Goal: Task Accomplishment & Management: Complete application form

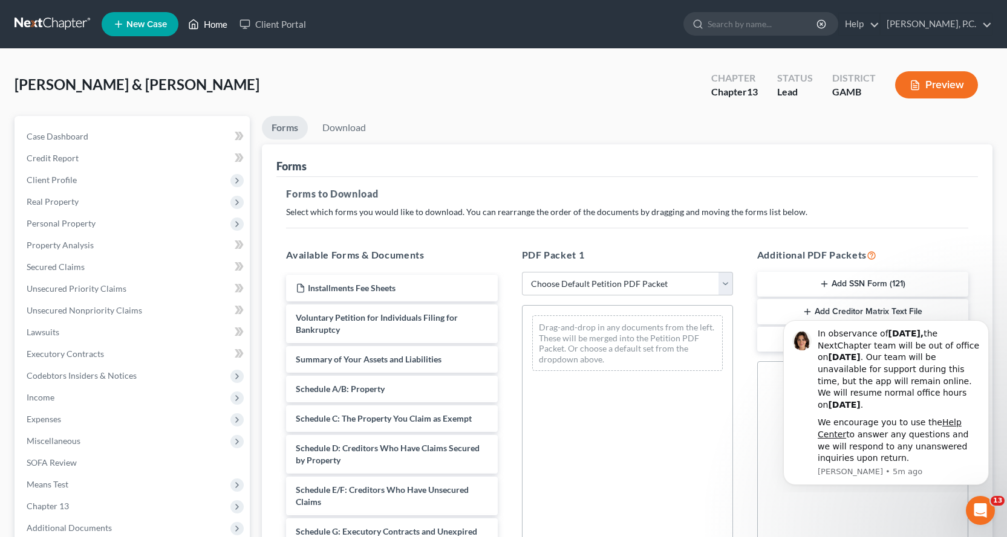
click at [219, 18] on link "Home" at bounding box center [207, 24] width 51 height 22
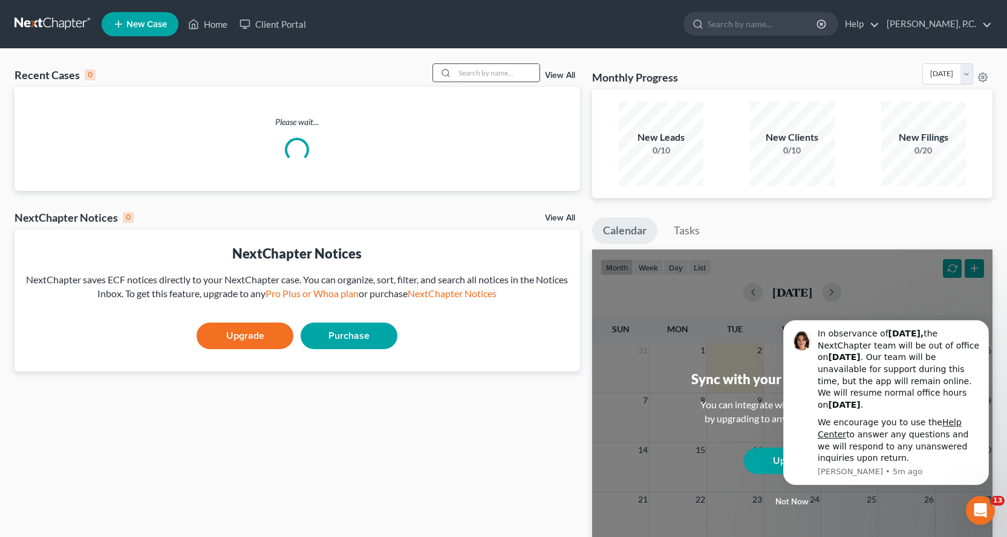
click at [485, 71] on input "search" at bounding box center [497, 73] width 85 height 18
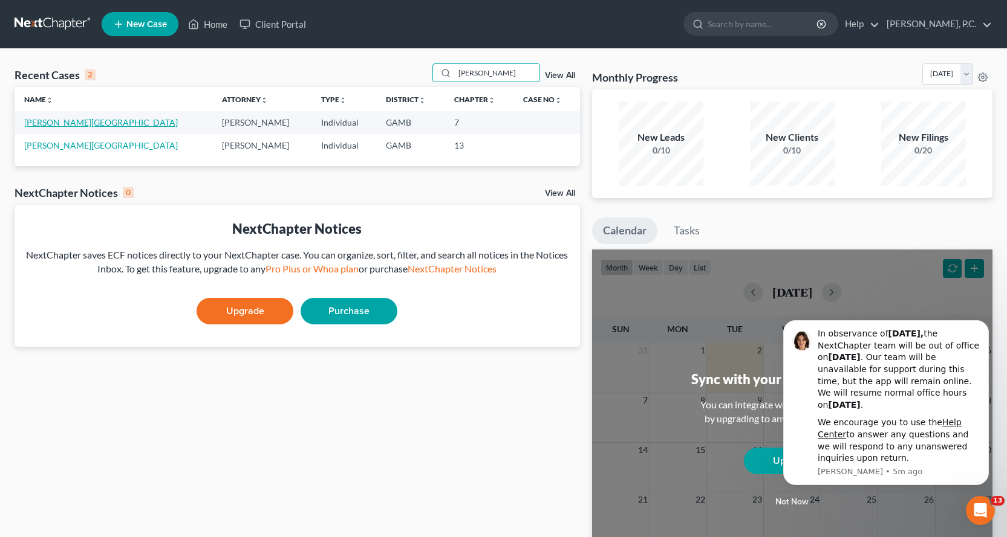
type input "[PERSON_NAME]"
click at [71, 121] on link "[PERSON_NAME][GEOGRAPHIC_DATA]" at bounding box center [101, 122] width 154 height 10
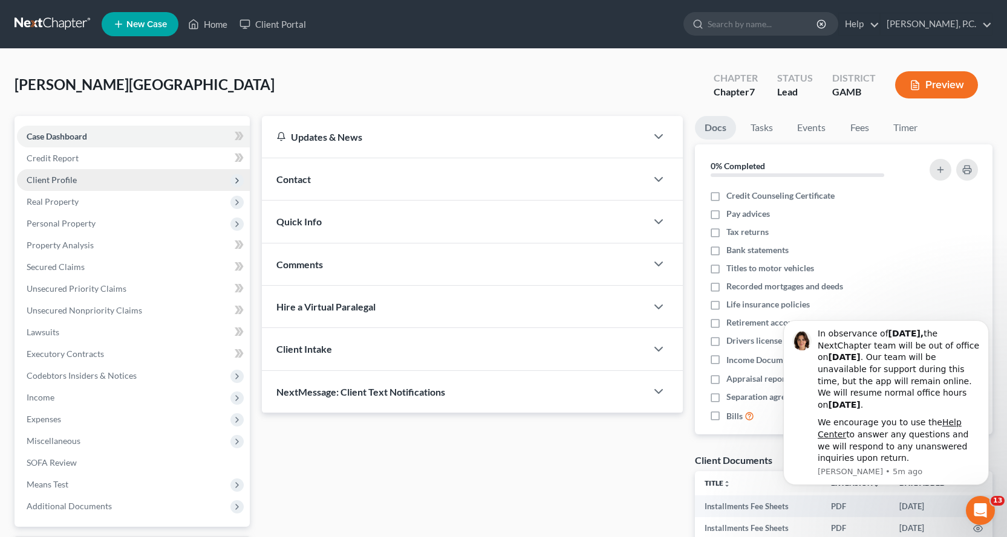
click at [60, 177] on span "Client Profile" at bounding box center [52, 180] width 50 height 10
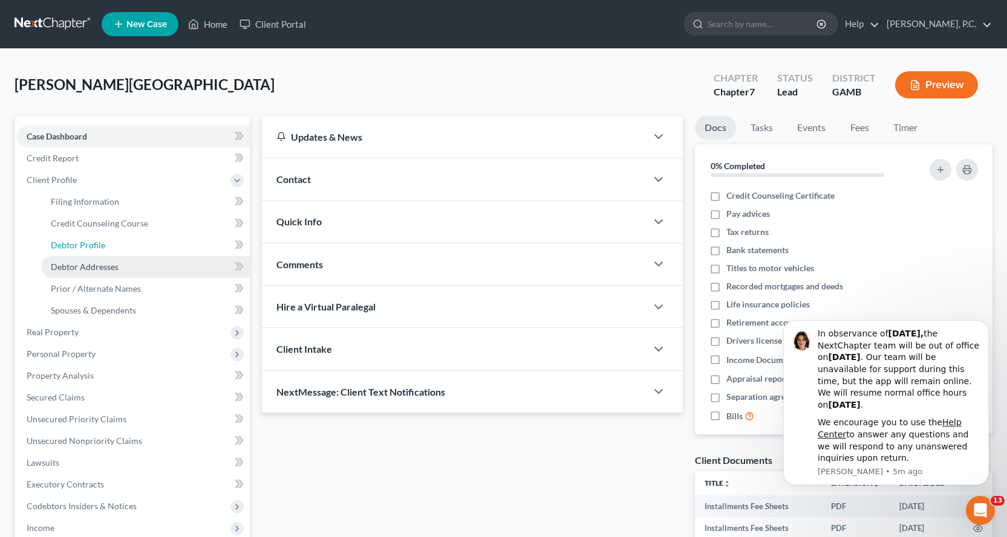
drag, startPoint x: 89, startPoint y: 244, endPoint x: 224, endPoint y: 256, distance: 136.0
click at [88, 244] on span "Debtor Profile" at bounding box center [78, 245] width 54 height 10
select select "1"
select select "3"
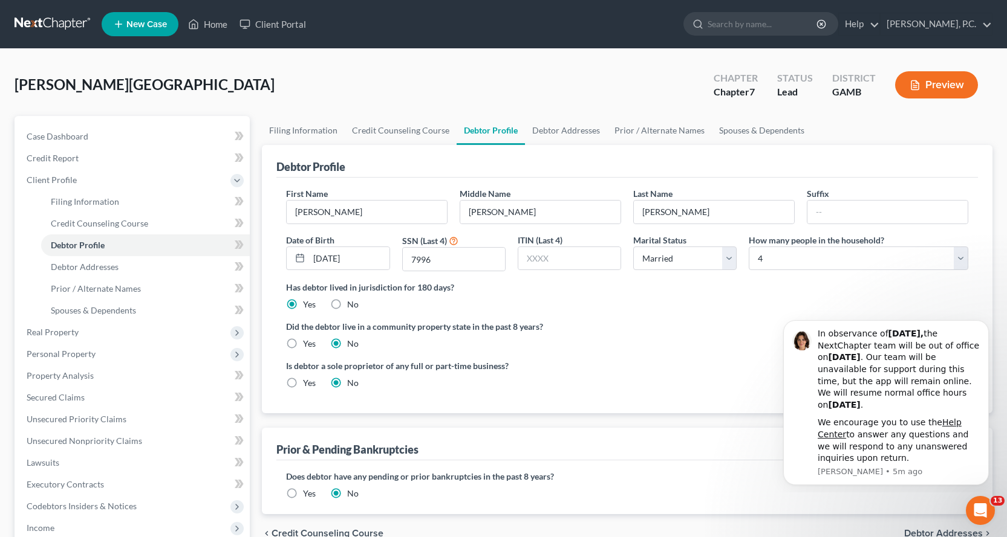
radio input "true"
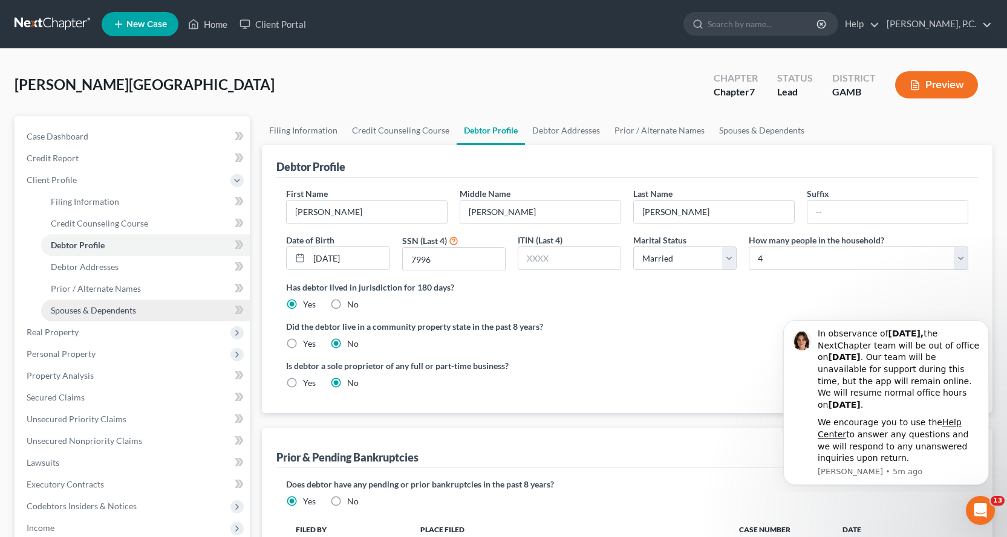
click at [121, 314] on span "Spouses & Dependents" at bounding box center [93, 310] width 85 height 10
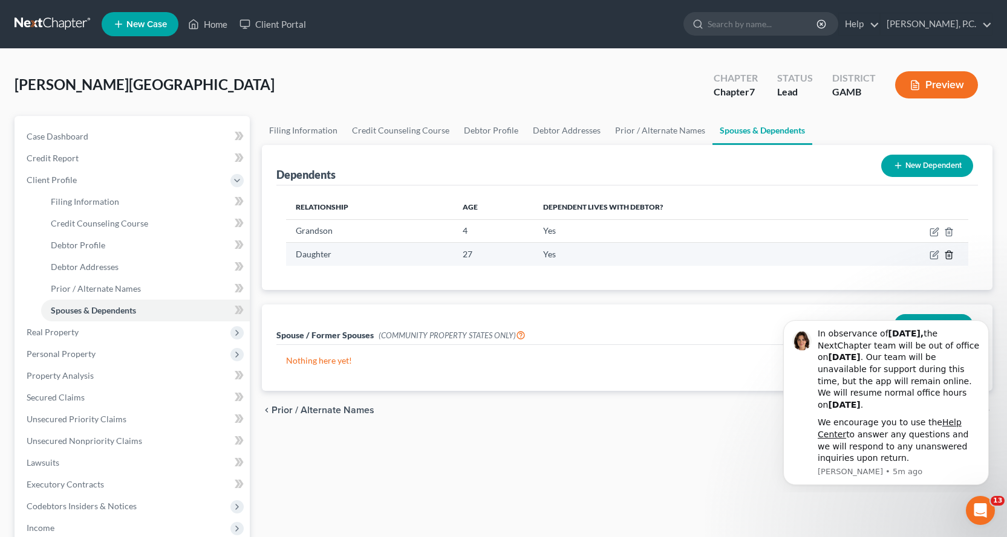
click at [949, 255] on icon "button" at bounding box center [949, 255] width 10 height 10
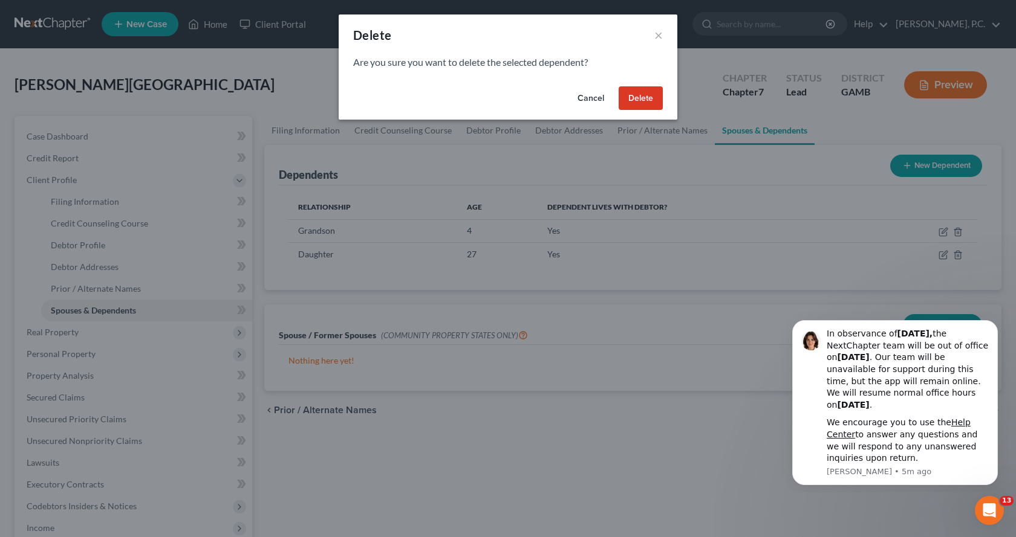
click at [646, 99] on button "Delete" at bounding box center [640, 98] width 44 height 24
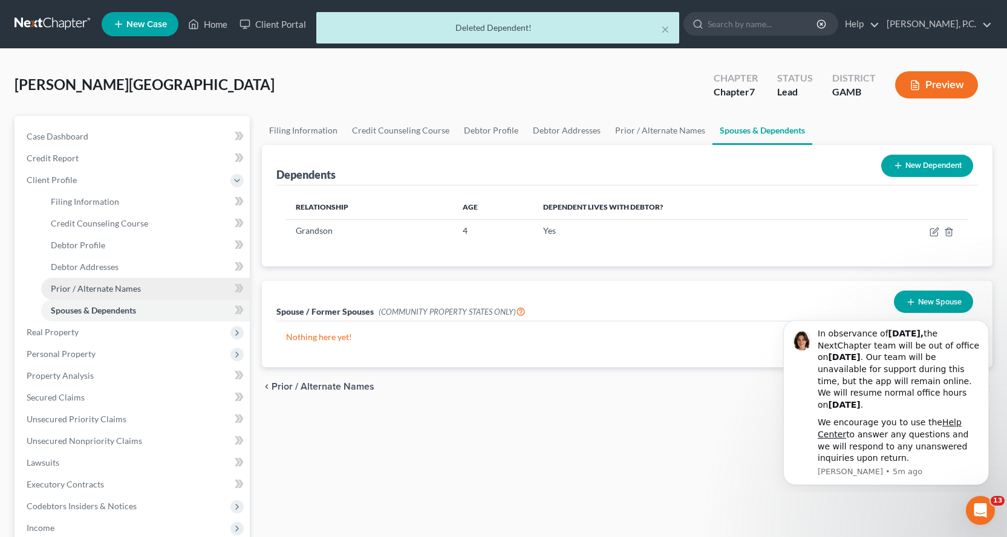
click at [117, 288] on span "Prior / Alternate Names" at bounding box center [96, 289] width 90 height 10
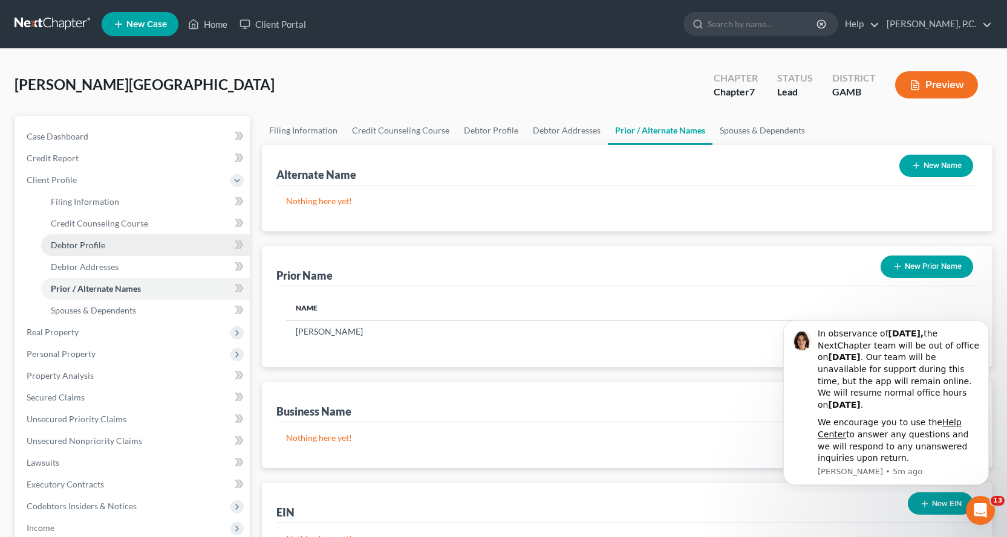
click at [96, 241] on span "Debtor Profile" at bounding box center [78, 245] width 54 height 10
select select "1"
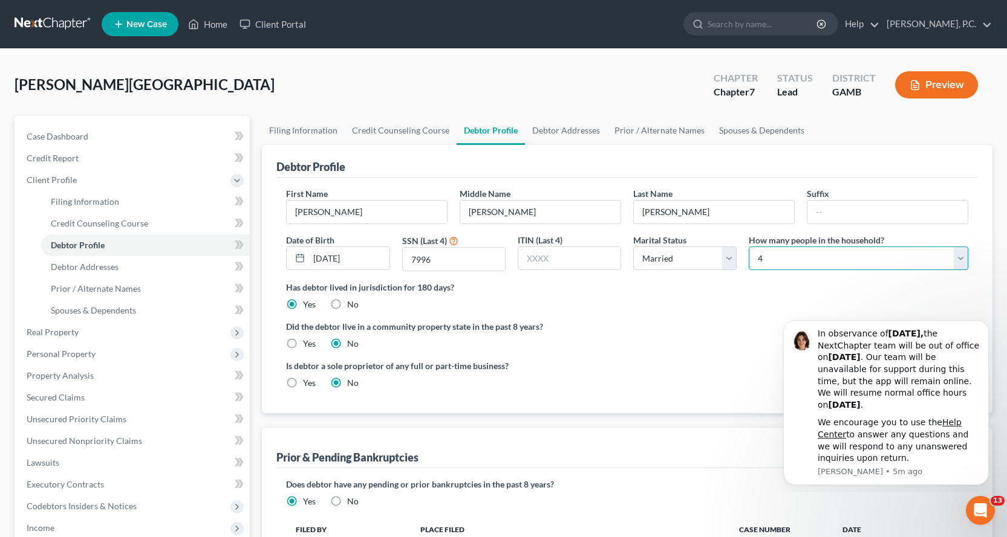
click at [966, 256] on select "Select 1 2 3 4 5 6 7 8 9 10 11 12 13 14 15 16 17 18 19 20" at bounding box center [857, 259] width 219 height 24
select select "1"
click at [748, 247] on select "Select 1 2 3 4 5 6 7 8 9 10 11 12 13 14 15 16 17 18 19 20" at bounding box center [857, 259] width 219 height 24
click at [985, 324] on icon "Dismiss notification" at bounding box center [984, 324] width 4 height 4
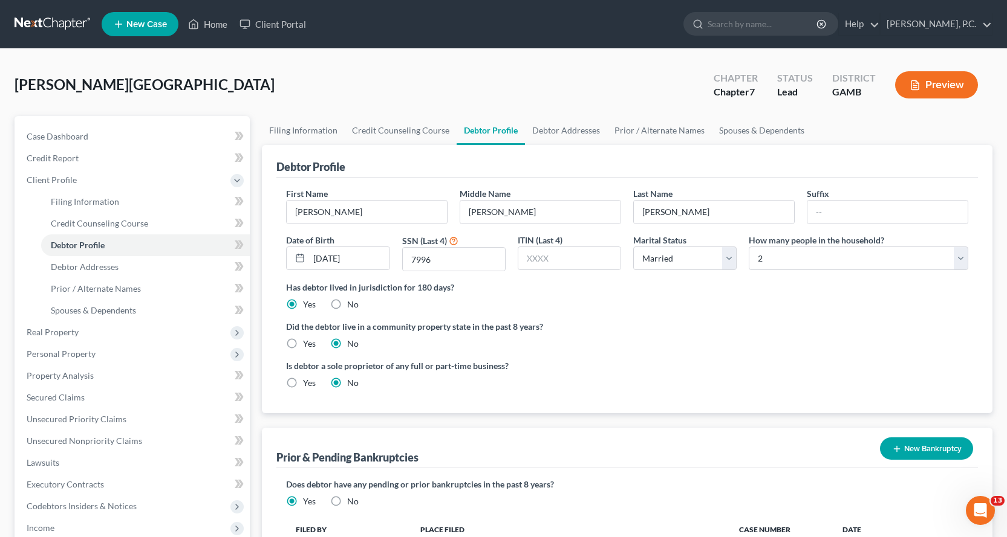
click at [836, 355] on ng-include "First Name [PERSON_NAME] Middle Name [PERSON_NAME] Last Name [PERSON_NAME] Suff…" at bounding box center [627, 293] width 682 height 212
click at [722, 259] on select "Select Single Married Separated Divorced Widowed" at bounding box center [684, 259] width 103 height 24
select select "2"
click at [633, 247] on select "Select Single Married Separated Divorced Widowed" at bounding box center [684, 259] width 103 height 24
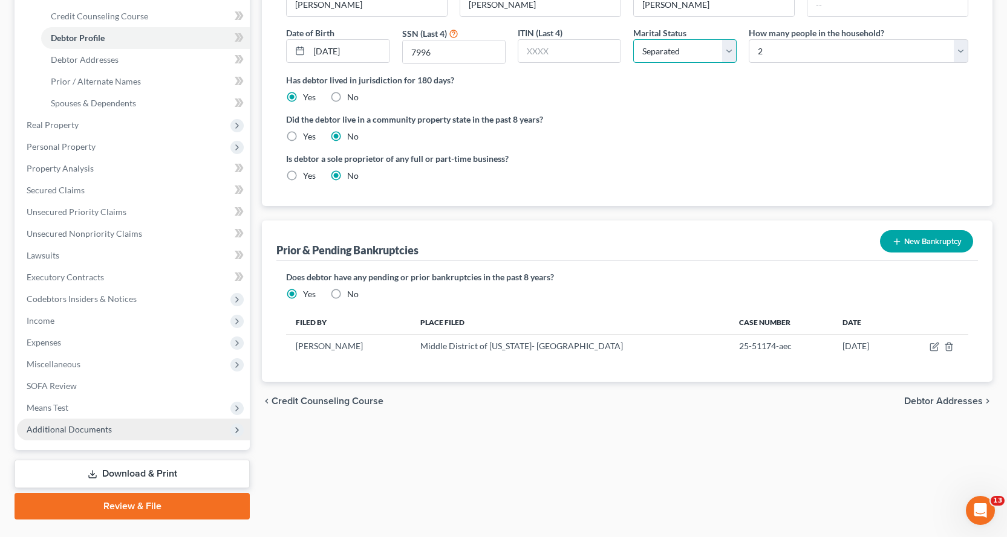
scroll to position [236, 0]
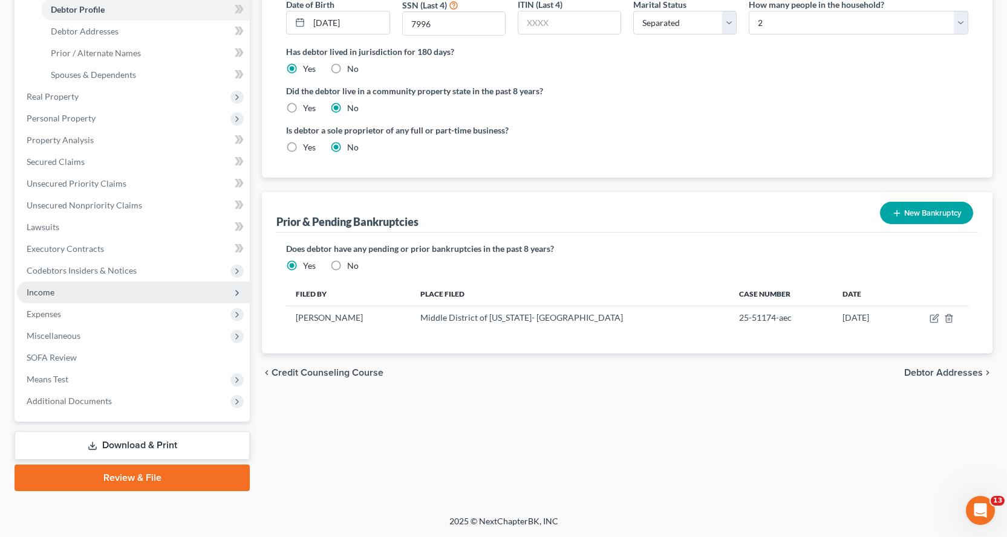
click at [42, 292] on span "Income" at bounding box center [41, 292] width 28 height 10
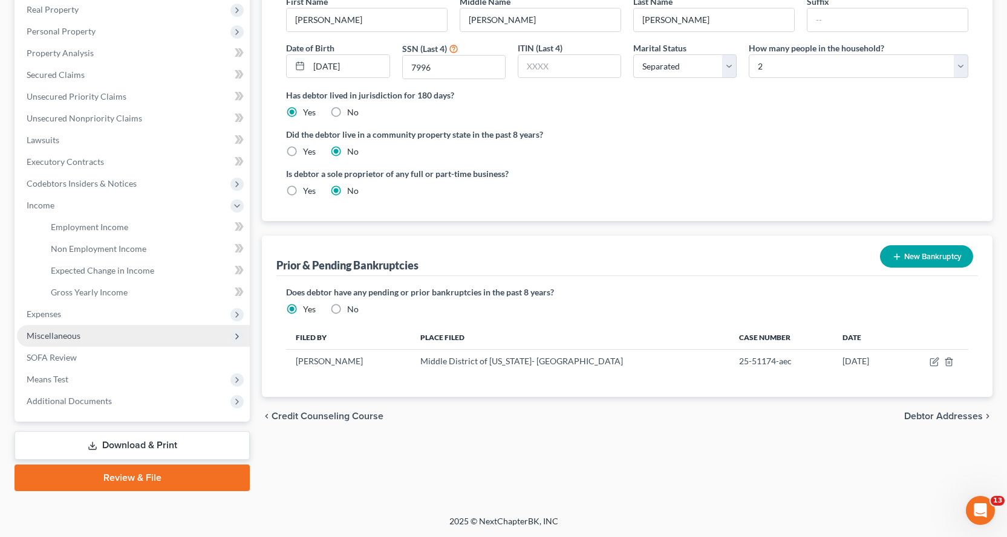
scroll to position [192, 0]
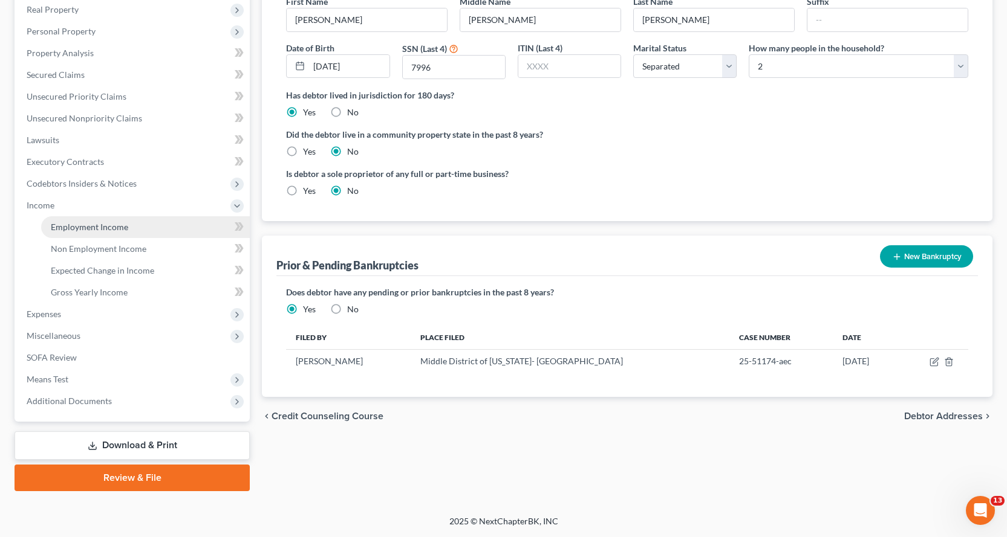
click at [85, 227] on span "Employment Income" at bounding box center [89, 227] width 77 height 10
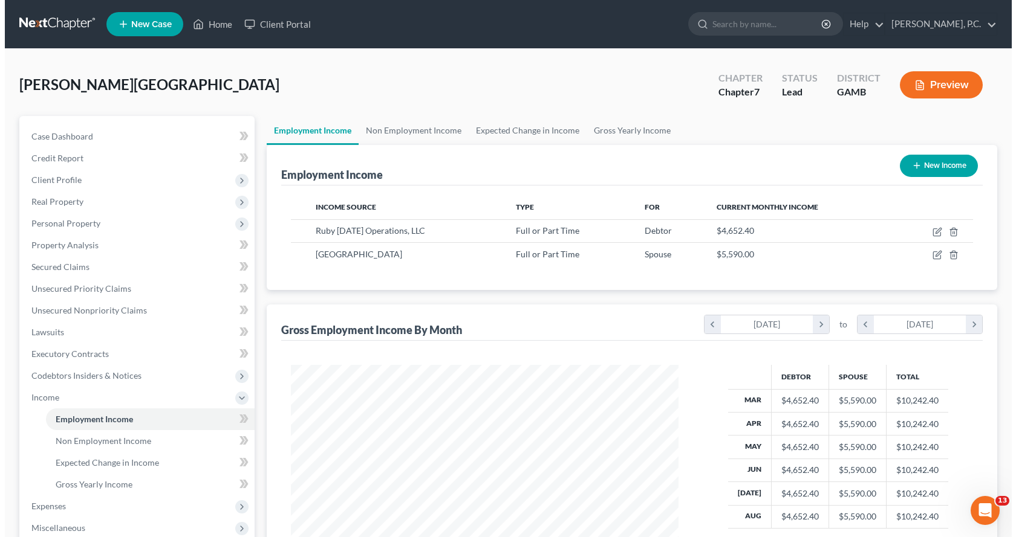
scroll to position [217, 412]
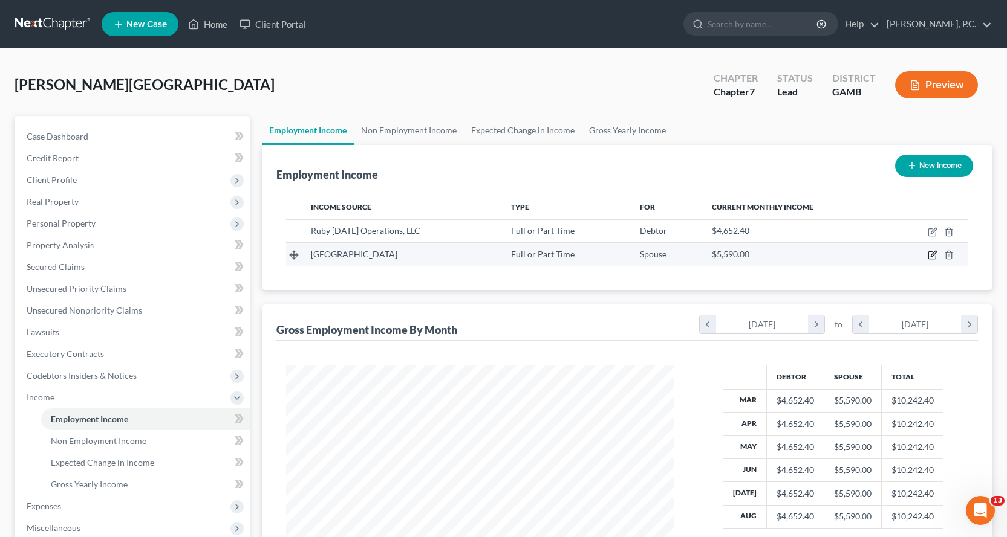
click at [933, 258] on icon "button" at bounding box center [932, 255] width 10 height 10
select select "0"
select select "10"
select select "0"
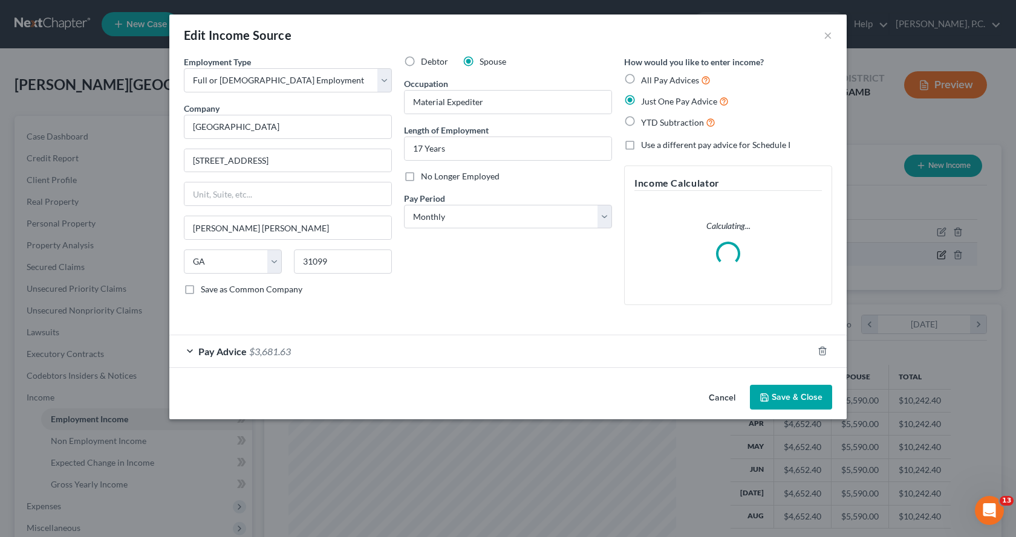
scroll to position [217, 416]
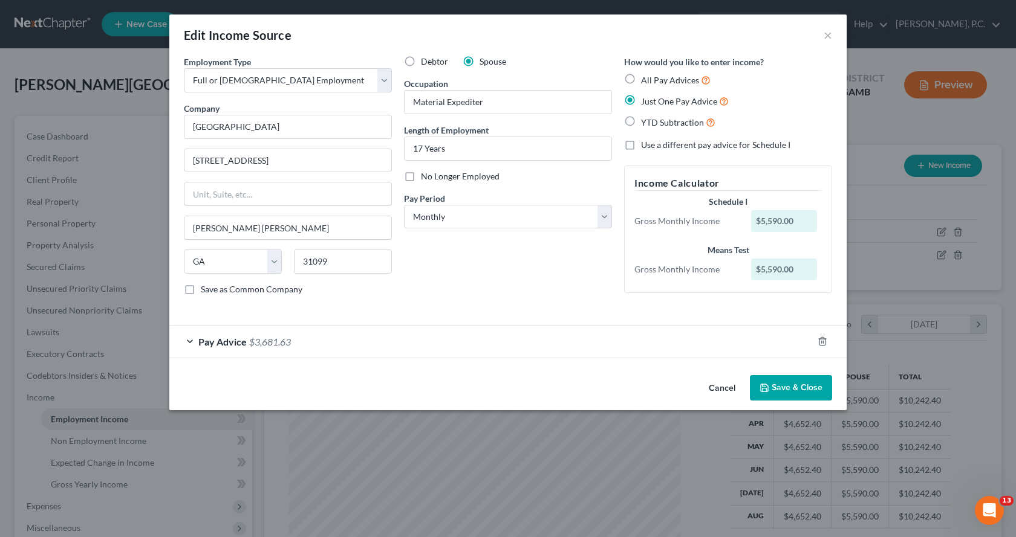
click at [479, 62] on label "Spouse" at bounding box center [492, 62] width 27 height 12
click at [484, 62] on input "Spouse" at bounding box center [488, 60] width 8 height 8
click at [421, 59] on label "Debtor" at bounding box center [434, 62] width 27 height 12
click at [426, 59] on input "Debtor" at bounding box center [430, 60] width 8 height 8
radio input "true"
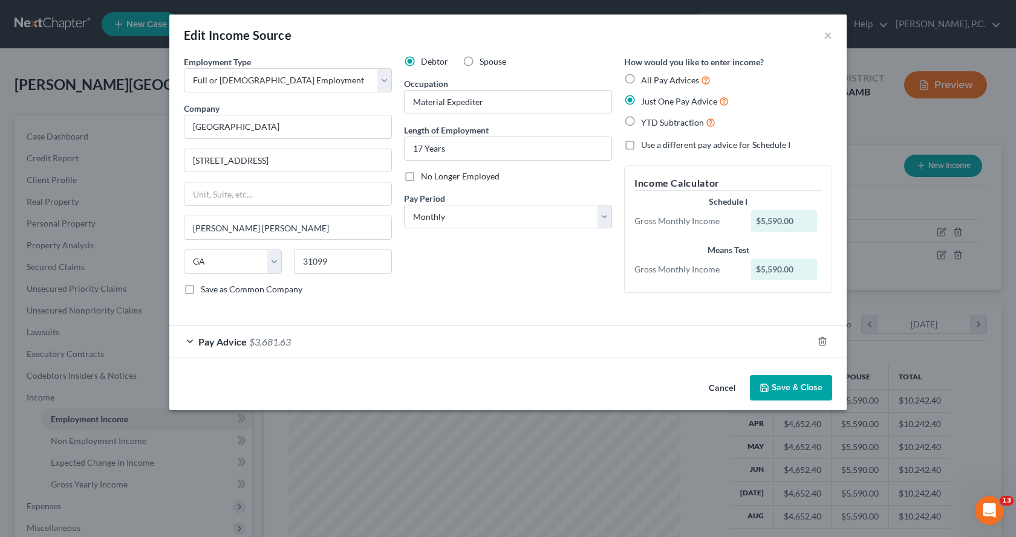
click at [479, 59] on label "Spouse" at bounding box center [492, 62] width 27 height 12
click at [484, 59] on input "Spouse" at bounding box center [488, 60] width 8 height 8
radio input "true"
drag, startPoint x: 157, startPoint y: 134, endPoint x: 34, endPoint y: 158, distance: 125.6
click at [44, 154] on div "Edit Income Source × Employment Type * Select Full or [DEMOGRAPHIC_DATA] Employ…" at bounding box center [508, 268] width 1016 height 537
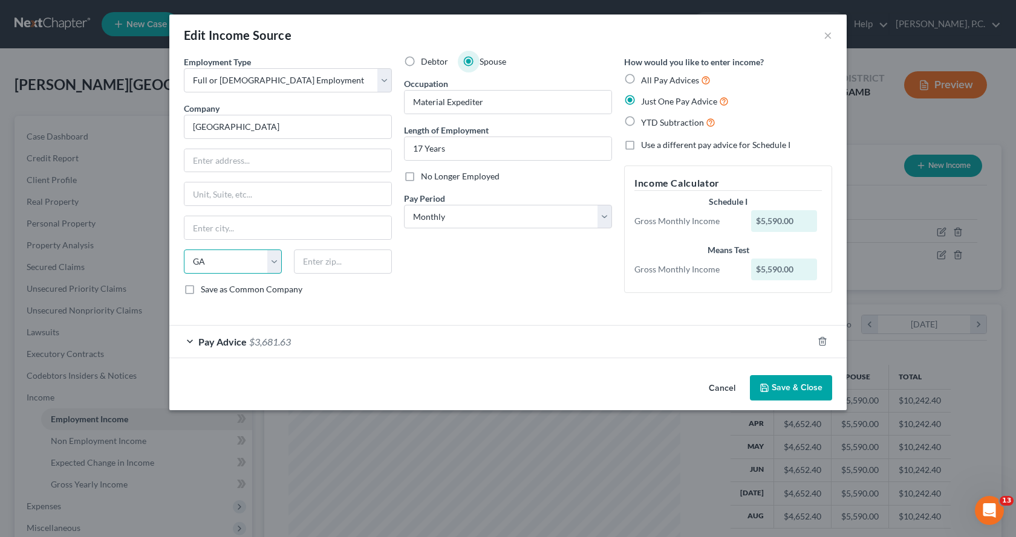
click at [230, 261] on select "State [US_STATE] AK AR AZ CA CO CT DE DC [GEOGRAPHIC_DATA] [GEOGRAPHIC_DATA] GU…" at bounding box center [233, 262] width 98 height 24
select select
click at [184, 250] on select "State [US_STATE] AK AR AZ CA CO CT DE DC [GEOGRAPHIC_DATA] [GEOGRAPHIC_DATA] GU…" at bounding box center [233, 262] width 98 height 24
drag, startPoint x: 506, startPoint y: 108, endPoint x: 161, endPoint y: 105, distance: 345.2
click at [164, 105] on div "Edit Income Source × Employment Type * Select Full or [DEMOGRAPHIC_DATA] Employ…" at bounding box center [508, 268] width 1016 height 537
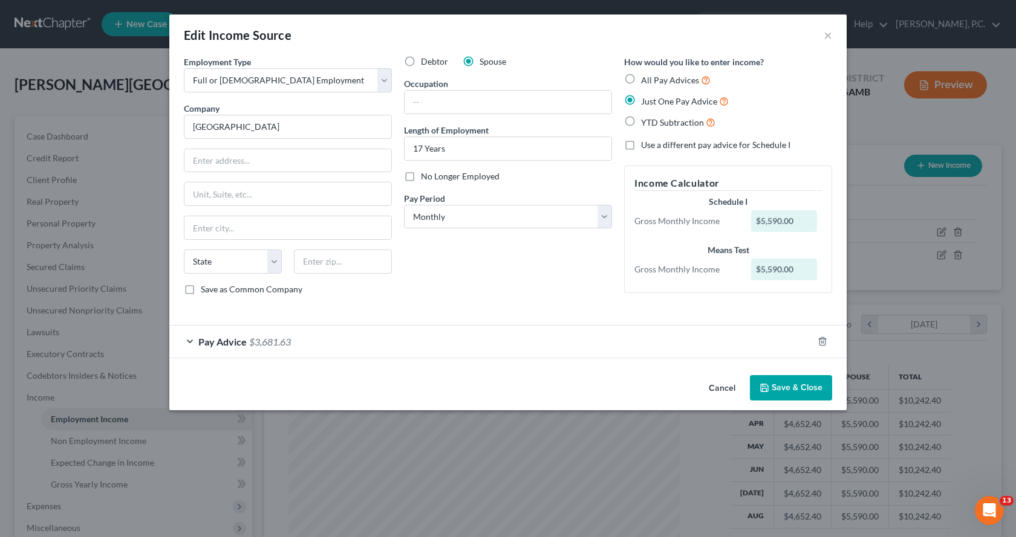
click at [421, 62] on label "Debtor" at bounding box center [434, 62] width 27 height 12
click at [426, 62] on input "Debtor" at bounding box center [430, 60] width 8 height 8
radio input "true"
drag, startPoint x: 484, startPoint y: 151, endPoint x: 306, endPoint y: 152, distance: 178.4
click at [311, 151] on div "Employment Type * Select Full or [DEMOGRAPHIC_DATA] Employment Self Employment …" at bounding box center [508, 186] width 660 height 260
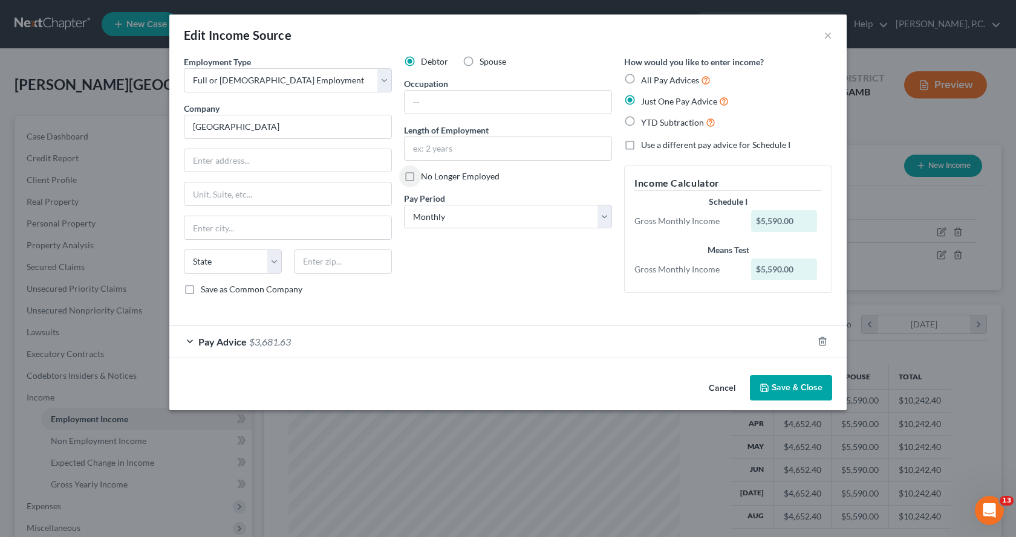
click at [641, 77] on label "All Pay Advices" at bounding box center [676, 80] width 70 height 14
click at [646, 77] on input "All Pay Advices" at bounding box center [650, 77] width 8 height 8
radio input "true"
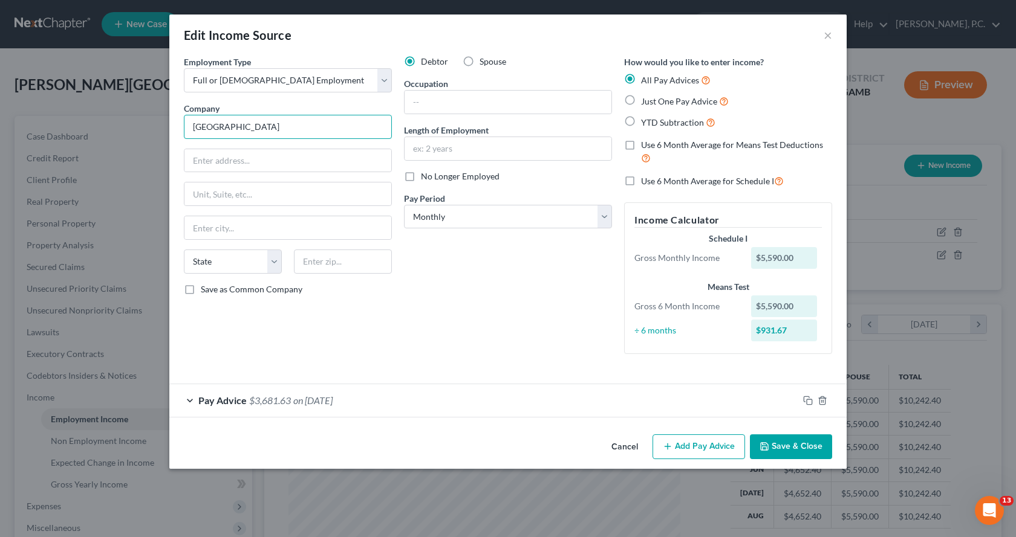
drag, startPoint x: 117, startPoint y: 144, endPoint x: 0, endPoint y: 179, distance: 121.8
click at [0, 172] on div "Edit Income Source × Employment Type * Select Full or [DEMOGRAPHIC_DATA] Employ…" at bounding box center [508, 268] width 1016 height 537
click at [799, 441] on button "Save & Close" at bounding box center [791, 447] width 82 height 25
click at [189, 400] on div "Pay Advice $3,681.63 on [DATE]" at bounding box center [483, 401] width 629 height 32
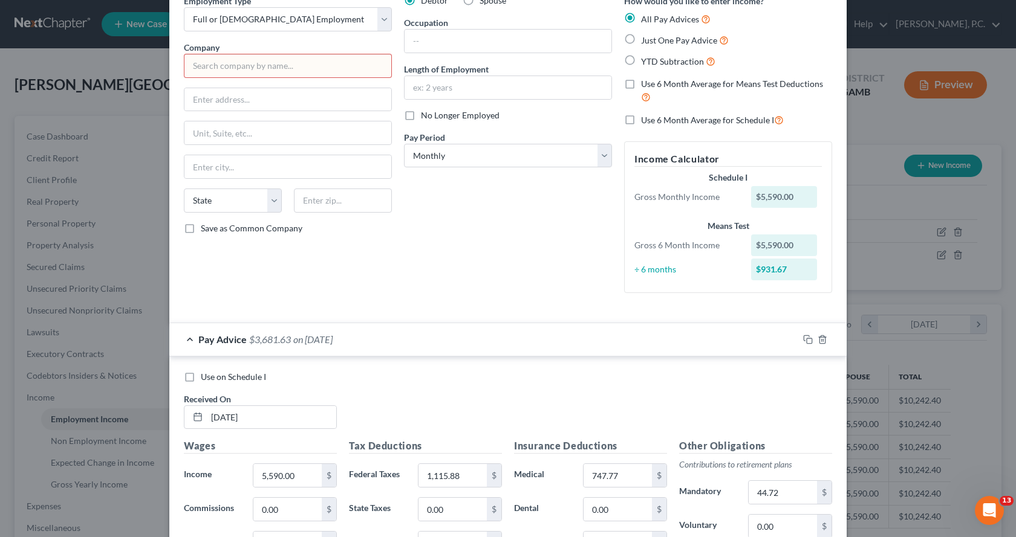
scroll to position [242, 0]
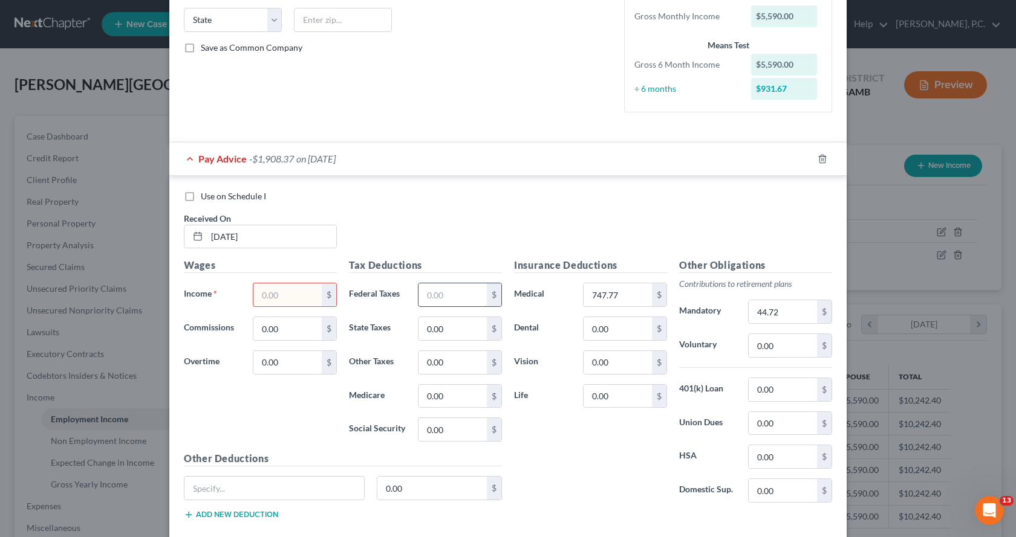
type input "1,115.88"
click at [801, 313] on input "44.72" at bounding box center [782, 311] width 68 height 23
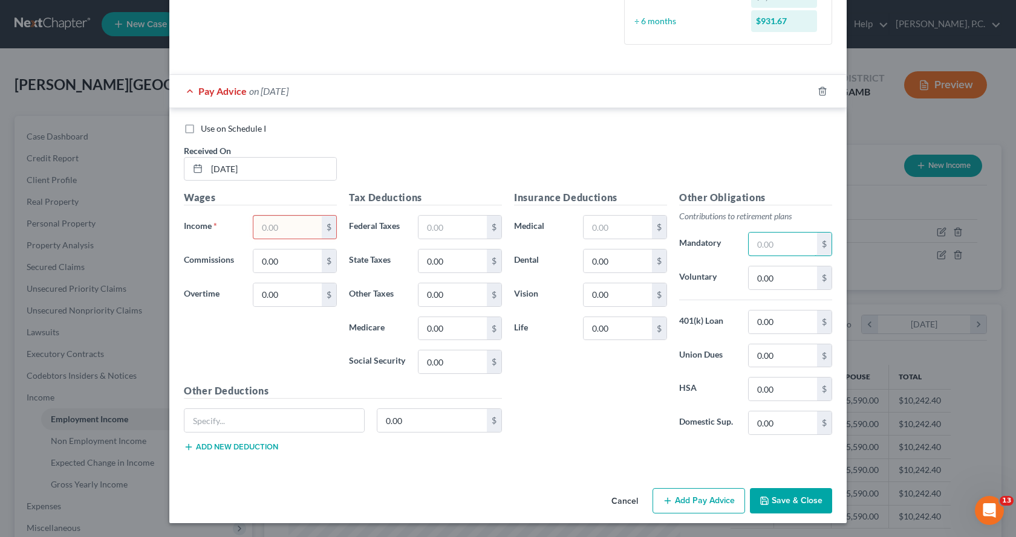
scroll to position [310, 0]
click at [798, 499] on button "Save & Close" at bounding box center [791, 500] width 82 height 25
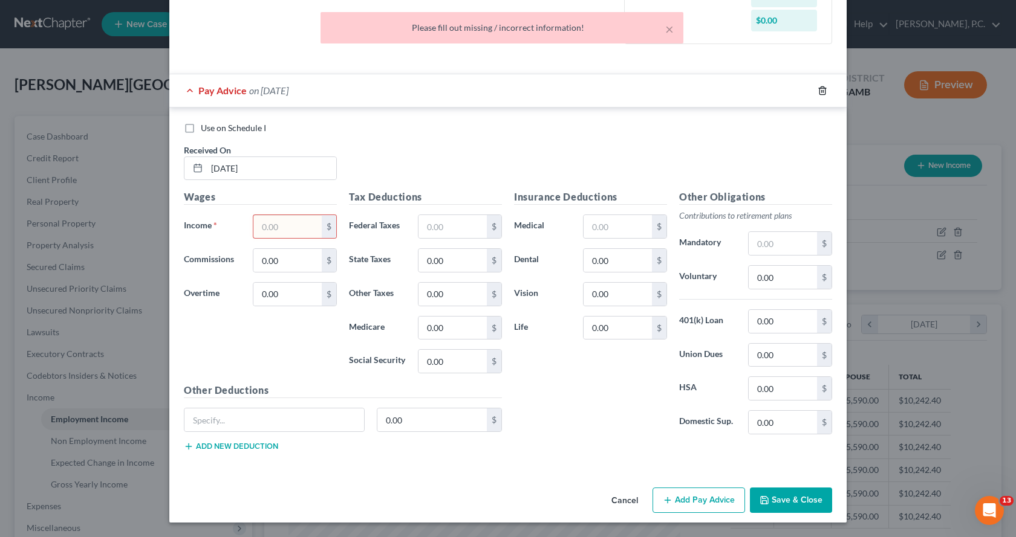
click at [817, 91] on icon "button" at bounding box center [822, 91] width 10 height 10
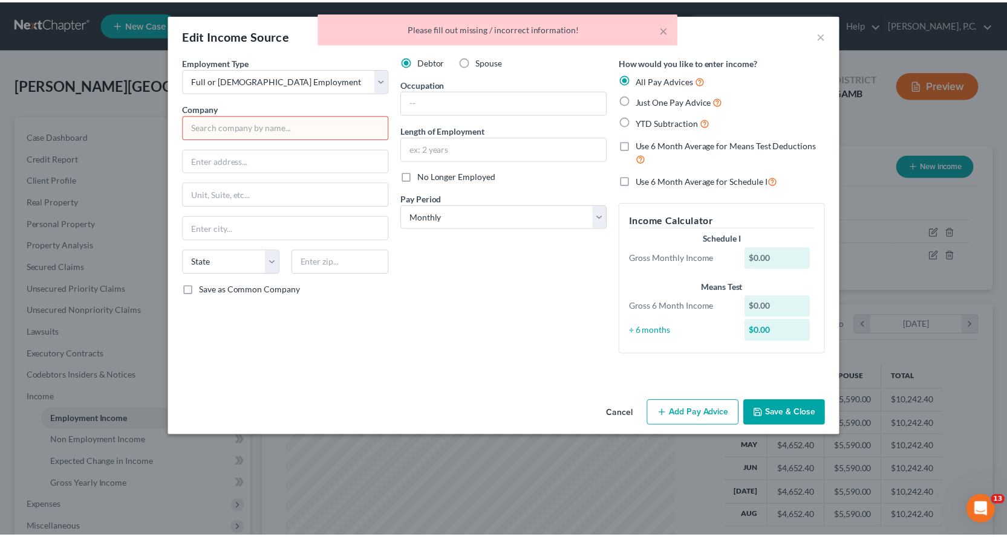
scroll to position [0, 0]
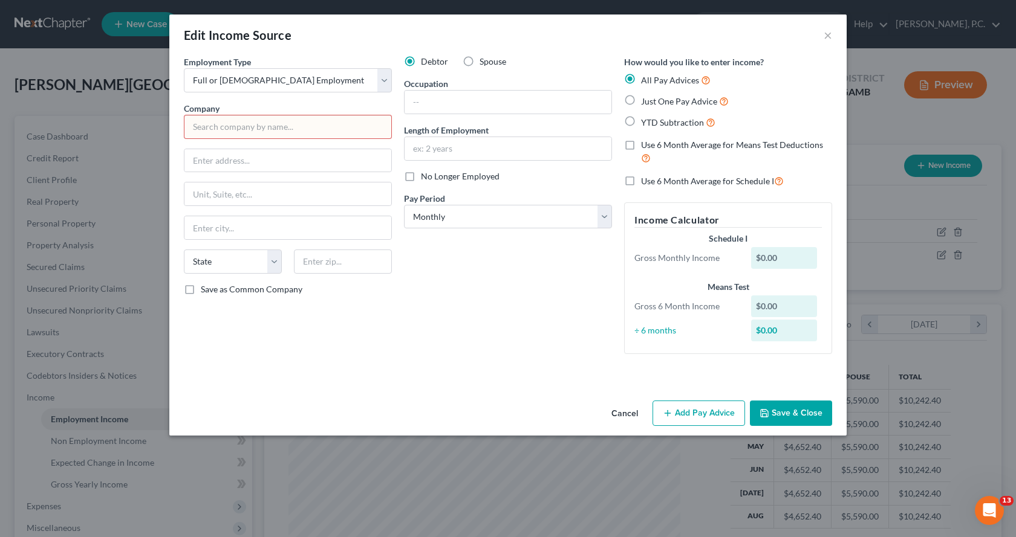
click at [819, 412] on button "Save & Close" at bounding box center [791, 413] width 82 height 25
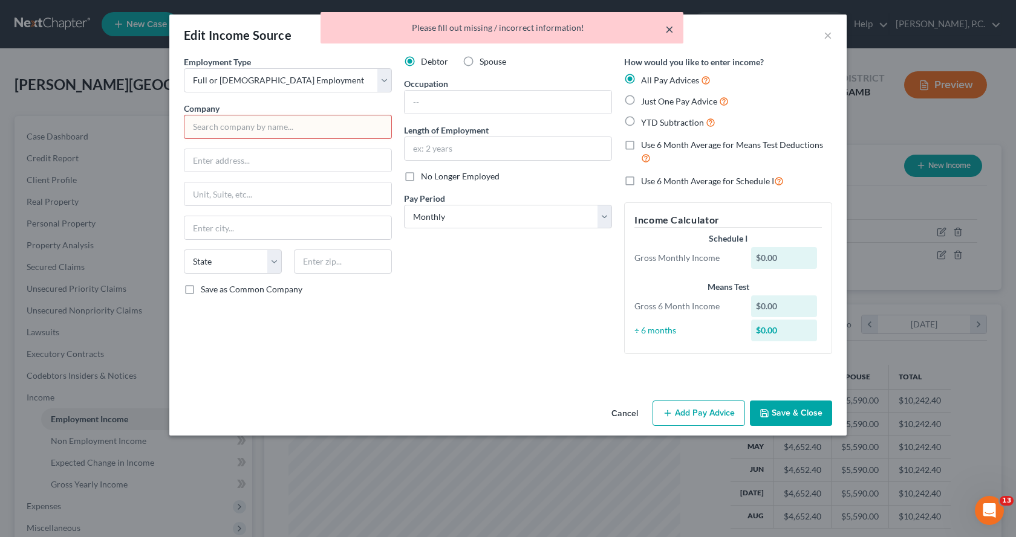
click at [669, 25] on button "×" at bounding box center [669, 29] width 8 height 15
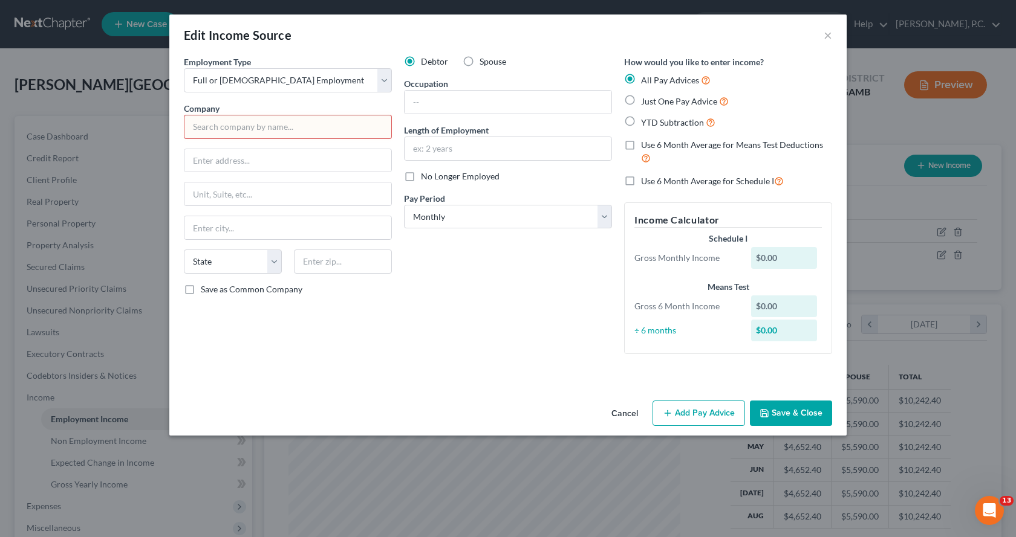
click at [216, 124] on input "text" at bounding box center [288, 127] width 208 height 24
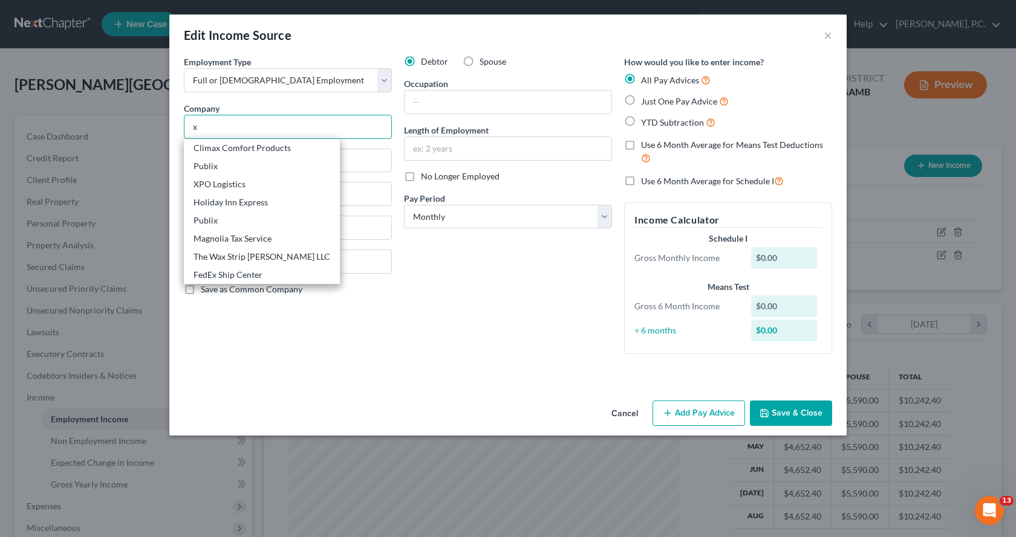
type input "x"
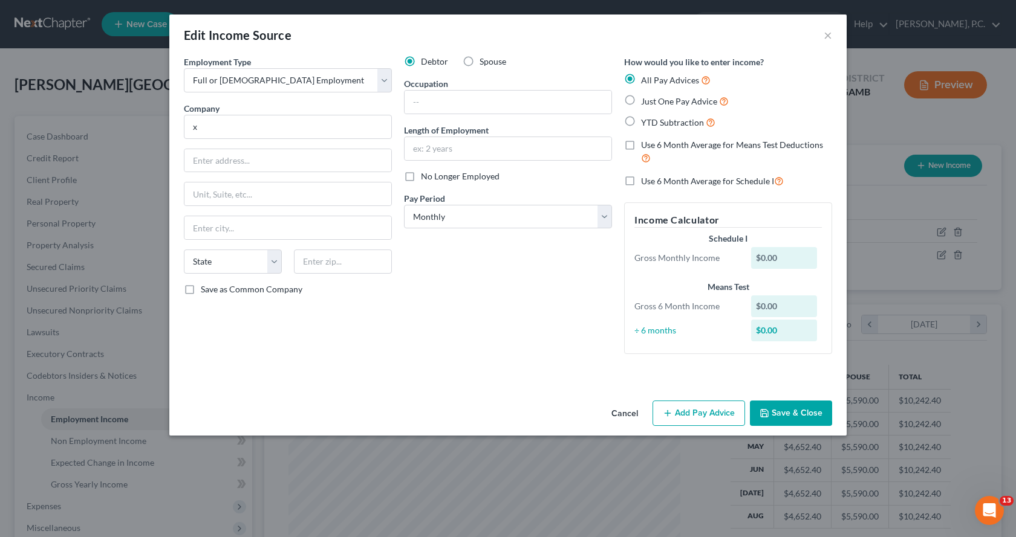
click at [779, 416] on button "Save & Close" at bounding box center [791, 413] width 82 height 25
click at [779, 418] on button "Save & Close" at bounding box center [791, 413] width 82 height 25
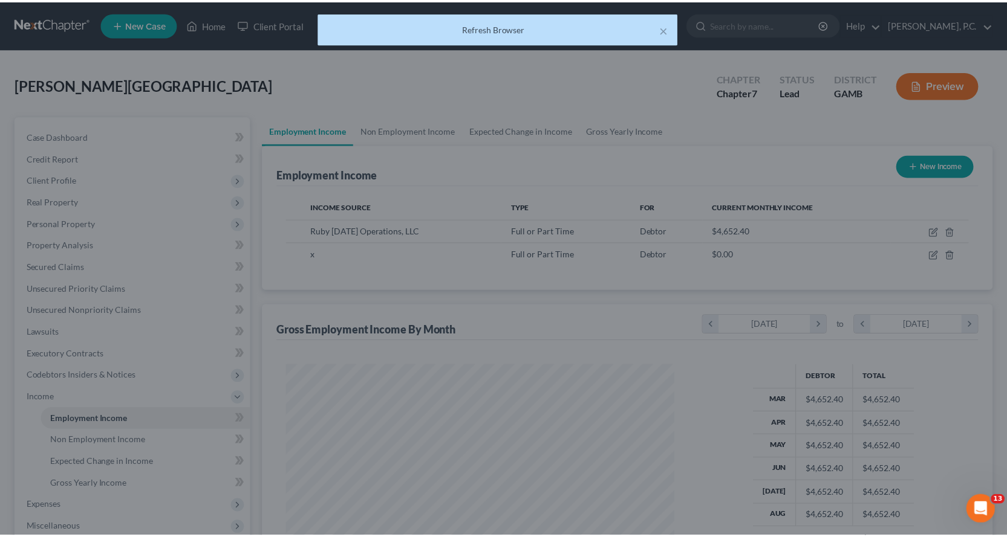
scroll to position [604358, 604162]
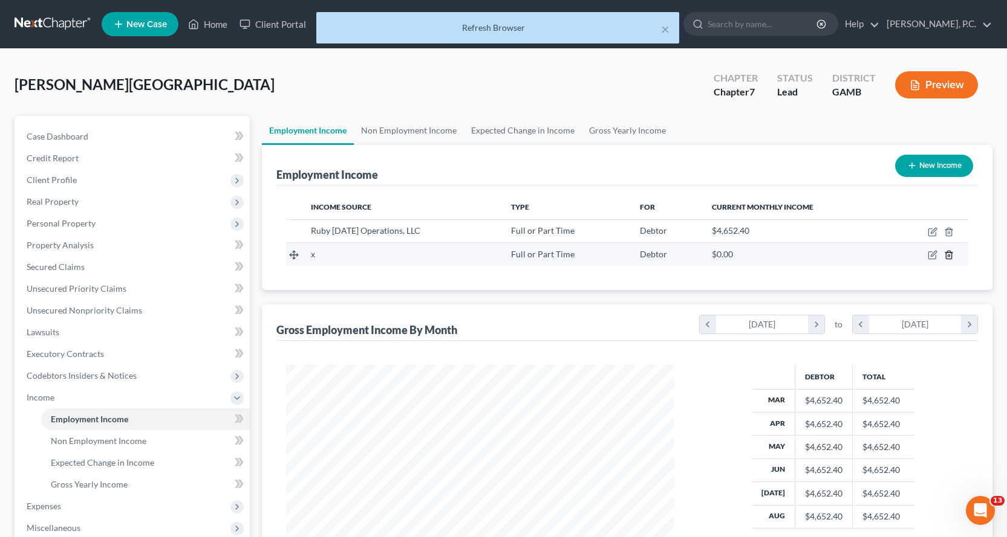
click at [949, 256] on icon "button" at bounding box center [949, 255] width 10 height 10
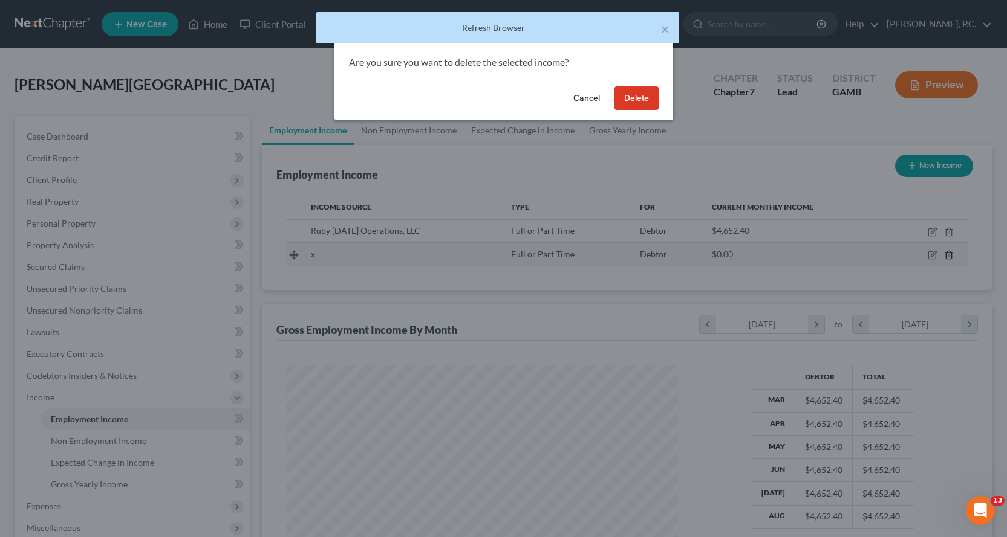
scroll to position [217, 416]
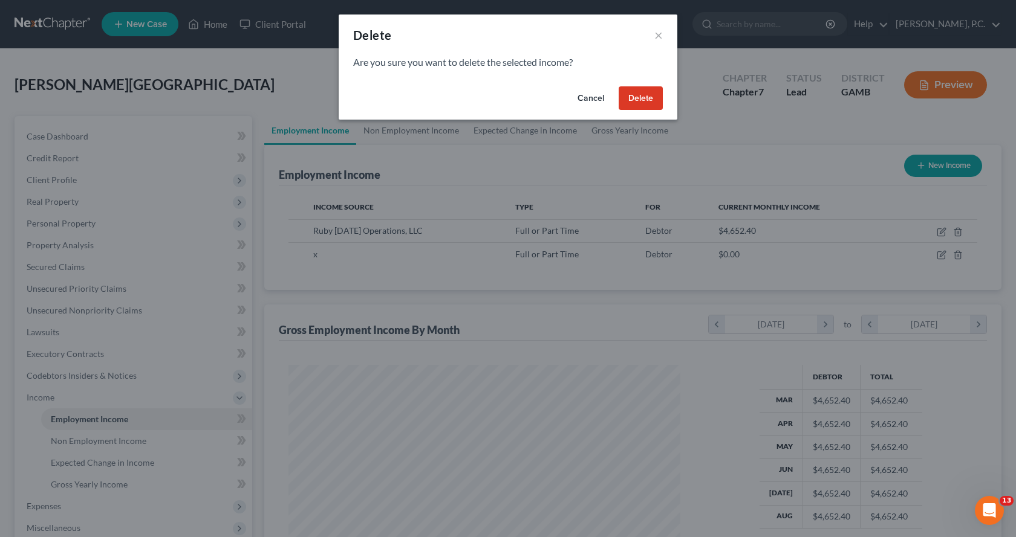
click at [641, 96] on button "Delete" at bounding box center [640, 98] width 44 height 24
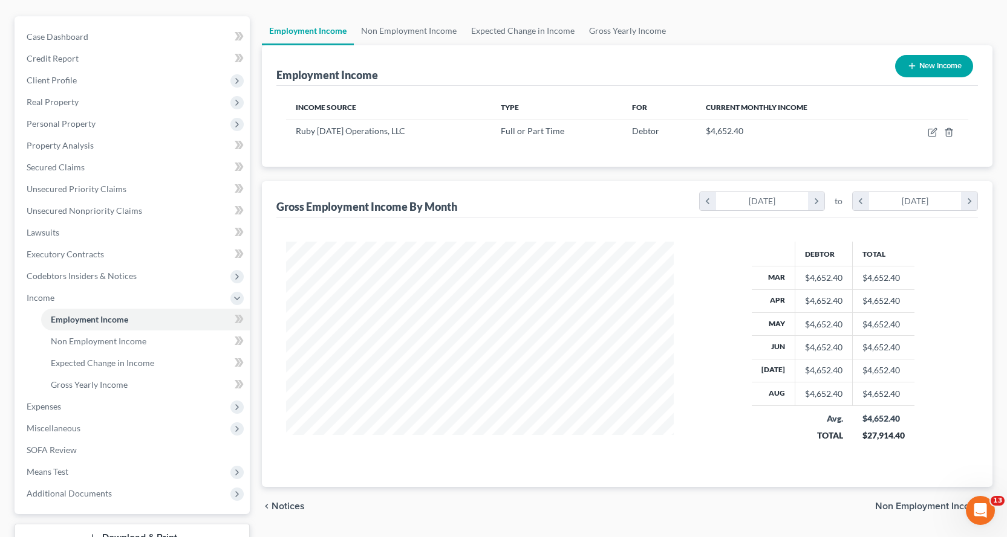
scroll to position [121, 0]
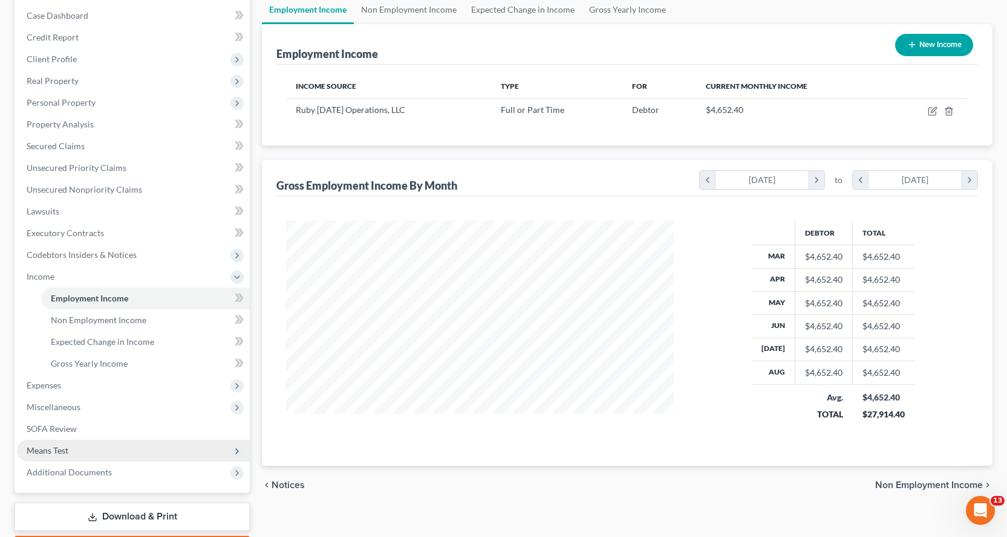
click at [41, 449] on span "Means Test" at bounding box center [48, 451] width 42 height 10
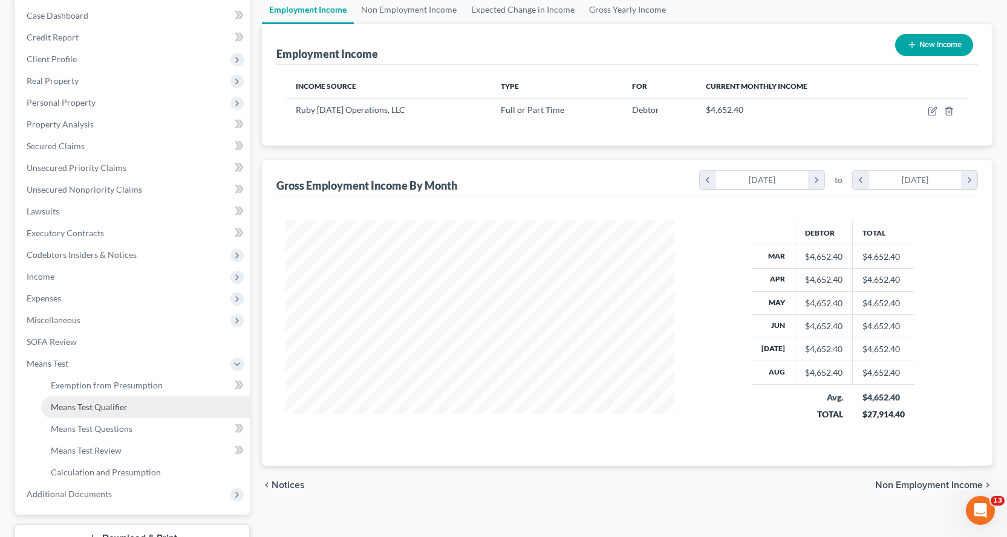
click at [100, 408] on span "Means Test Qualifier" at bounding box center [89, 407] width 77 height 10
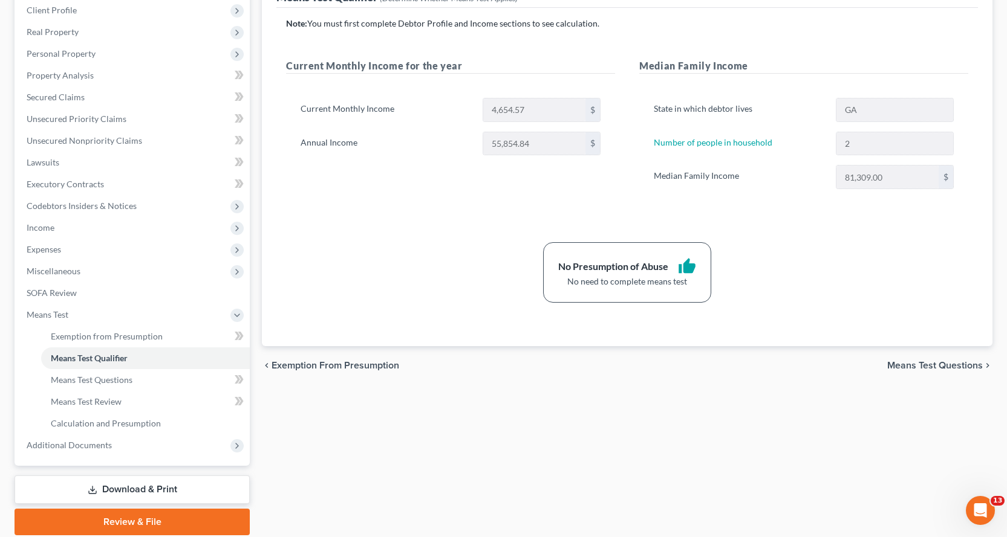
scroll to position [181, 0]
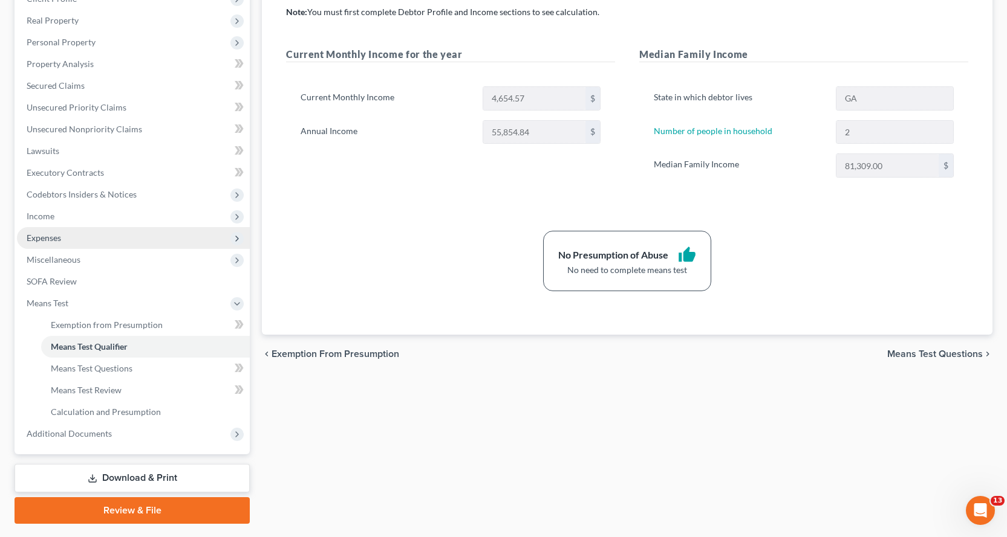
click at [47, 239] on span "Expenses" at bounding box center [44, 238] width 34 height 10
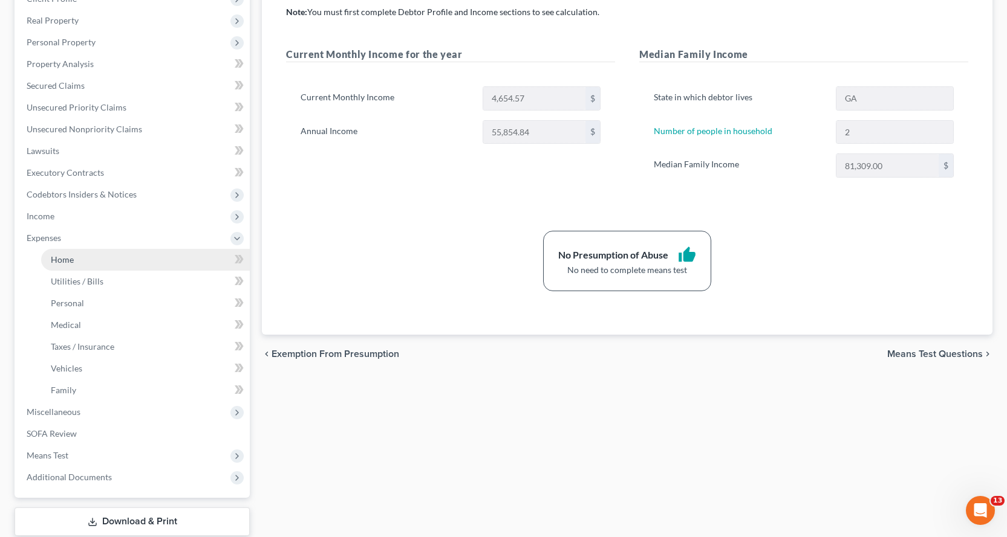
click at [55, 255] on span "Home" at bounding box center [62, 260] width 23 height 10
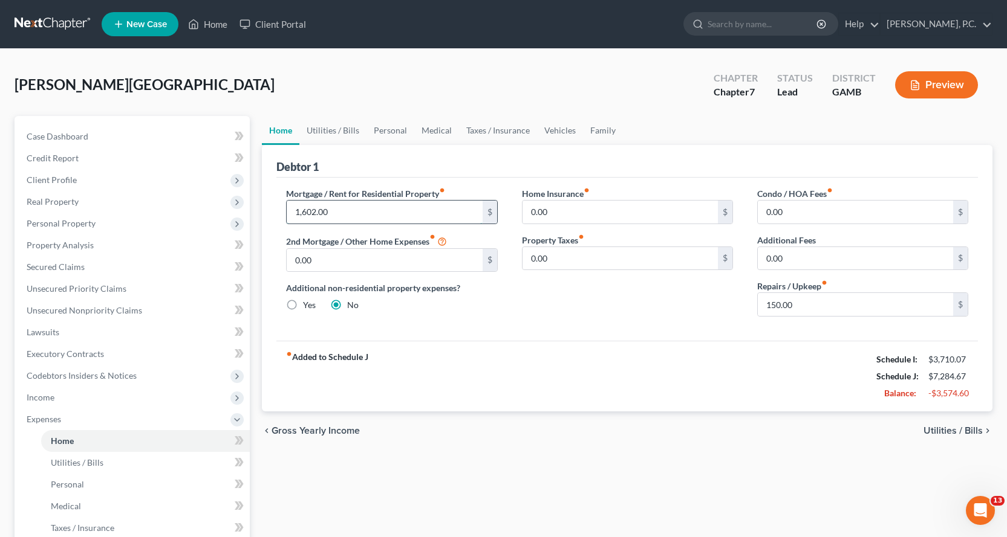
click at [359, 210] on input "1,602.00" at bounding box center [384, 212] width 195 height 23
type input "1,000.00"
click at [812, 301] on input "150.00" at bounding box center [855, 304] width 195 height 23
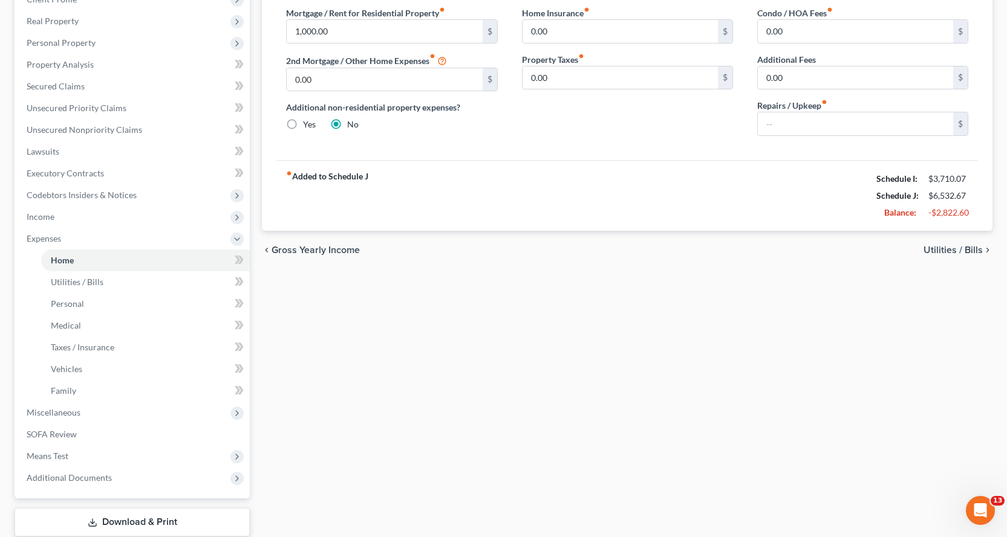
scroll to position [181, 0]
click at [87, 281] on span "Utilities / Bills" at bounding box center [77, 281] width 53 height 10
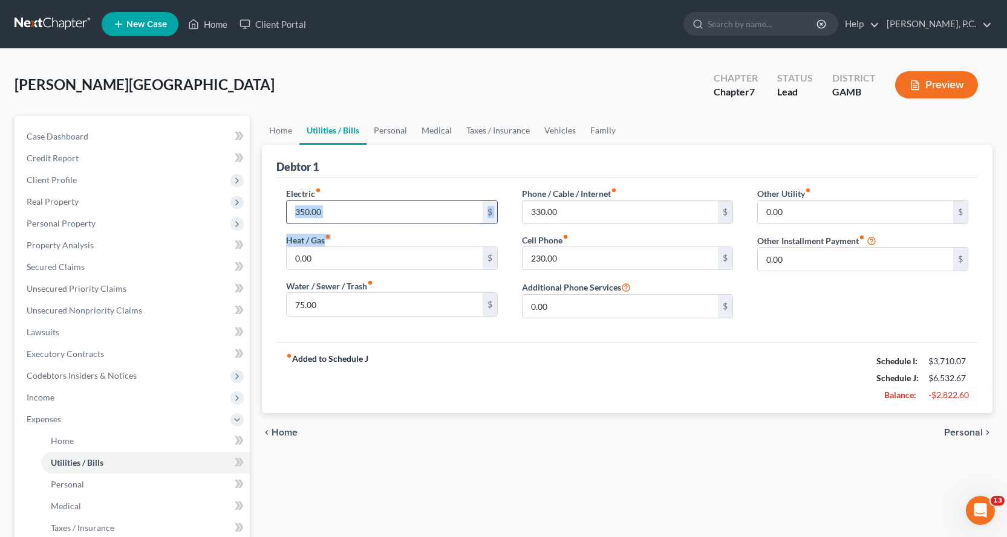
click at [361, 220] on div "Electric fiber_manual_record 350.00 $ Heat / Gas fiber_manual_record 0.00 $ Wat…" at bounding box center [391, 257] width 235 height 141
click at [360, 219] on input "350.00" at bounding box center [384, 212] width 195 height 23
type input "200.00"
type input "50.00"
type input "120.00"
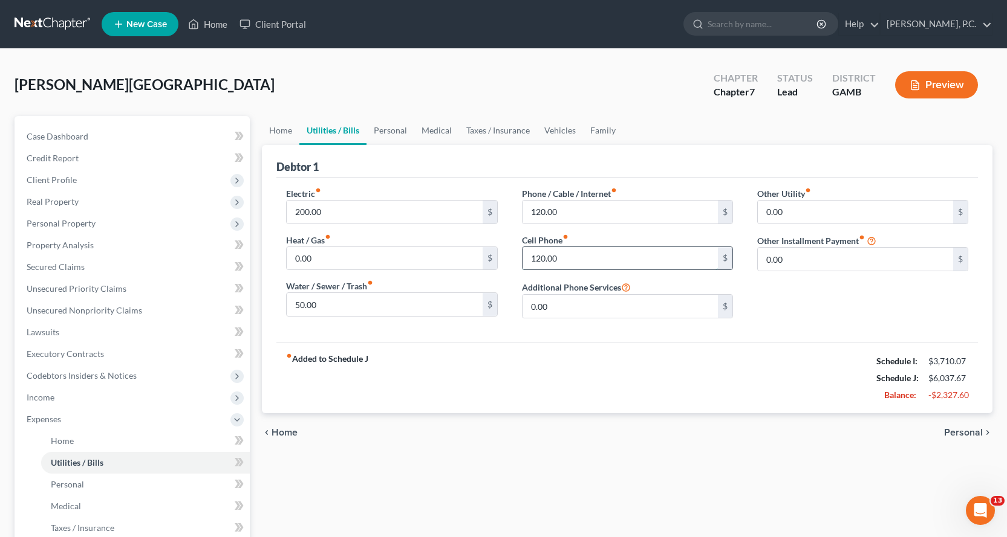
type input "120.00"
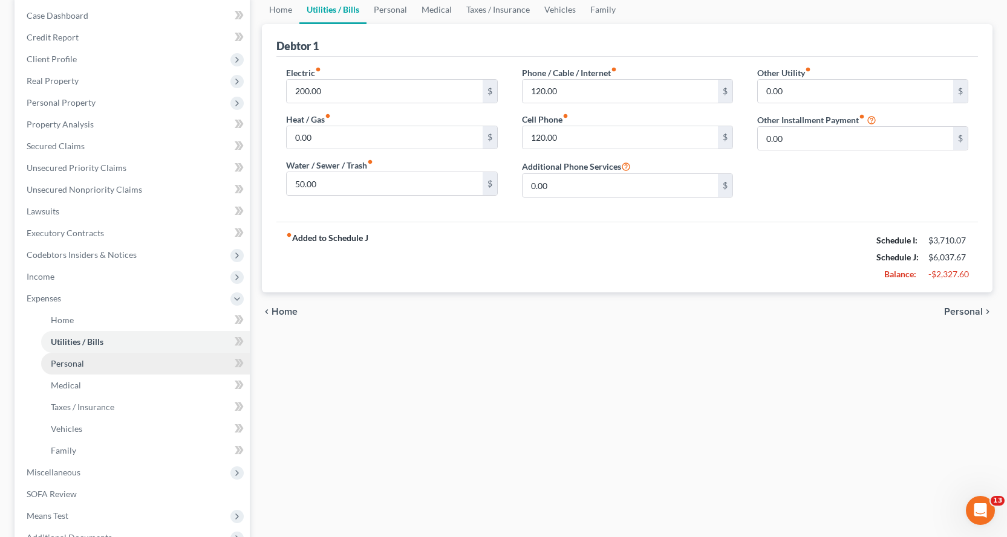
click at [57, 361] on span "Personal" at bounding box center [67, 364] width 33 height 10
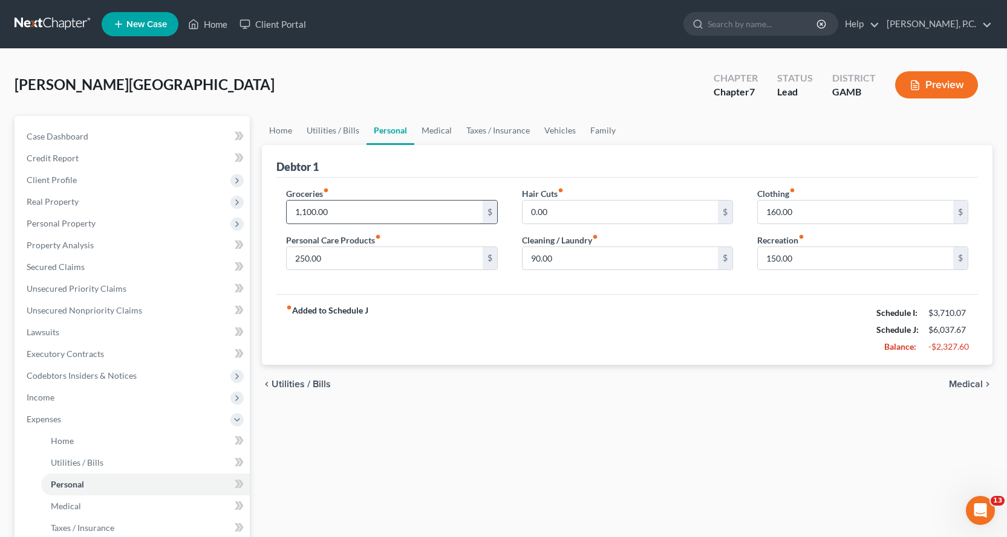
click at [366, 219] on input "1,100.00" at bounding box center [384, 212] width 195 height 23
type input "500.00"
type input "100.00"
type input "50.00"
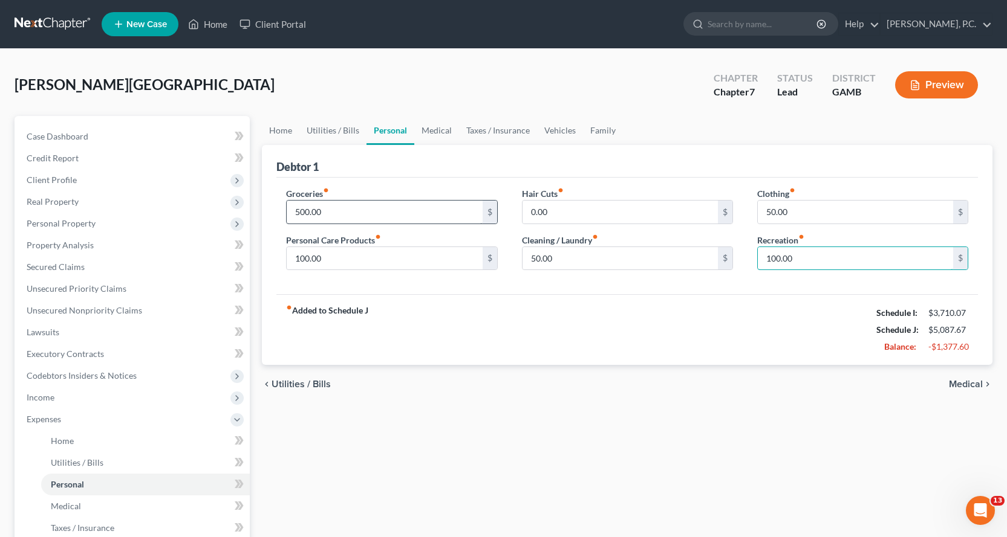
type input "100.00"
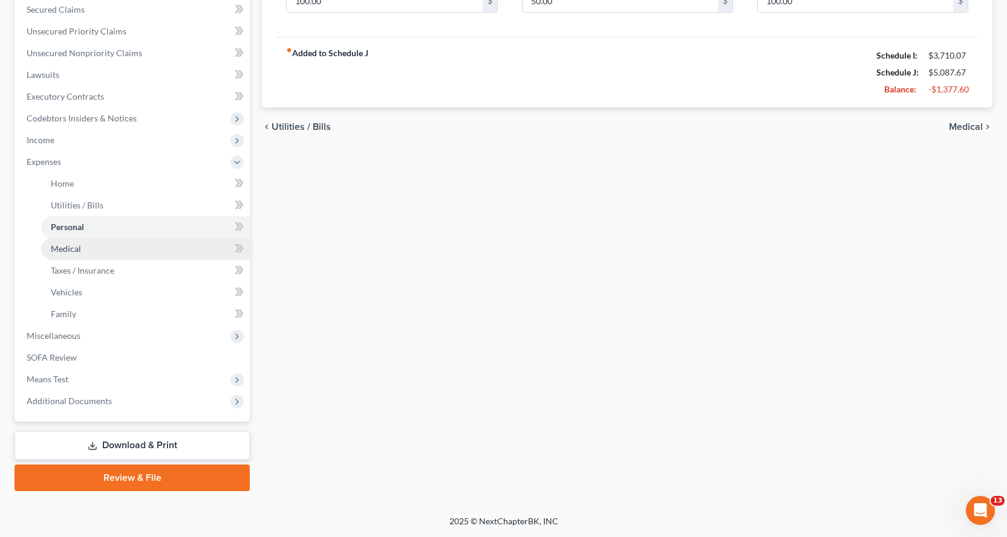
click at [65, 250] on span "Medical" at bounding box center [66, 249] width 30 height 10
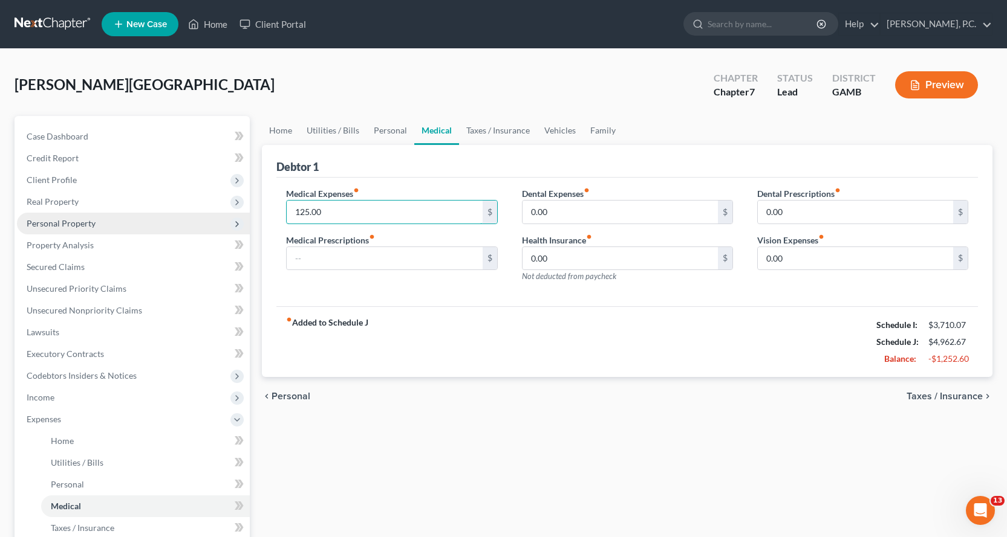
type input "125.00"
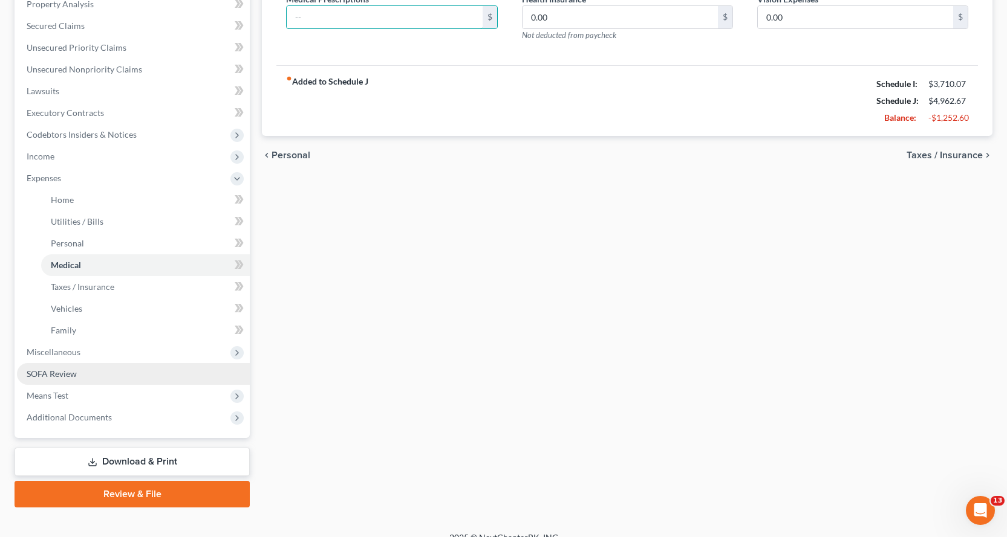
scroll to position [242, 0]
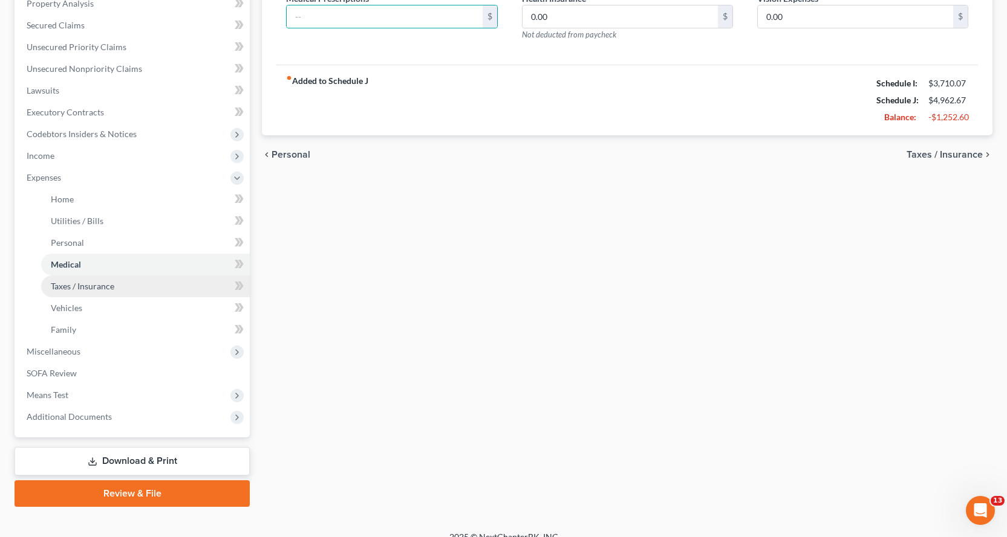
click at [87, 286] on span "Taxes / Insurance" at bounding box center [82, 286] width 63 height 10
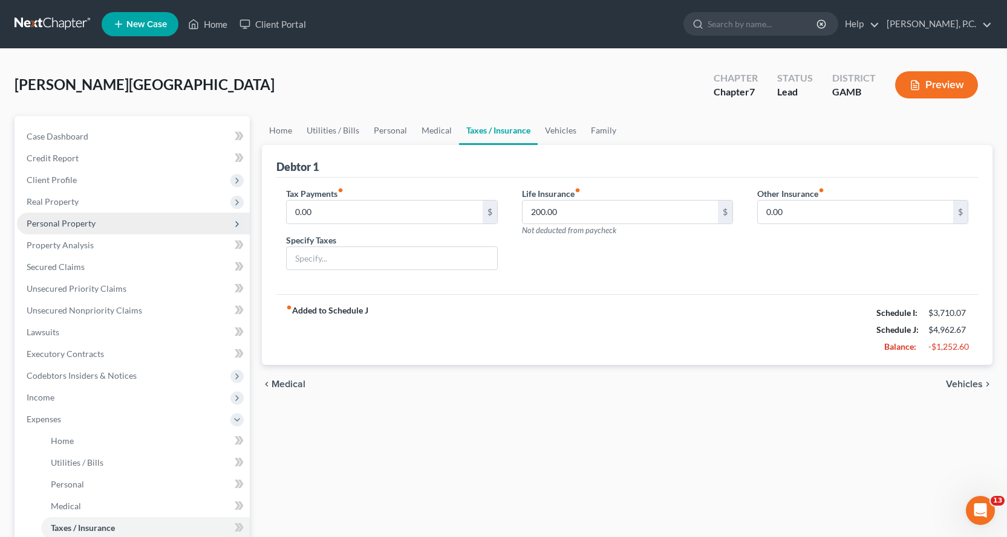
click at [55, 222] on span "Personal Property" at bounding box center [61, 223] width 69 height 10
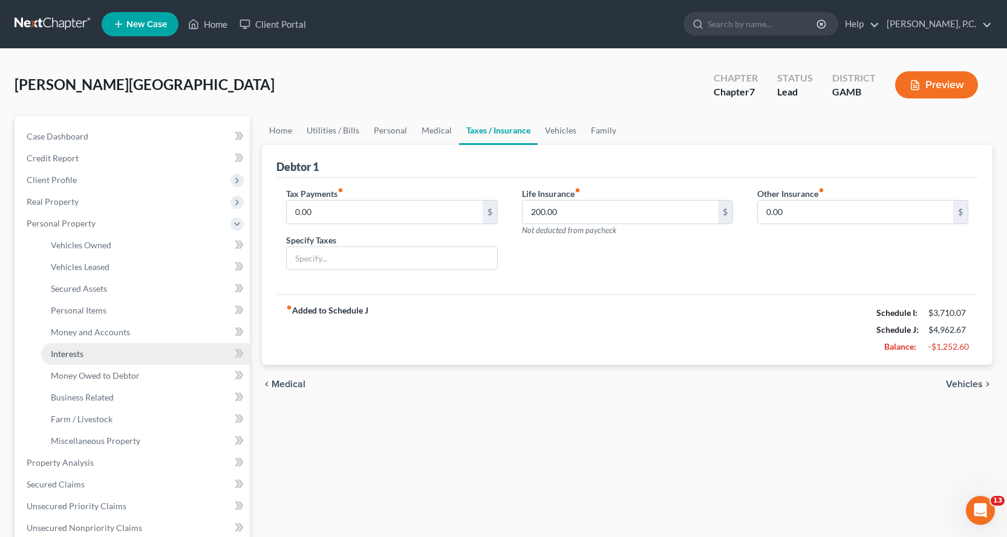
click at [65, 354] on span "Interests" at bounding box center [67, 354] width 33 height 10
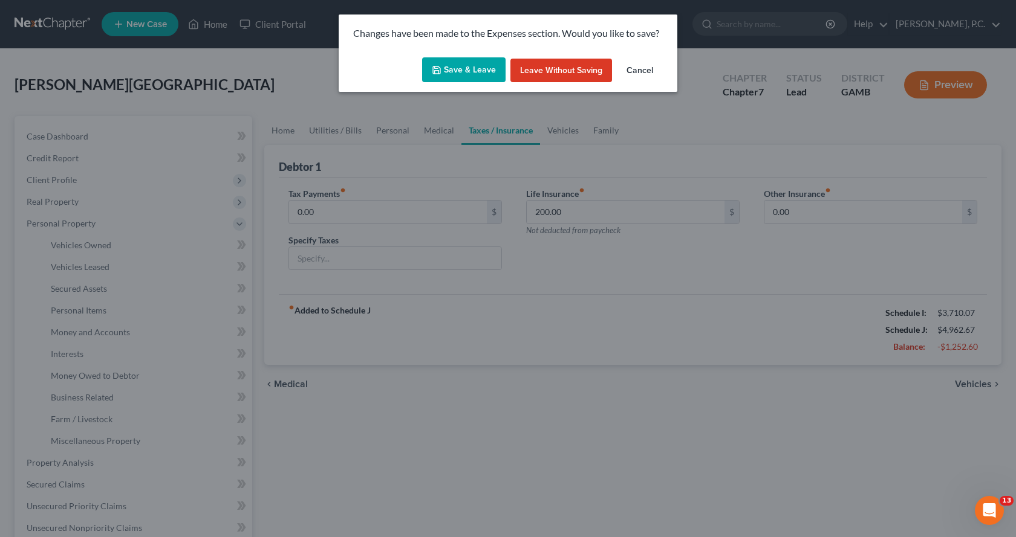
click at [458, 65] on button "Save & Leave" at bounding box center [463, 69] width 83 height 25
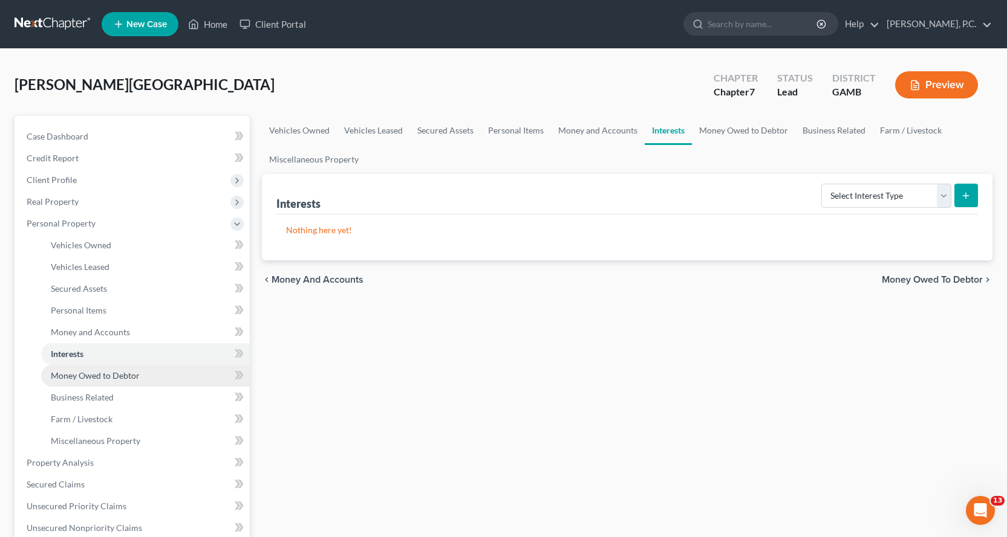
click at [91, 374] on span "Money Owed to Debtor" at bounding box center [95, 376] width 89 height 10
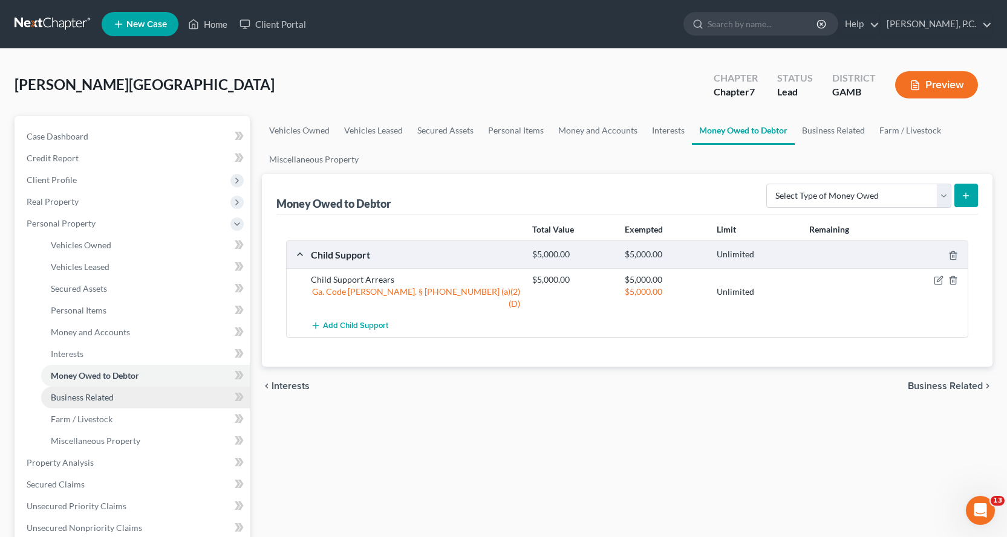
click at [85, 397] on span "Business Related" at bounding box center [82, 397] width 63 height 10
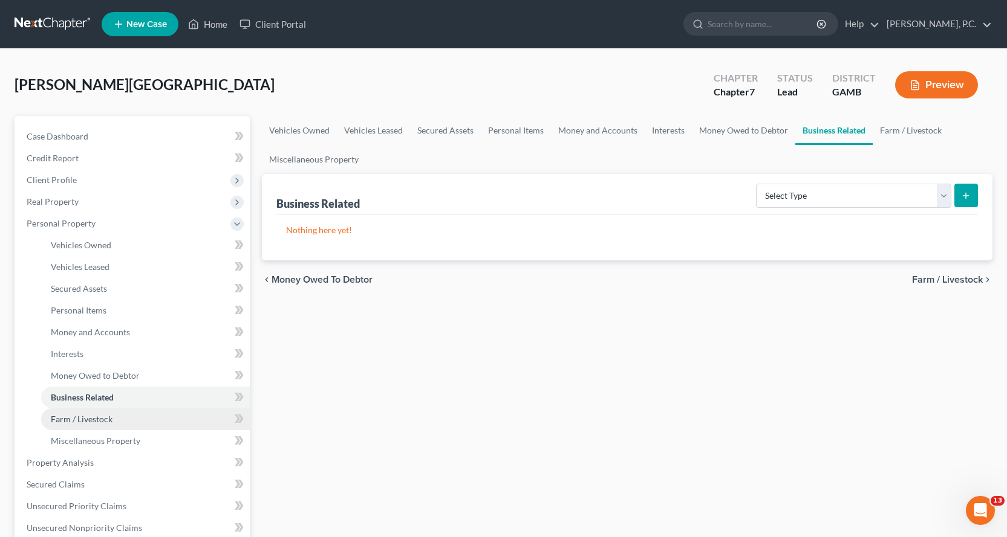
click at [73, 419] on span "Farm / Livestock" at bounding box center [82, 419] width 62 height 10
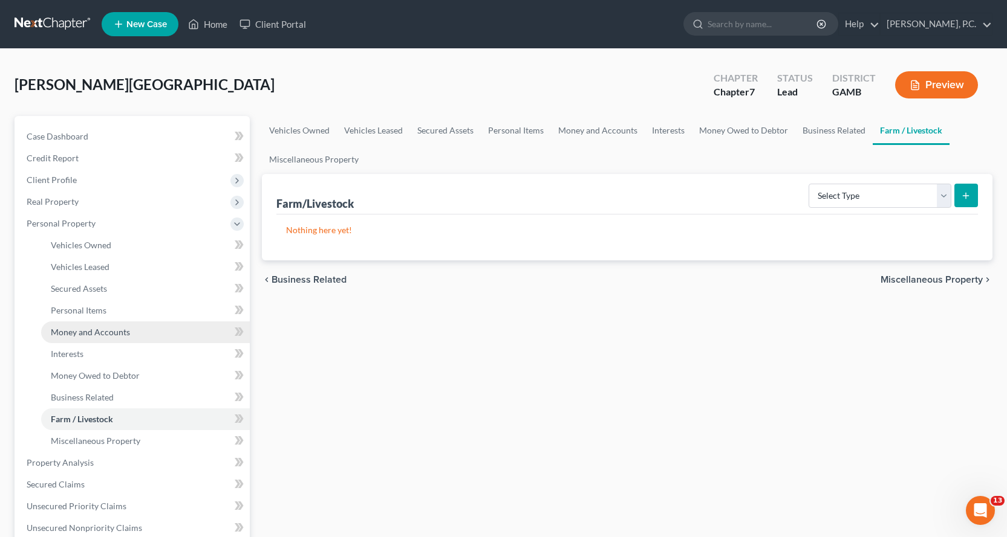
click at [103, 331] on span "Money and Accounts" at bounding box center [90, 332] width 79 height 10
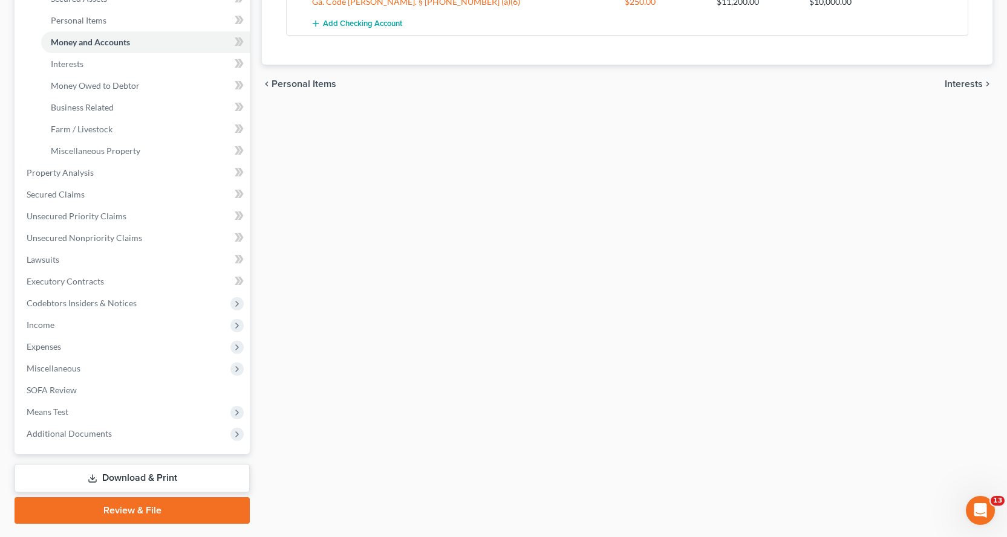
scroll to position [302, 0]
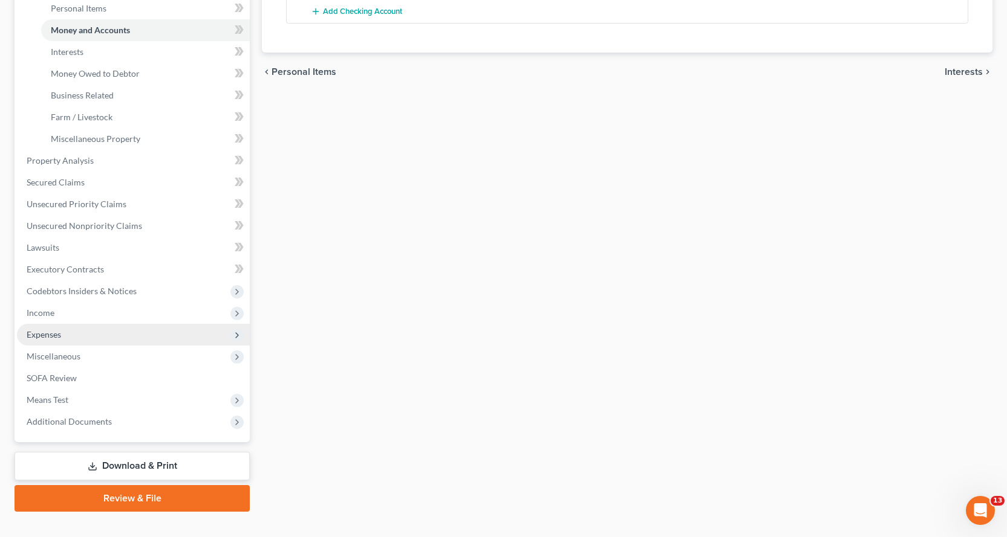
click at [37, 335] on span "Expenses" at bounding box center [44, 334] width 34 height 10
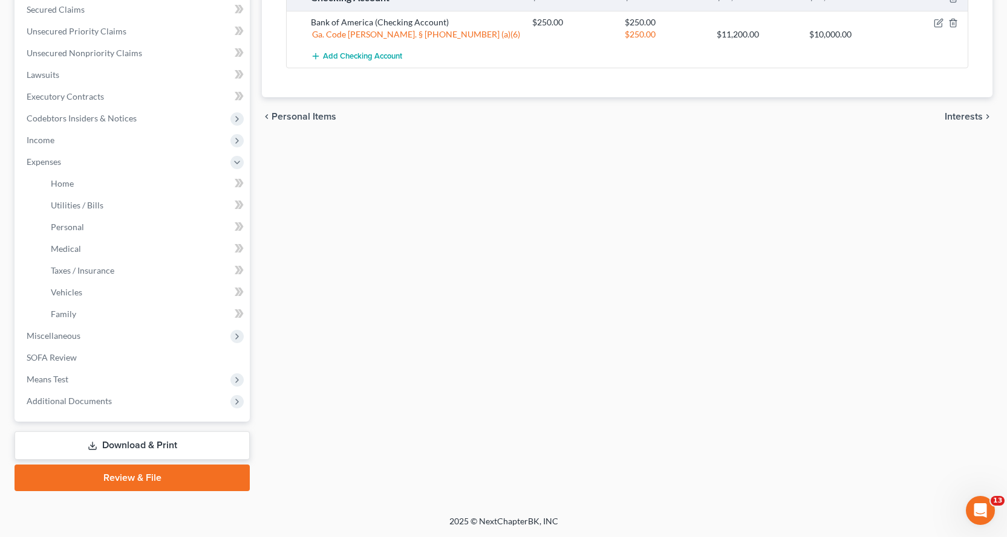
scroll to position [258, 0]
click at [91, 266] on span "Taxes / Insurance" at bounding box center [82, 270] width 63 height 10
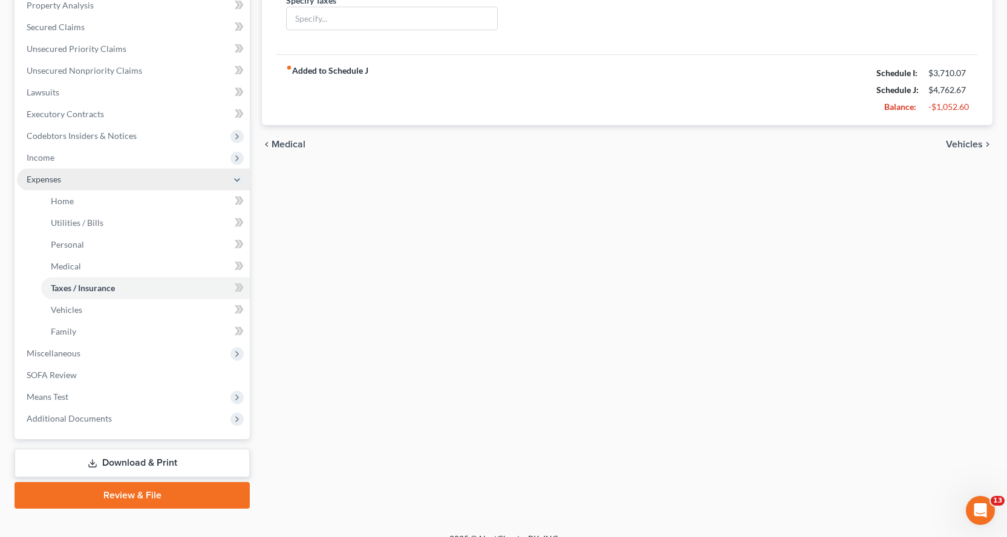
scroll to position [258, 0]
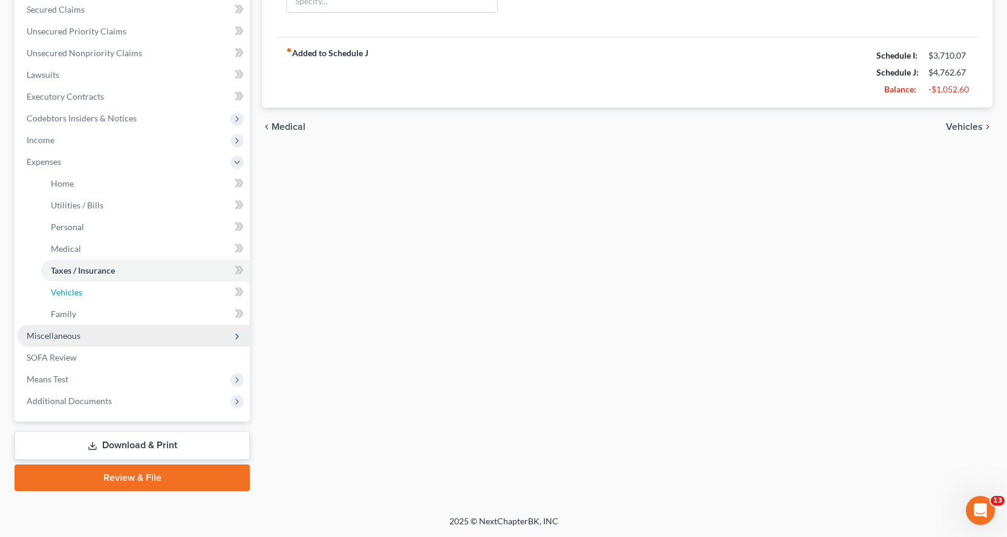
drag, startPoint x: 71, startPoint y: 288, endPoint x: 223, endPoint y: 329, distance: 157.6
click at [70, 288] on span "Vehicles" at bounding box center [66, 292] width 31 height 10
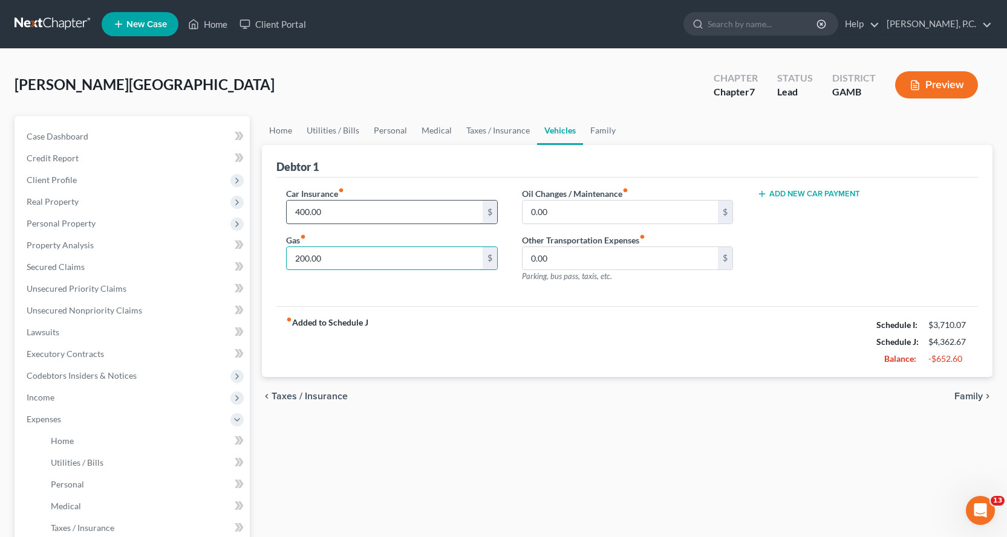
type input "200.00"
click at [360, 209] on input "400.00" at bounding box center [384, 212] width 195 height 23
type input "180.00"
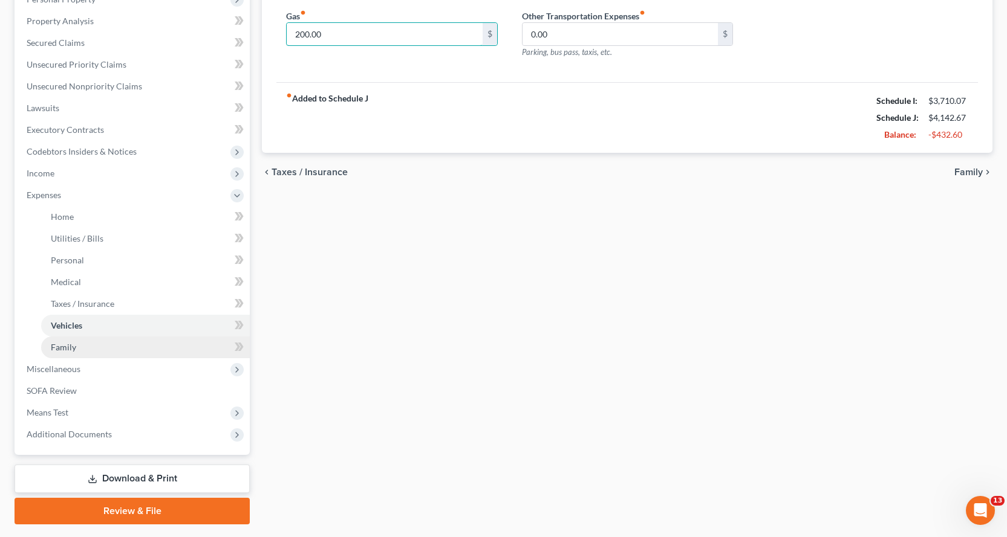
scroll to position [258, 0]
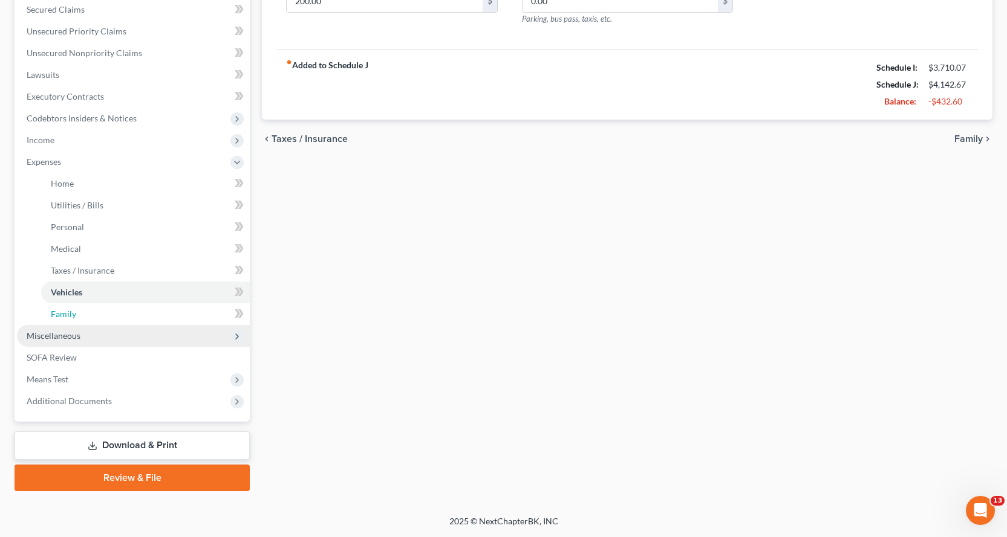
drag, startPoint x: 59, startPoint y: 313, endPoint x: 117, endPoint y: 326, distance: 59.5
click at [60, 313] on span "Family" at bounding box center [63, 314] width 25 height 10
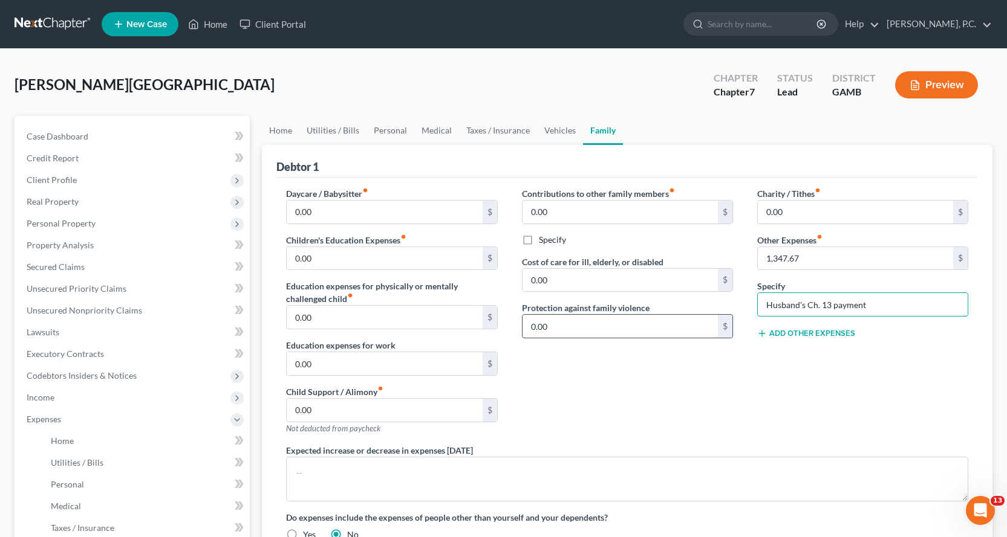
drag, startPoint x: 813, startPoint y: 311, endPoint x: 629, endPoint y: 337, distance: 186.2
click at [639, 334] on div "Daycare / Babysitter fiber_manual_record 0.00 $ Children's Education Expenses f…" at bounding box center [627, 368] width 706 height 363
type input "1,347.67"
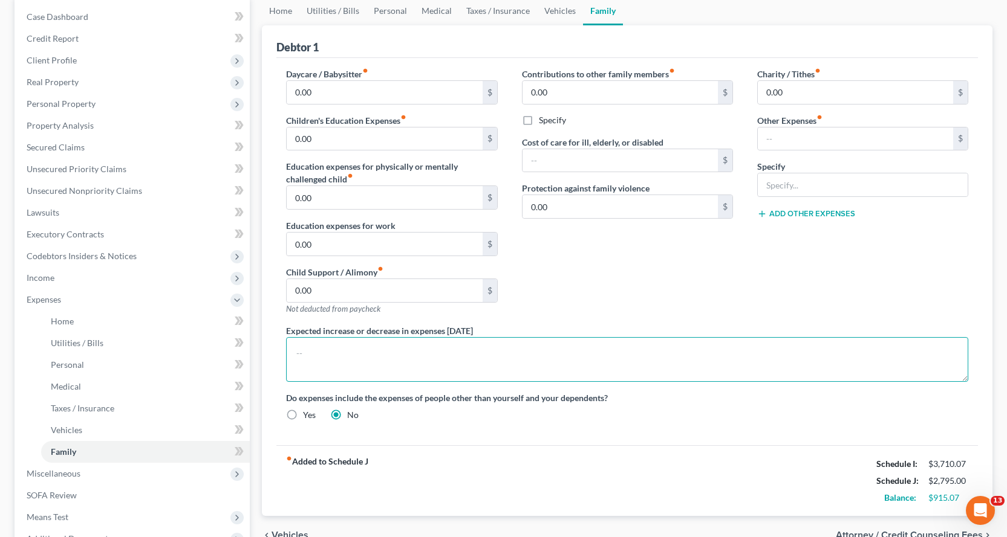
scroll to position [121, 0]
click at [62, 316] on span "Home" at bounding box center [62, 320] width 23 height 10
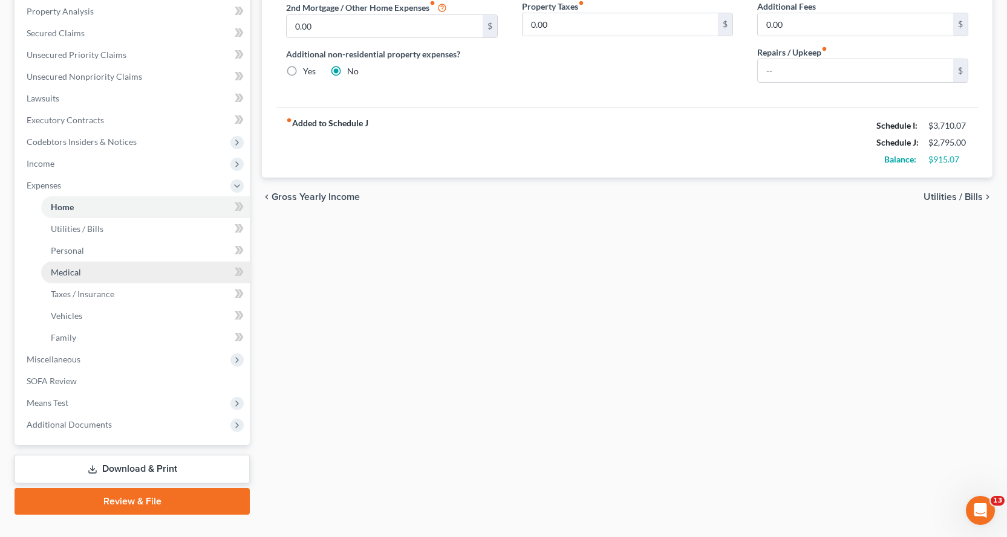
scroll to position [242, 0]
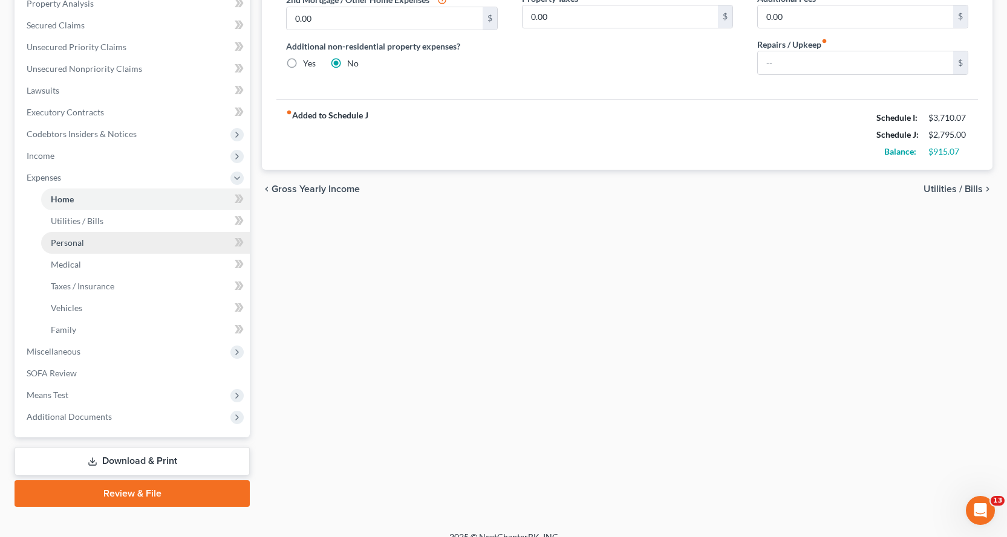
click at [69, 245] on span "Personal" at bounding box center [67, 243] width 33 height 10
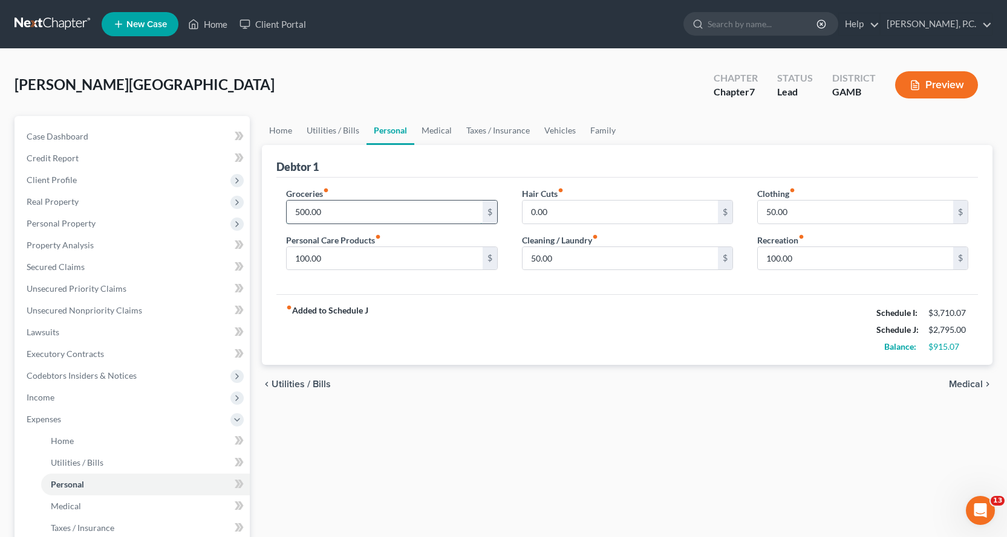
click at [343, 218] on input "500.00" at bounding box center [384, 212] width 195 height 23
type input "800.00"
type input "150.00"
type input "75.00"
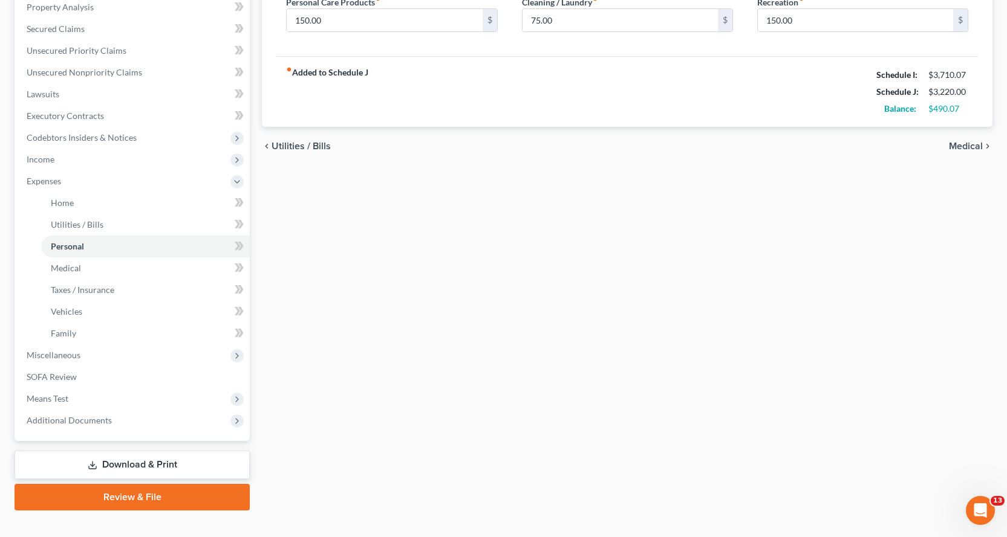
scroll to position [242, 0]
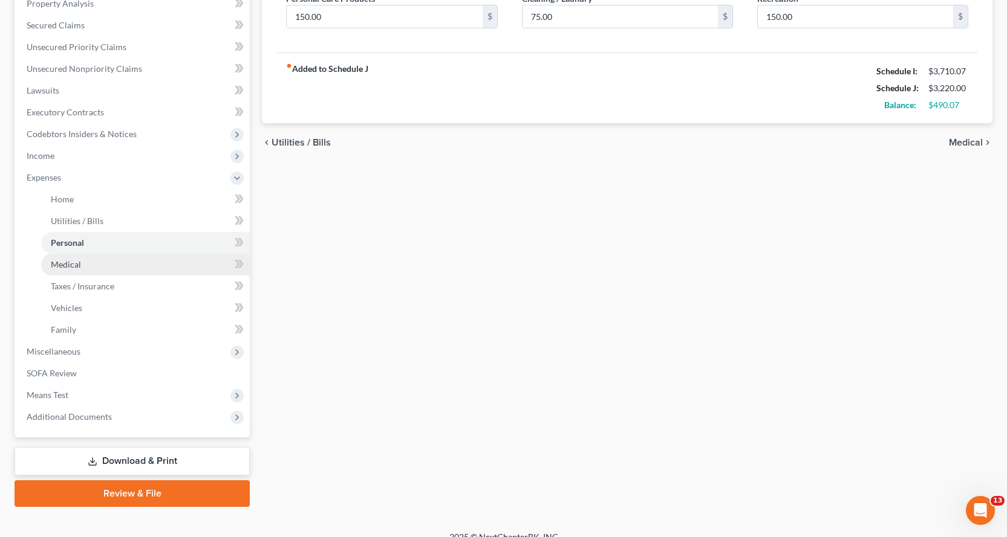
click at [67, 261] on span "Medical" at bounding box center [66, 264] width 30 height 10
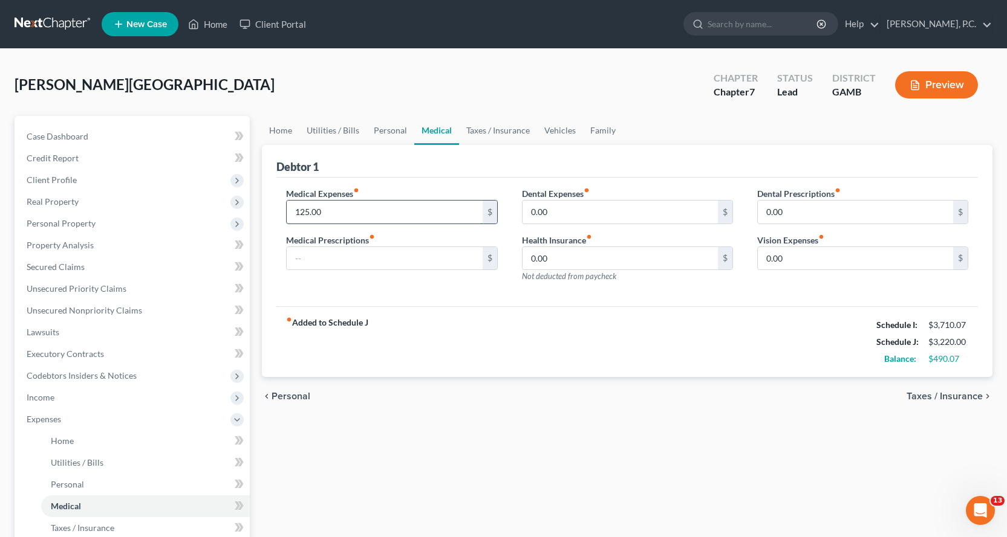
click at [363, 213] on input "125.00" at bounding box center [384, 212] width 195 height 23
type input "150.00"
click at [70, 267] on span "Secured Claims" at bounding box center [56, 267] width 58 height 10
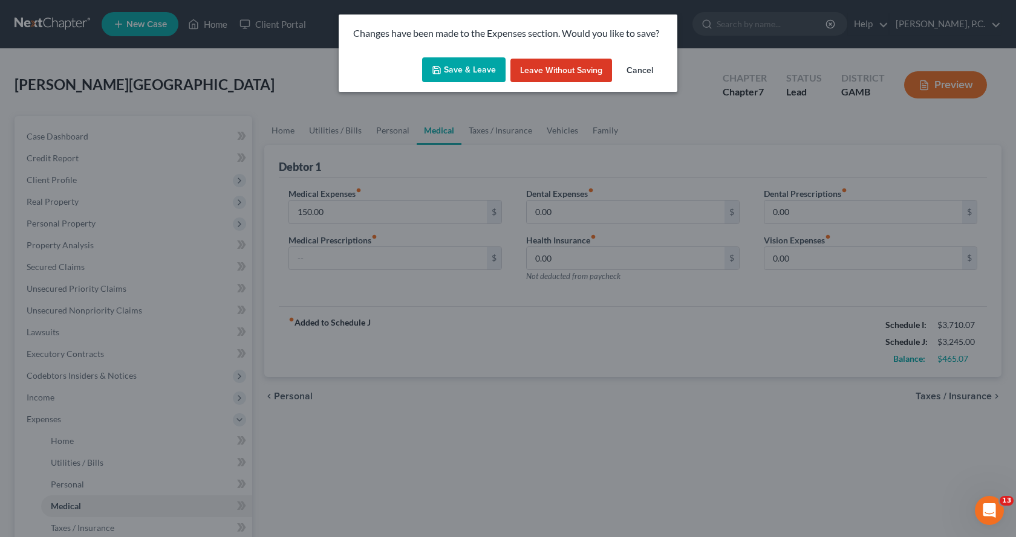
click at [456, 65] on button "Save & Leave" at bounding box center [463, 69] width 83 height 25
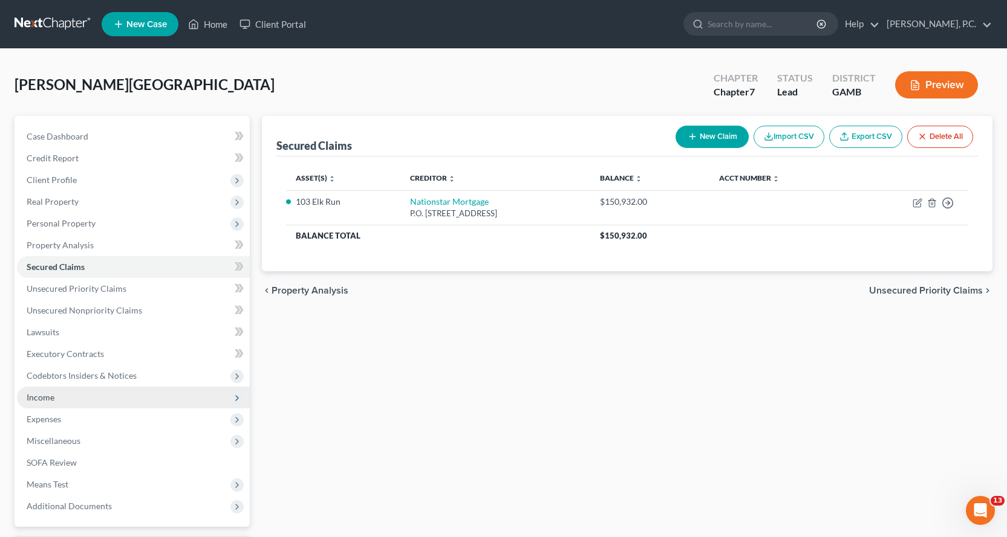
click at [43, 398] on span "Income" at bounding box center [41, 397] width 28 height 10
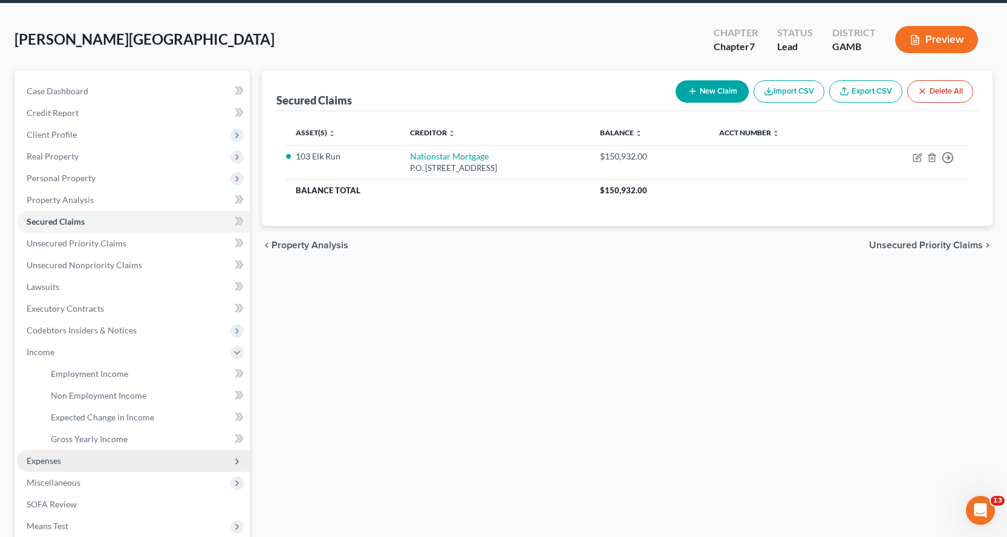
scroll to position [121, 0]
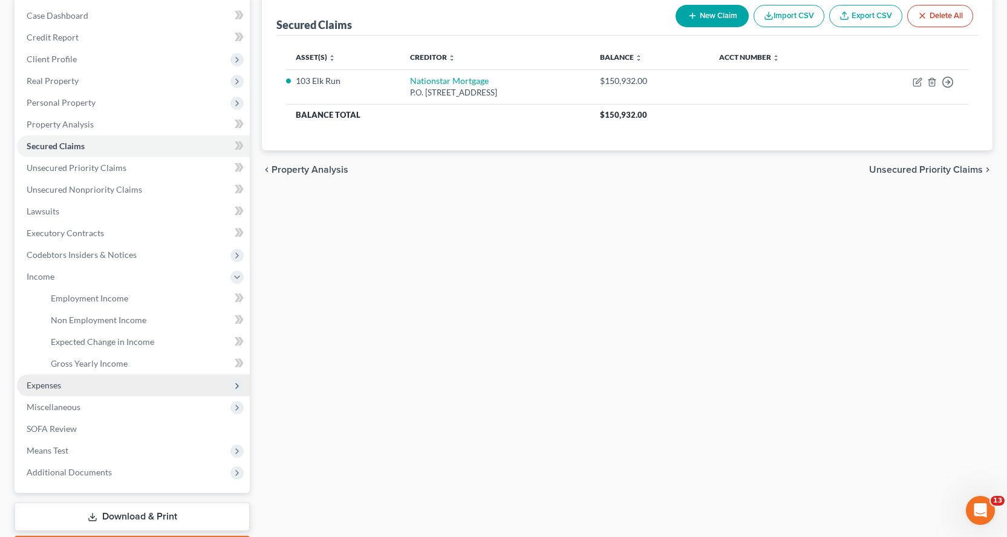
click at [36, 384] on span "Expenses" at bounding box center [44, 385] width 34 height 10
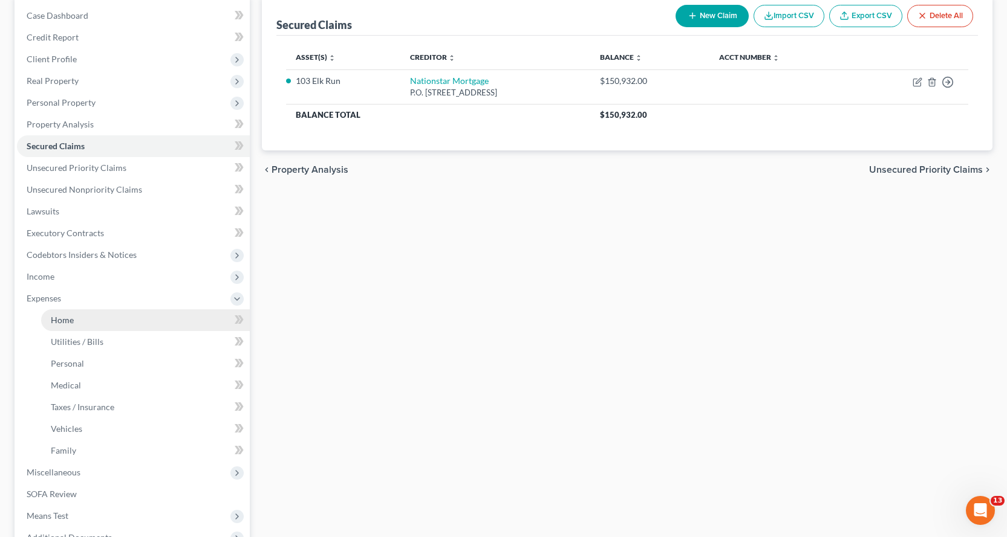
click at [57, 317] on span "Home" at bounding box center [62, 320] width 23 height 10
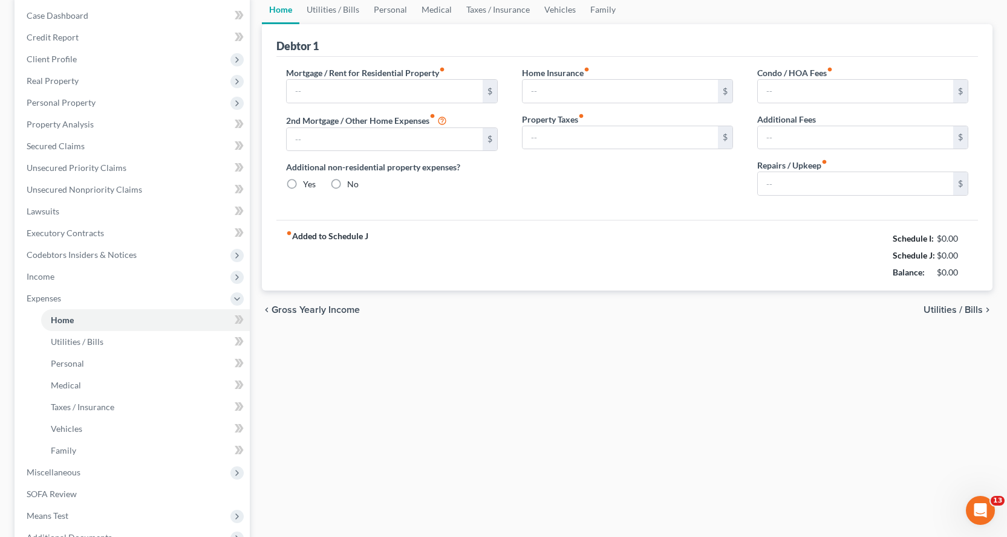
type input "1,000.00"
type input "0.00"
radio input "true"
type input "0.00"
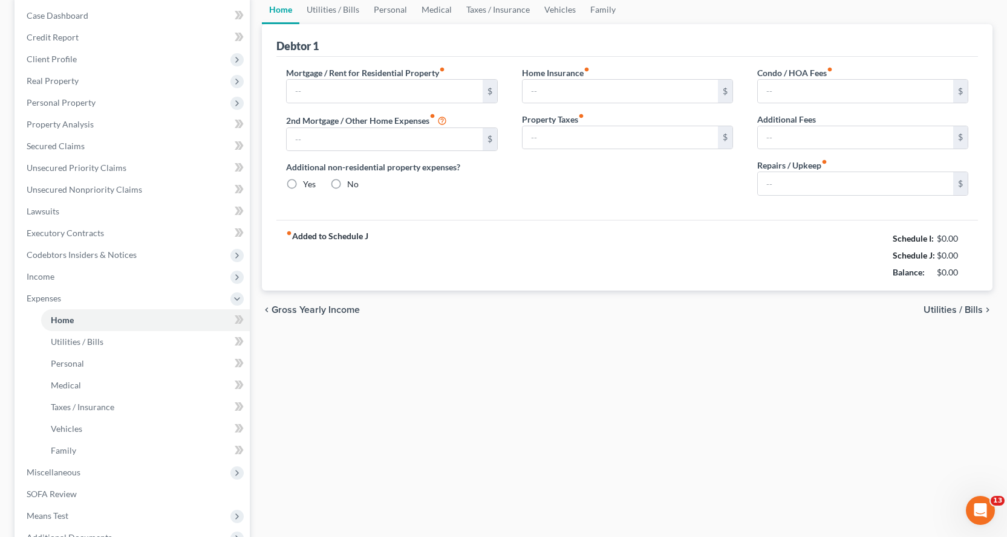
type input "0.00"
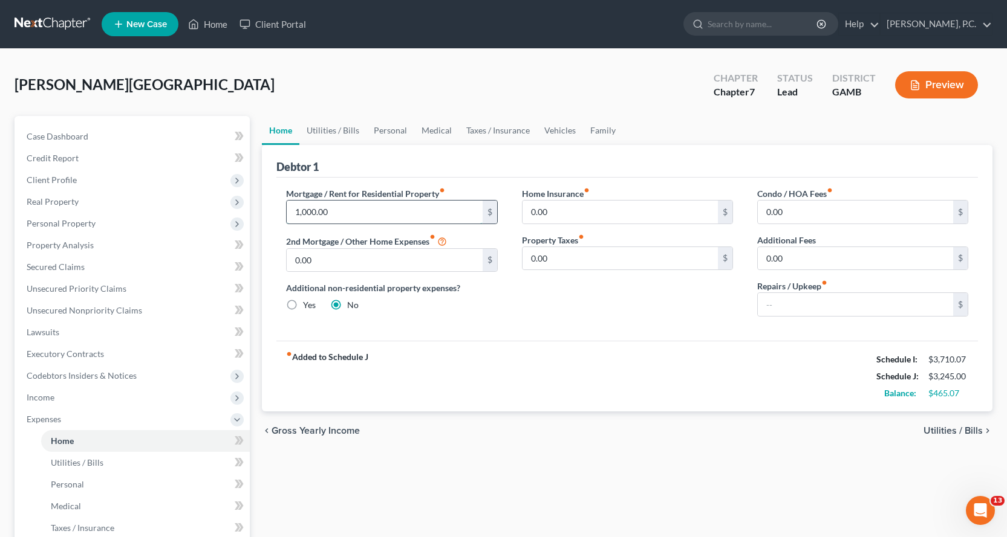
click at [346, 210] on input "1,000.00" at bounding box center [384, 212] width 195 height 23
type input "1,602.00"
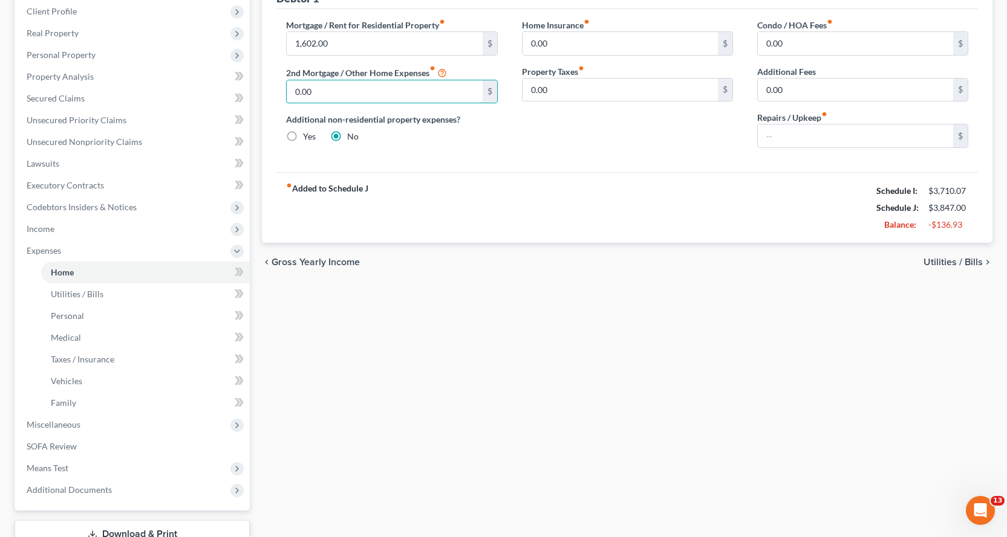
scroll to position [181, 0]
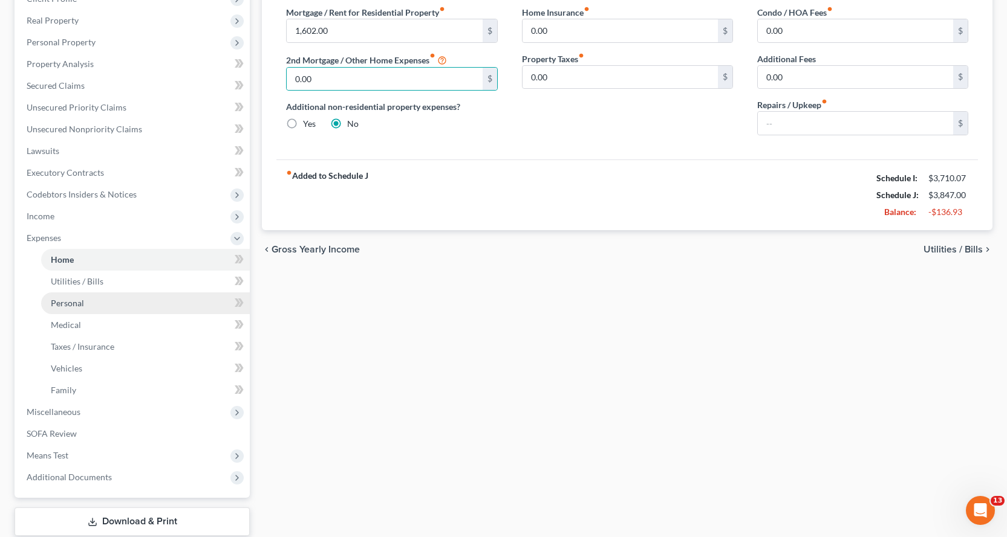
click at [67, 302] on span "Personal" at bounding box center [67, 303] width 33 height 10
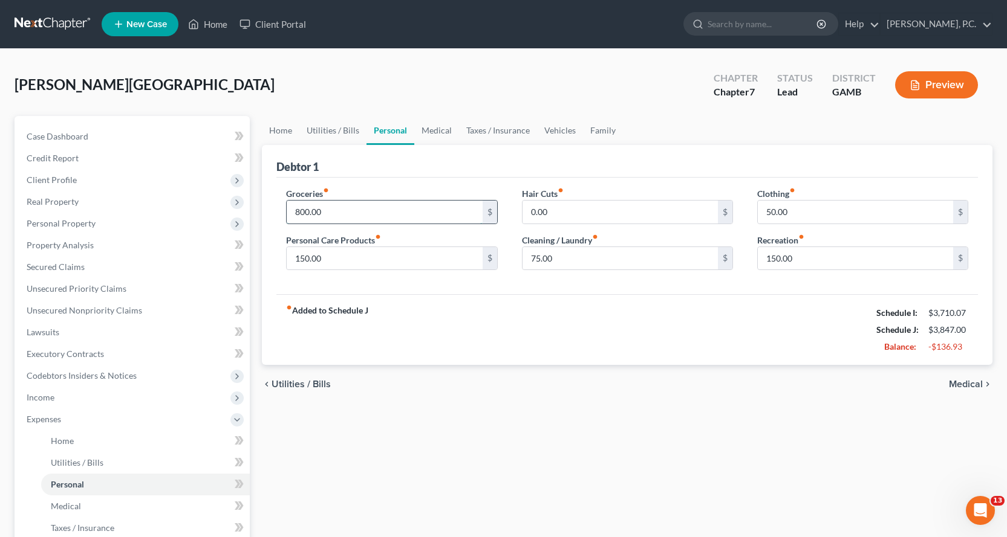
click at [342, 210] on input "800.00" at bounding box center [384, 212] width 195 height 23
type input "600.00"
type input "175.00"
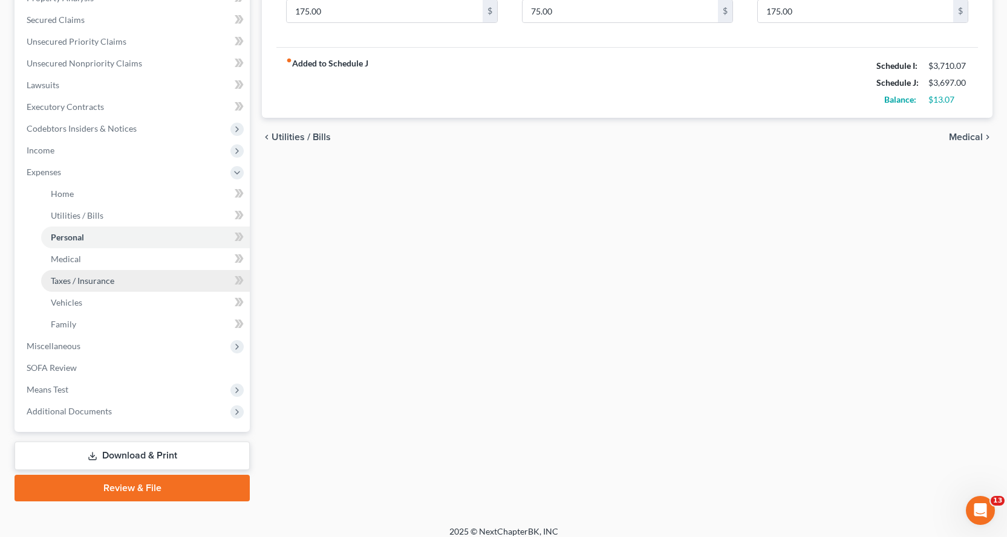
scroll to position [258, 0]
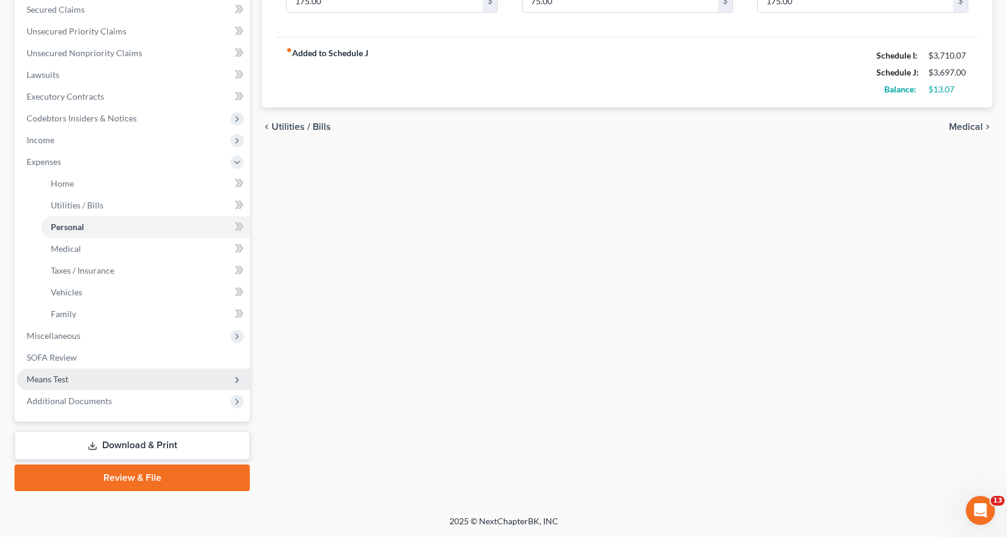
click at [49, 380] on span "Means Test" at bounding box center [48, 379] width 42 height 10
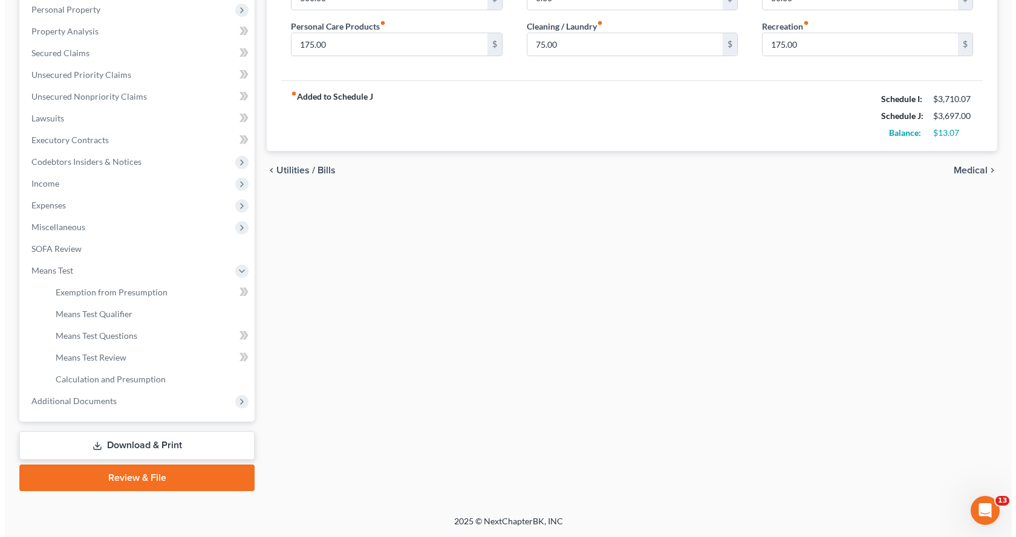
scroll to position [214, 0]
click at [106, 314] on span "Means Test Qualifier" at bounding box center [89, 314] width 77 height 10
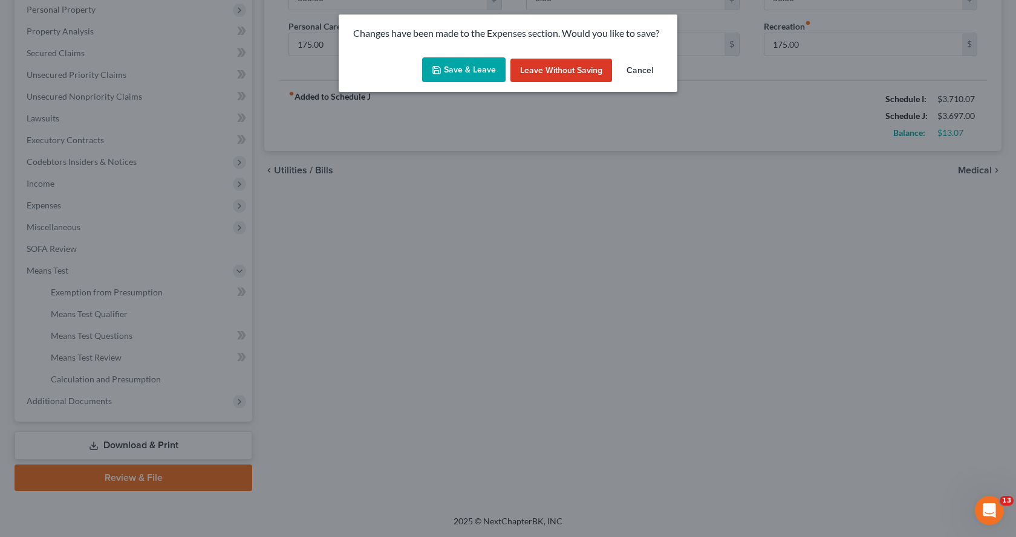
click at [467, 65] on button "Save & Leave" at bounding box center [463, 69] width 83 height 25
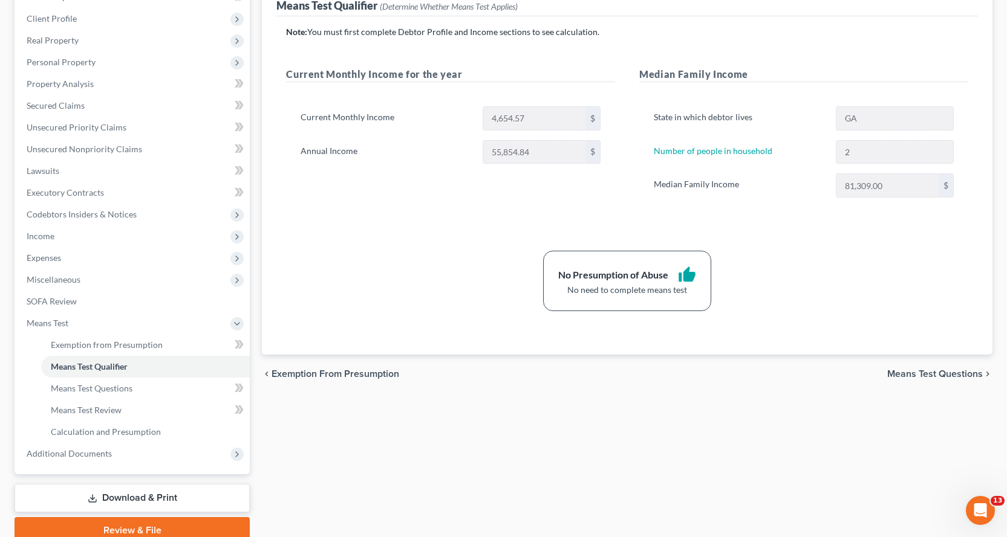
scroll to position [214, 0]
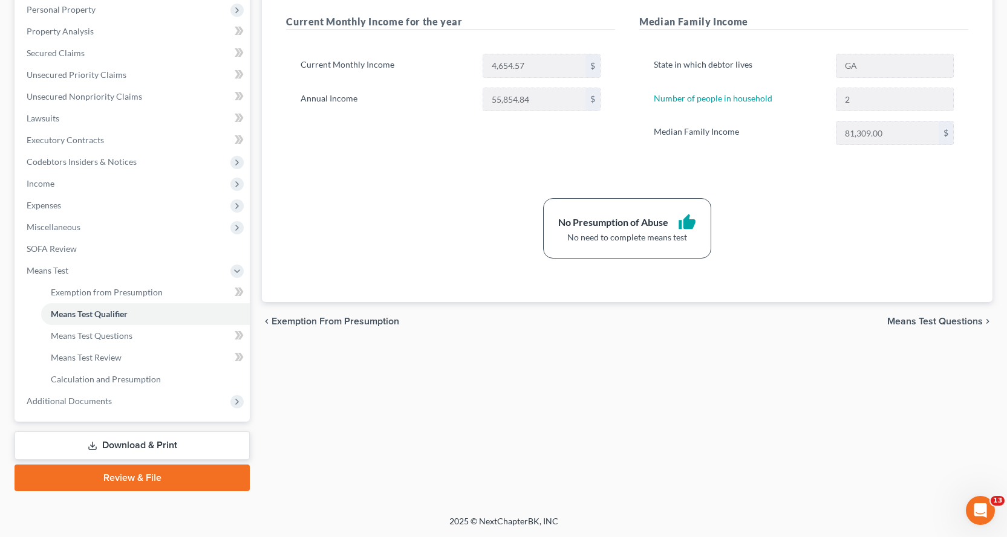
click at [132, 449] on link "Download & Print" at bounding box center [132, 446] width 235 height 28
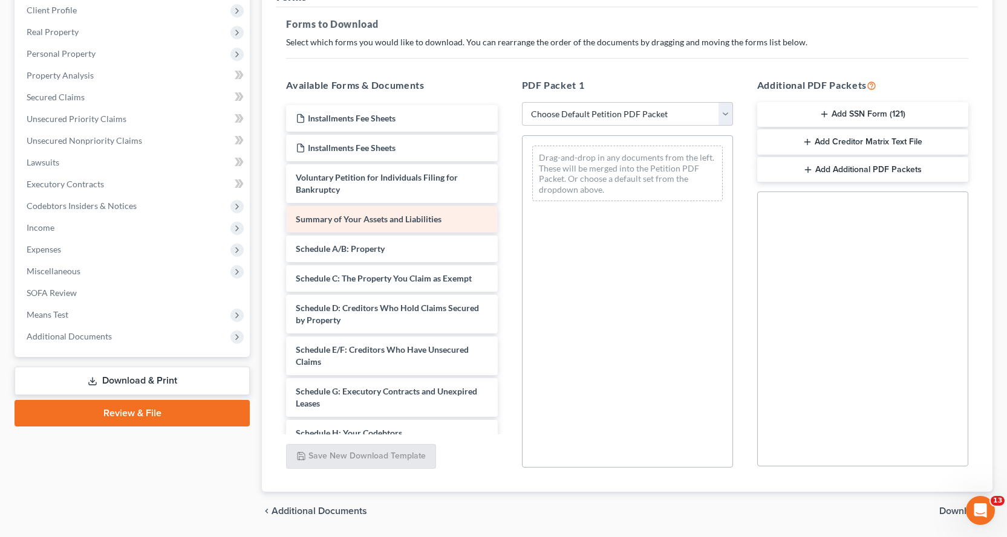
scroll to position [149, 0]
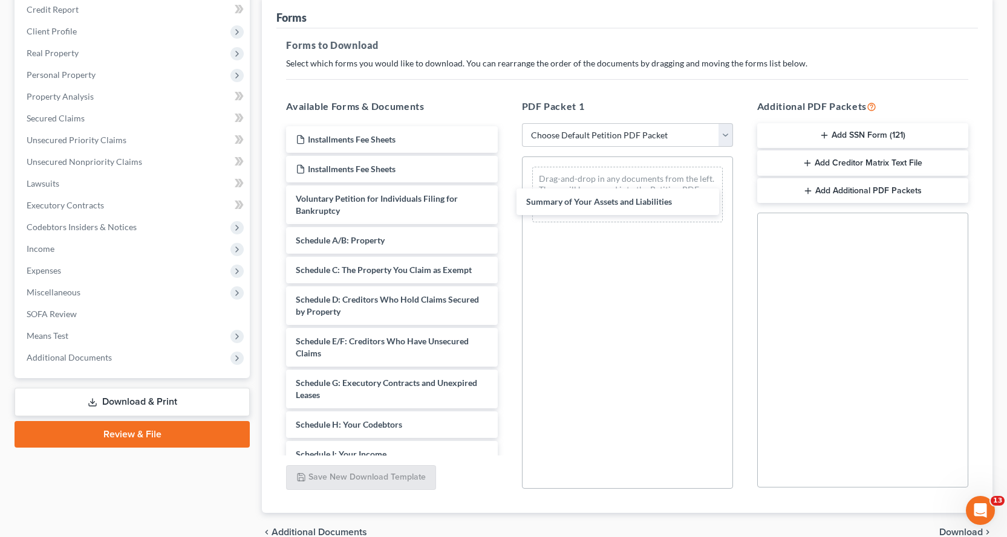
drag, startPoint x: 310, startPoint y: 241, endPoint x: 502, endPoint y: 212, distance: 194.3
click at [507, 198] on div "Summary of Your Assets and Liabilities Installments Fee Sheets Installments Fee…" at bounding box center [391, 460] width 230 height 669
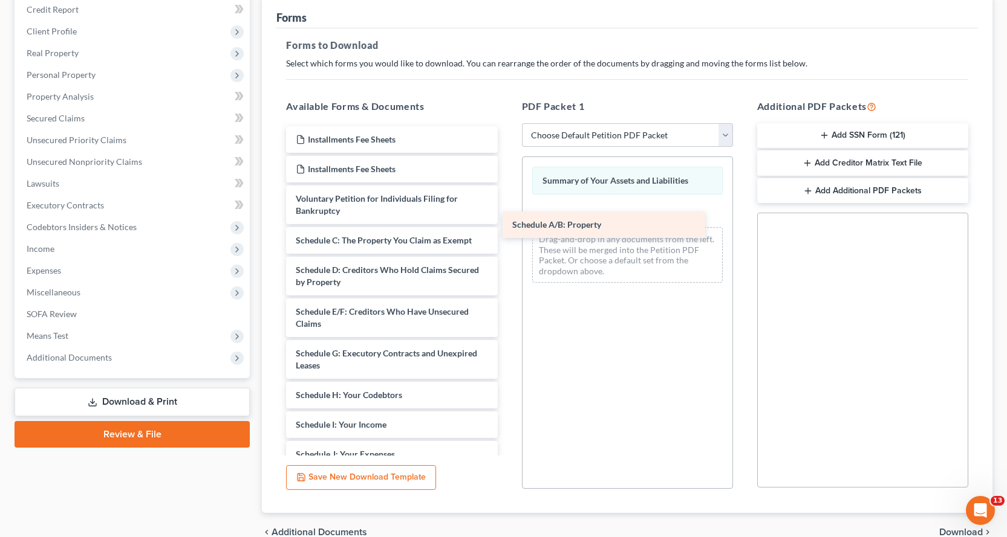
drag, startPoint x: 344, startPoint y: 243, endPoint x: 575, endPoint y: 218, distance: 232.3
click at [507, 219] on div "Schedule A/B: Property Installments Fee Sheets Installments Fee Sheets Voluntar…" at bounding box center [391, 445] width 230 height 639
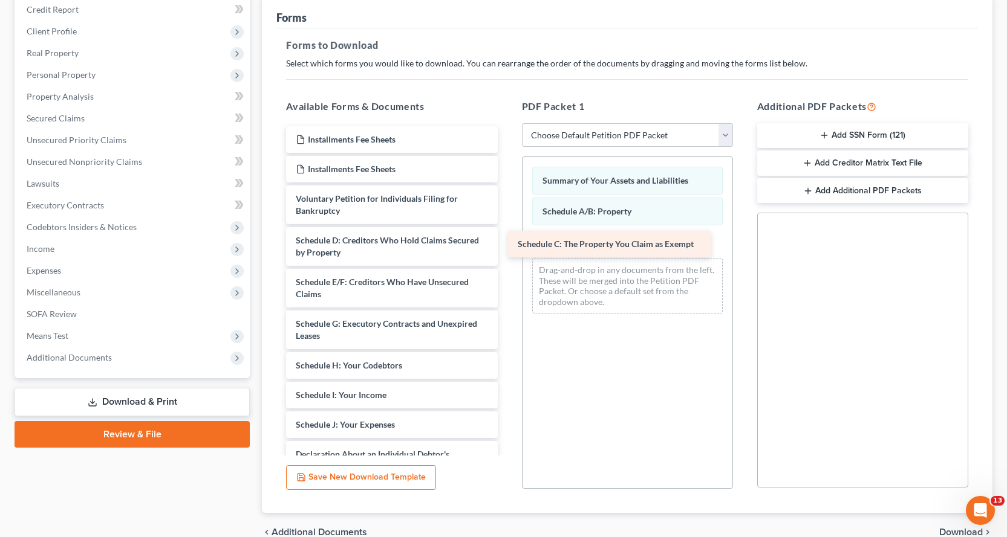
drag, startPoint x: 379, startPoint y: 242, endPoint x: 602, endPoint y: 245, distance: 222.5
click at [507, 245] on div "Schedule C: The Property You Claim as Exempt Installments Fee Sheets Installmen…" at bounding box center [391, 430] width 230 height 609
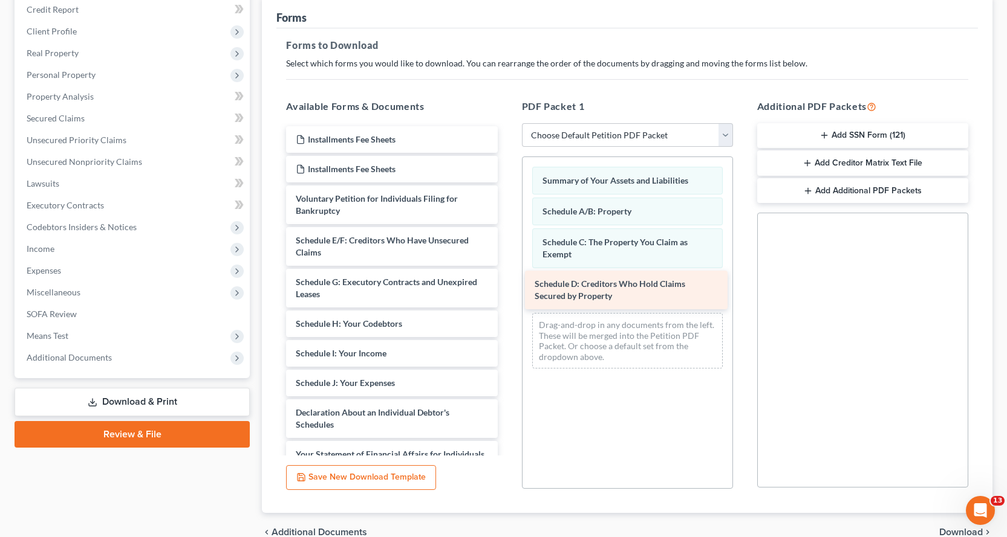
drag, startPoint x: 307, startPoint y: 250, endPoint x: 554, endPoint y: 291, distance: 250.7
click at [507, 291] on div "Schedule D: Creditors Who Hold Claims Secured by Property Installments Fee Shee…" at bounding box center [391, 410] width 230 height 568
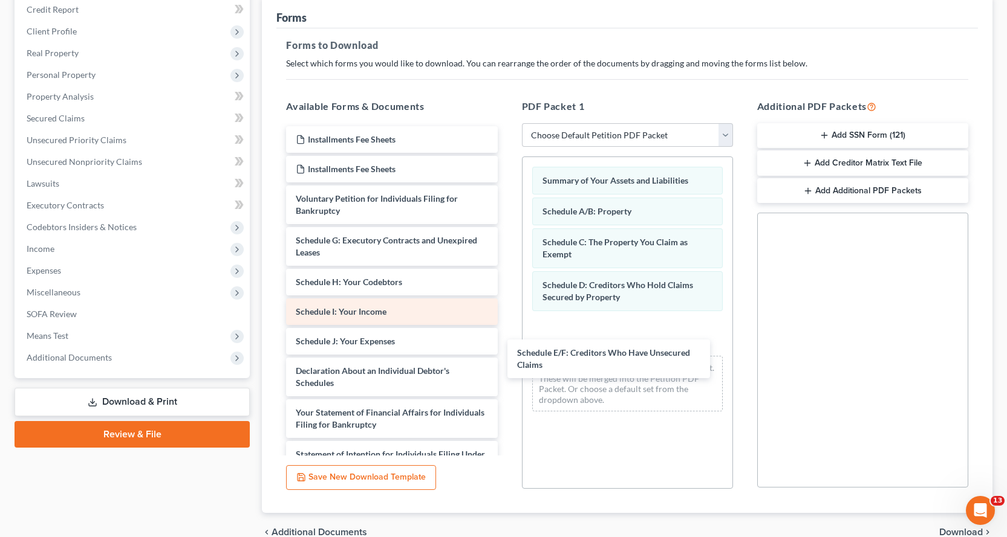
drag, startPoint x: 322, startPoint y: 244, endPoint x: 475, endPoint y: 302, distance: 163.6
click at [507, 339] on div "Schedule E/F: Creditors Who Have Unsecured Claims Installments Fee Sheets Insta…" at bounding box center [391, 389] width 230 height 526
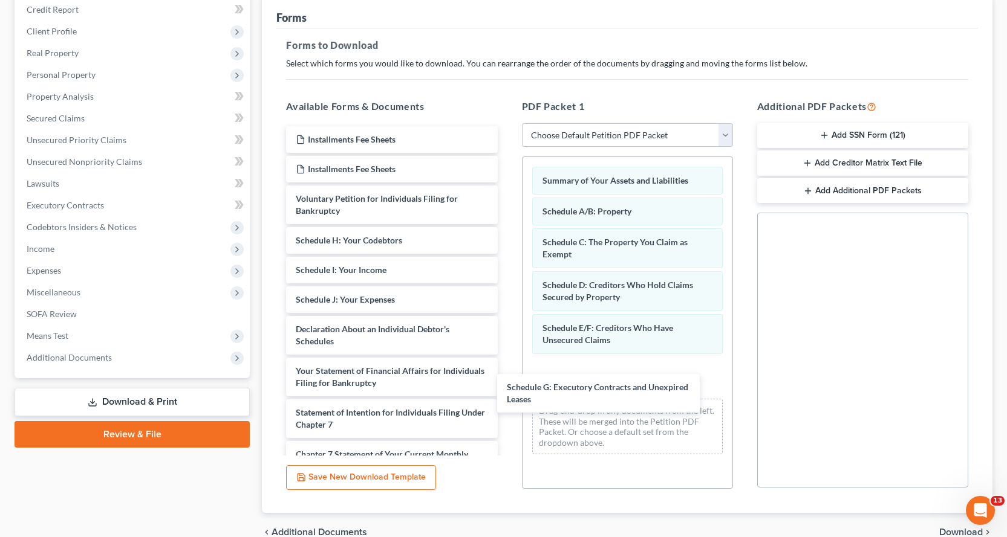
drag, startPoint x: 302, startPoint y: 242, endPoint x: 459, endPoint y: 313, distance: 172.9
click at [507, 358] on div "Schedule G: Executory Contracts and Unexpired Leases Installments Fee Sheets In…" at bounding box center [391, 368] width 230 height 484
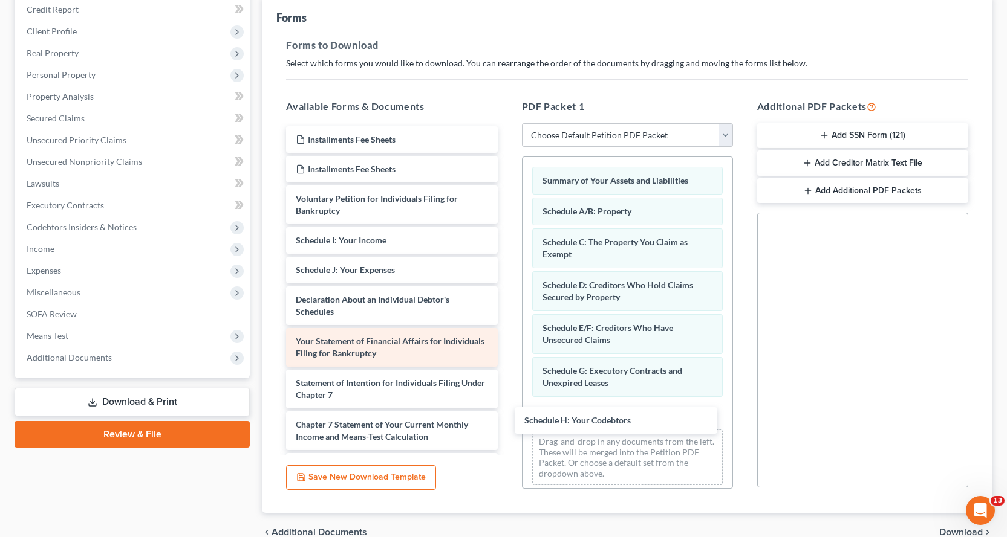
drag, startPoint x: 309, startPoint y: 241, endPoint x: 445, endPoint y: 331, distance: 163.2
click at [507, 414] on div "Schedule H: Your Codebtors Installments Fee Sheets Installments Fee Sheets Volu…" at bounding box center [391, 353] width 230 height 455
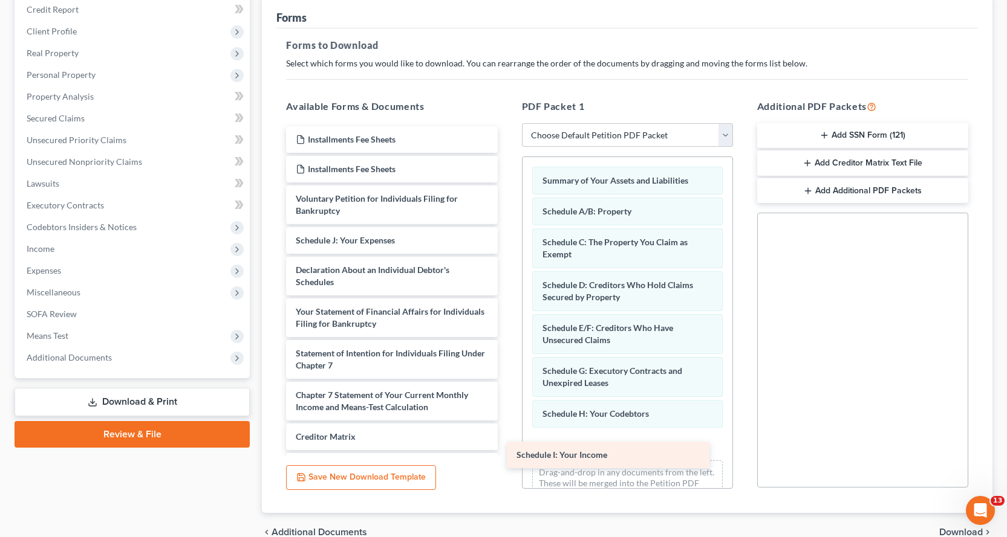
drag, startPoint x: 343, startPoint y: 241, endPoint x: 564, endPoint y: 438, distance: 296.3
click at [507, 452] on div "Schedule I: Your Income Installments Fee Sheets Installments Fee Sheets Volunta…" at bounding box center [391, 338] width 230 height 425
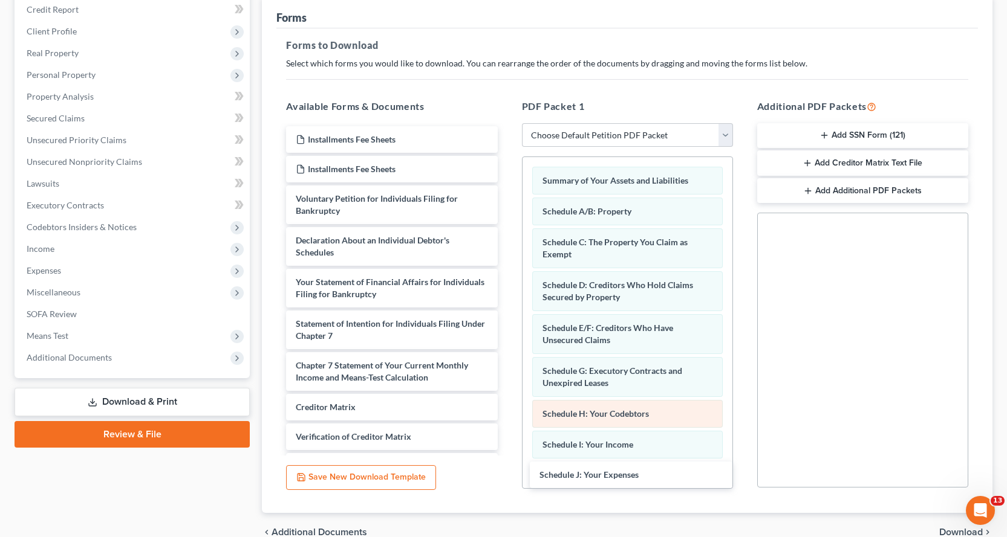
drag, startPoint x: 373, startPoint y: 239, endPoint x: 628, endPoint y: 403, distance: 303.2
click at [507, 470] on div "Schedule J: Your Expenses Installments Fee Sheets Installments Fee Sheets Volun…" at bounding box center [391, 323] width 230 height 395
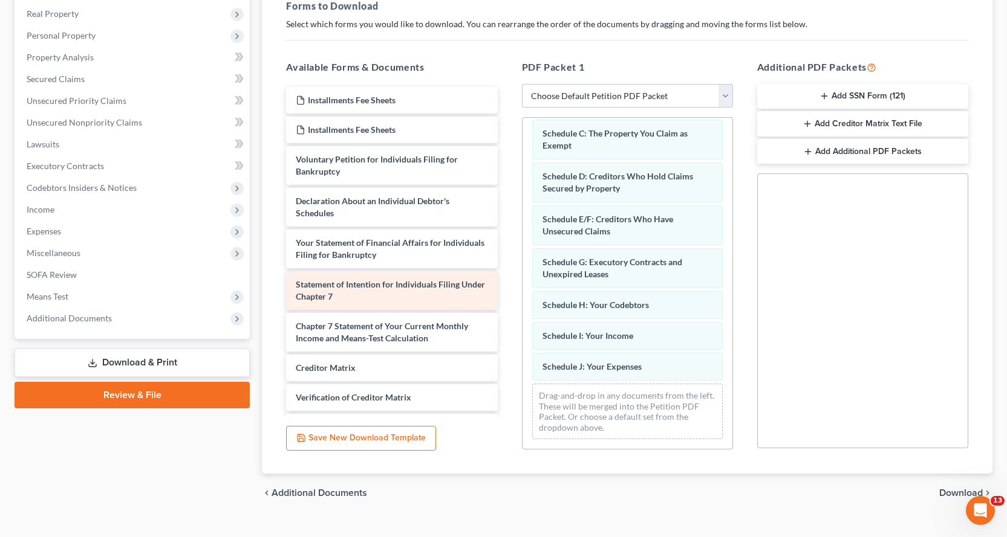
scroll to position [209, 0]
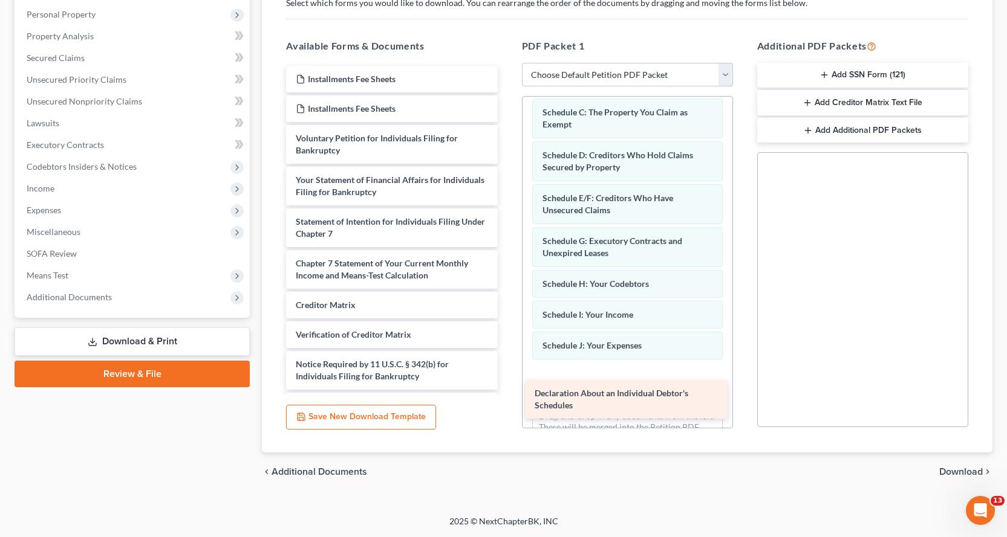
drag, startPoint x: 306, startPoint y: 189, endPoint x: 603, endPoint y: 377, distance: 351.6
click at [507, 389] on div "Declaration About an Individual Debtor's Schedules Installments Fee Sheets Inst…" at bounding box center [391, 243] width 230 height 354
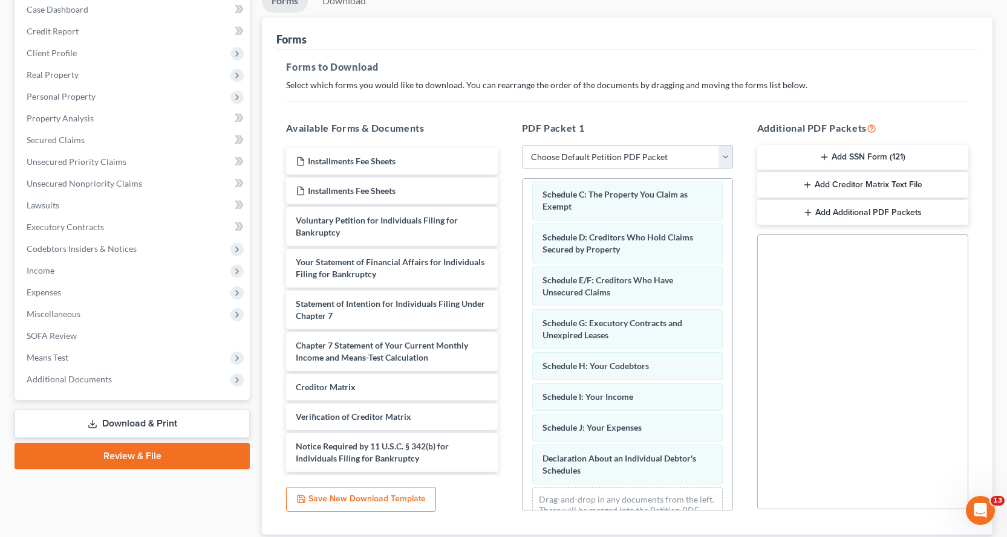
scroll to position [0, 0]
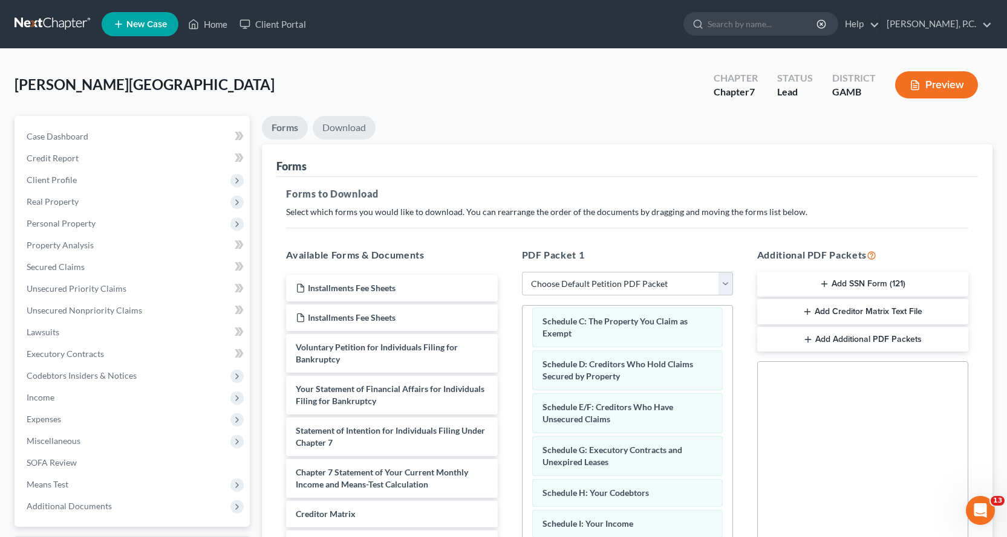
click at [354, 134] on link "Download" at bounding box center [344, 128] width 63 height 24
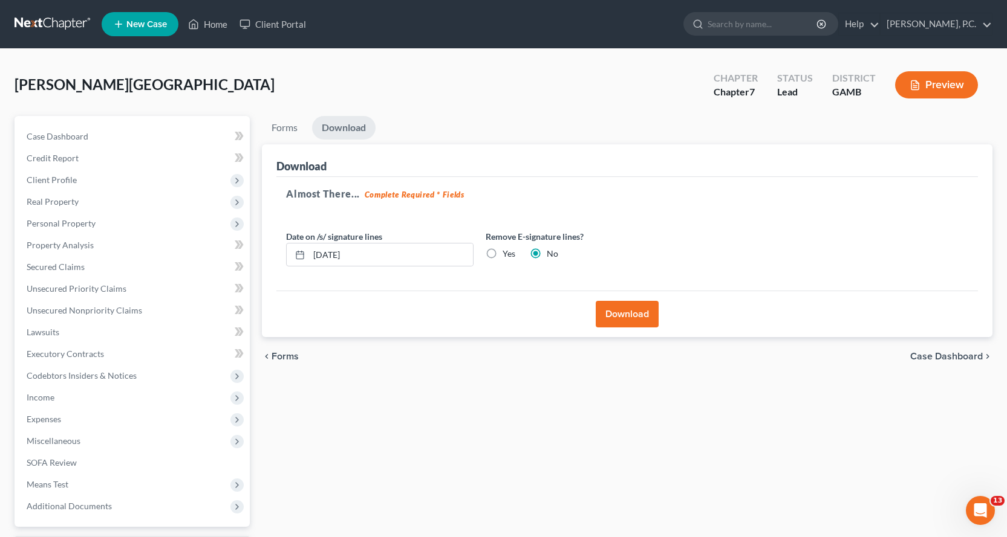
click at [622, 314] on button "Download" at bounding box center [627, 314] width 63 height 27
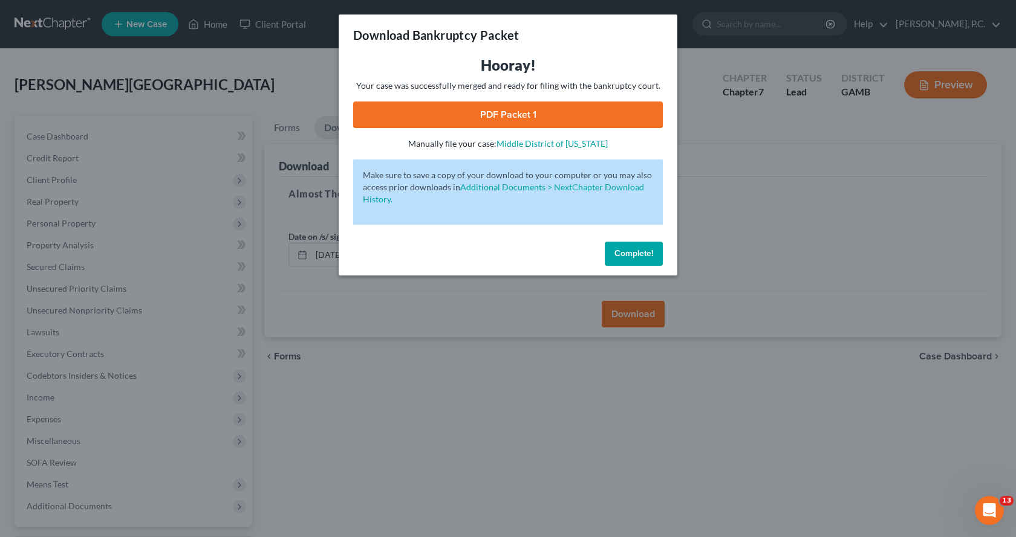
click at [538, 113] on link "PDF Packet 1" at bounding box center [508, 115] width 310 height 27
click at [625, 248] on span "Complete!" at bounding box center [633, 253] width 39 height 10
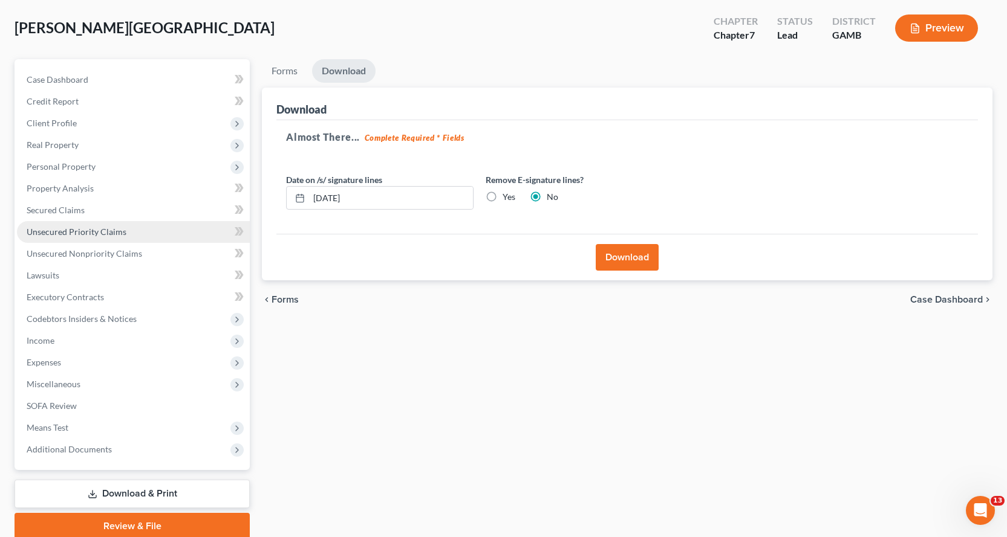
scroll to position [105, 0]
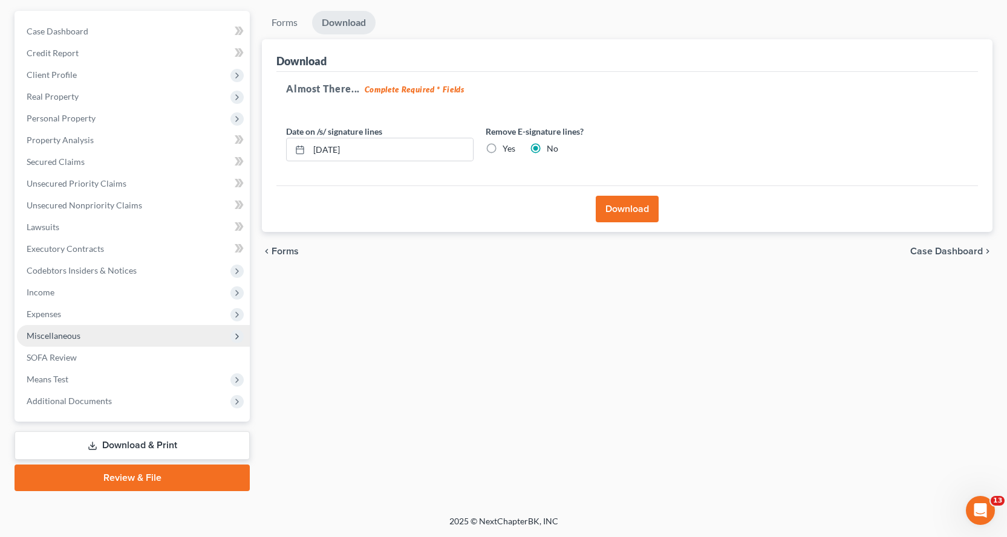
click at [127, 479] on link "Review & File" at bounding box center [132, 478] width 235 height 27
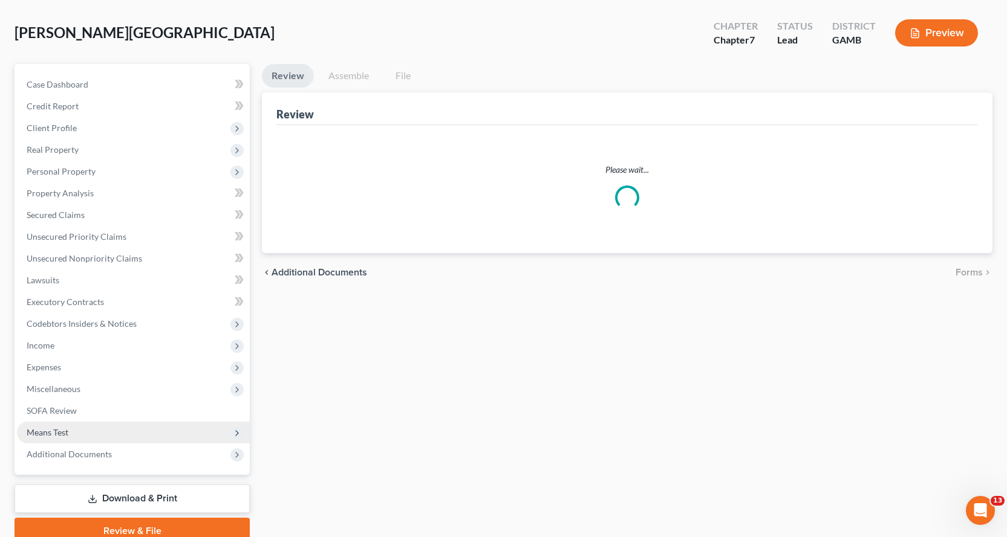
scroll to position [105, 0]
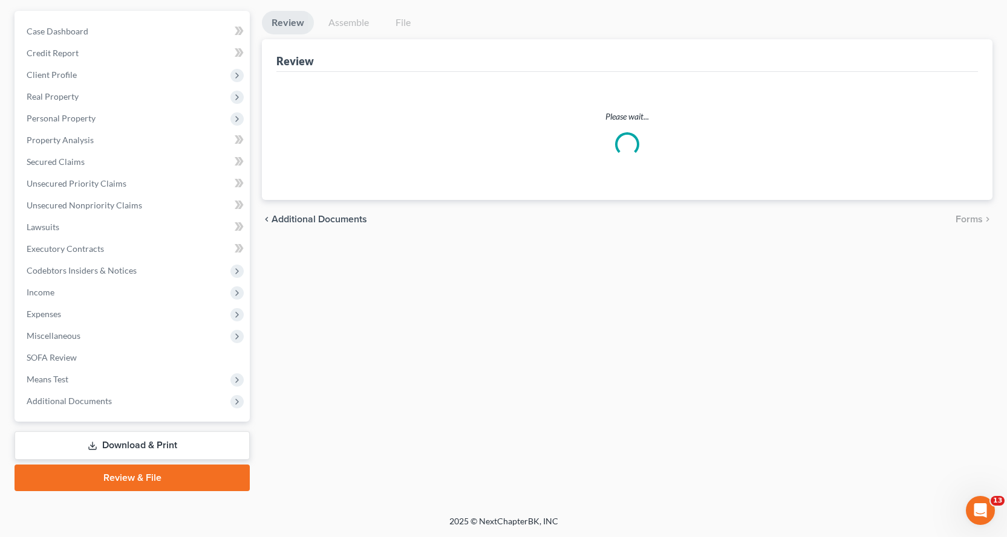
click at [139, 446] on link "Download & Print" at bounding box center [132, 446] width 235 height 28
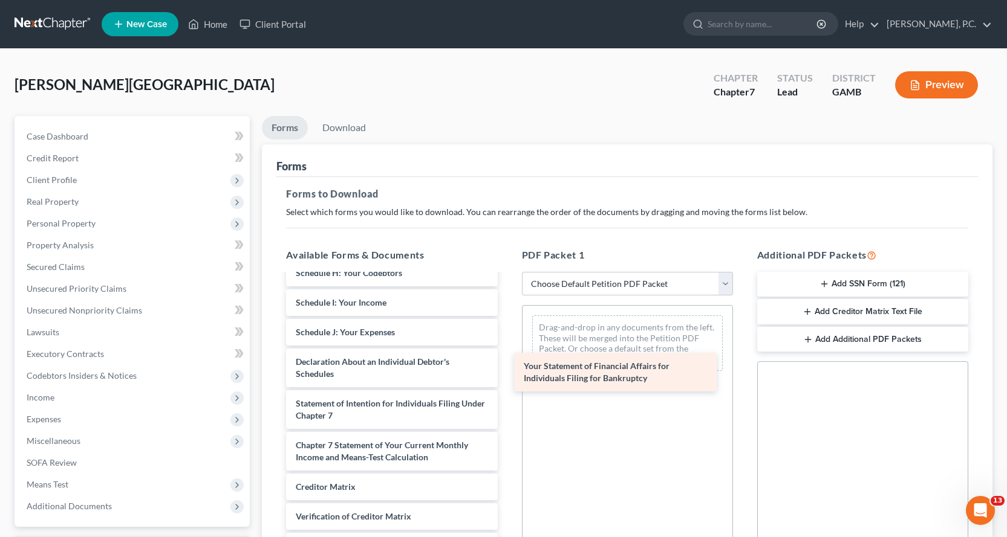
scroll to position [330, 0]
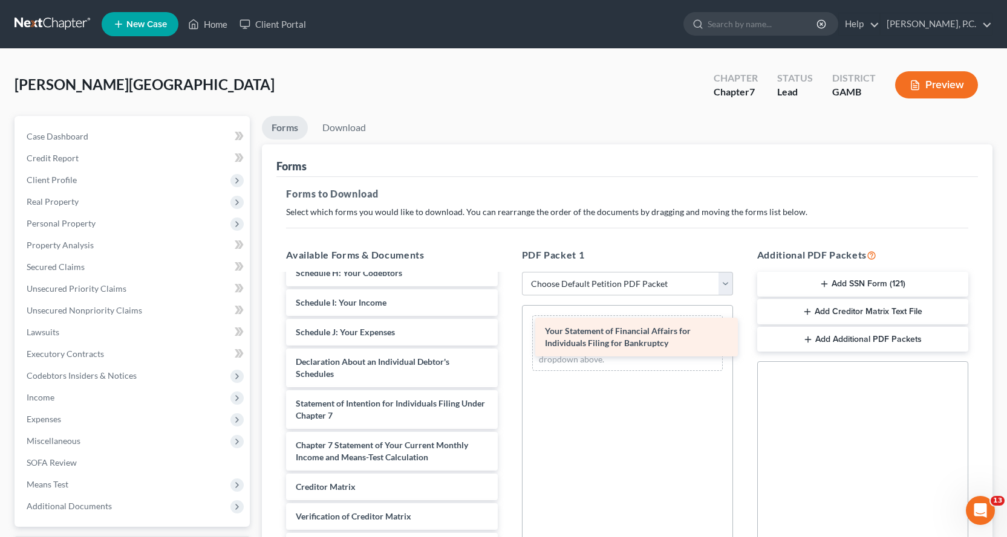
drag, startPoint x: 328, startPoint y: 381, endPoint x: 577, endPoint y: 342, distance: 252.3
click at [507, 342] on div "Your Statement of Financial Affairs for Individuals Filing for Bankruptcy Insta…" at bounding box center [391, 273] width 230 height 657
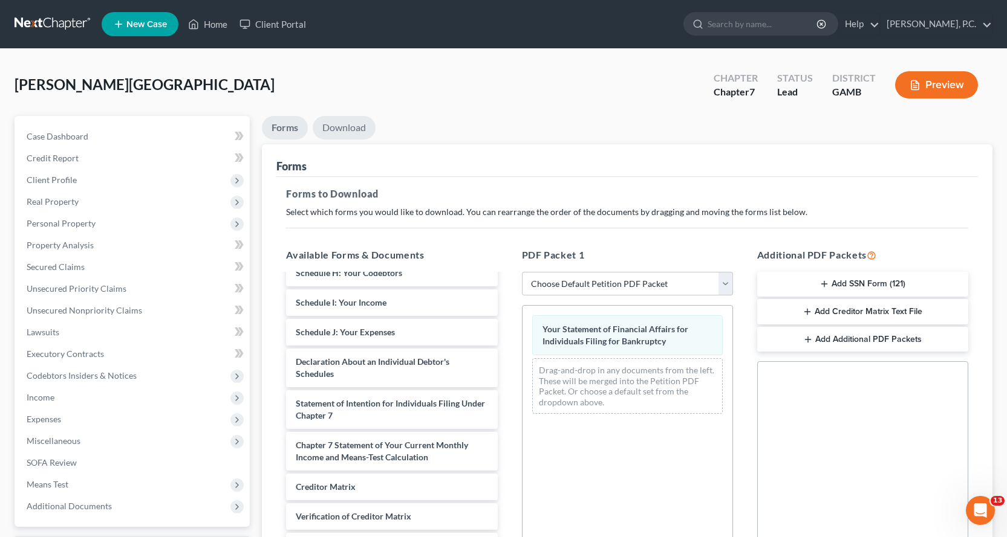
click at [349, 128] on link "Download" at bounding box center [344, 128] width 63 height 24
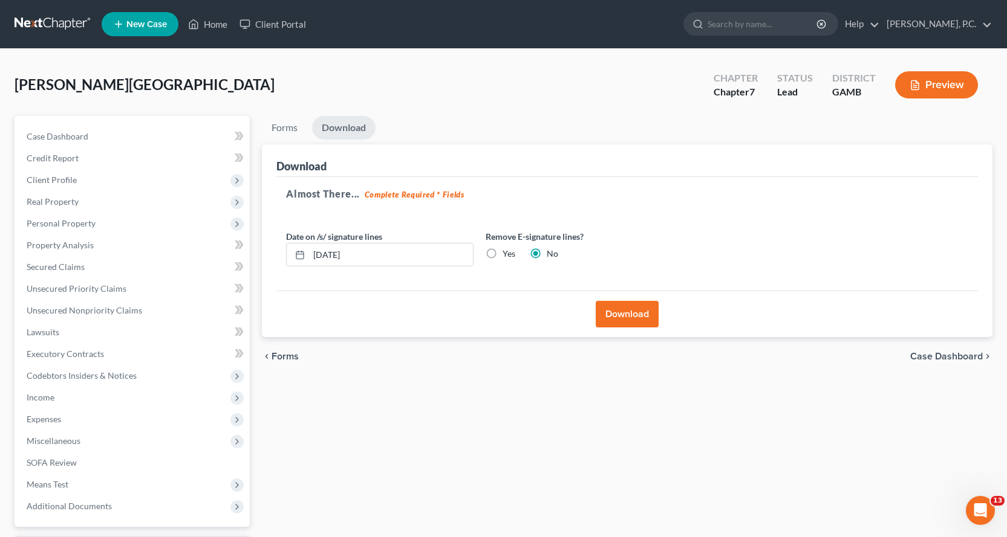
click at [623, 314] on button "Download" at bounding box center [627, 314] width 63 height 27
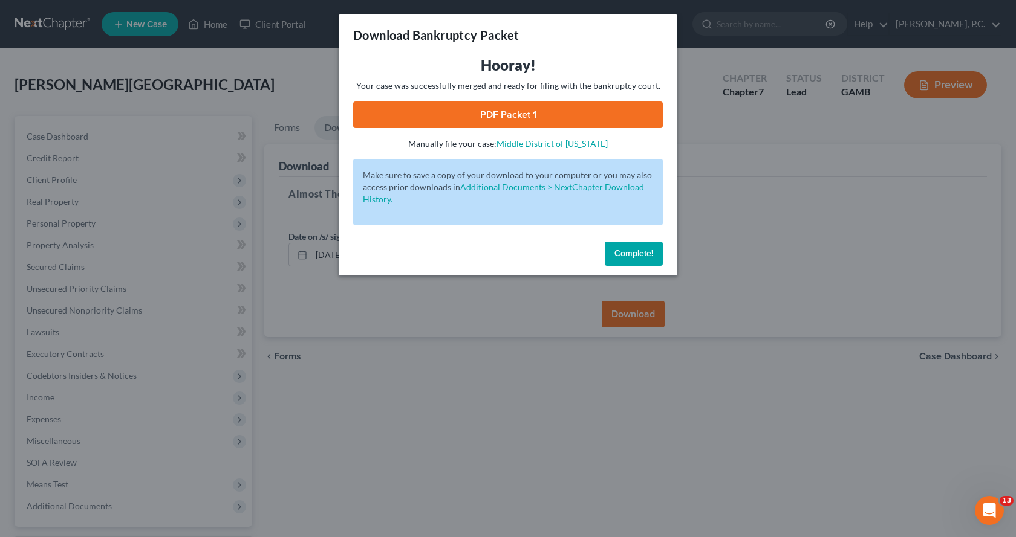
click at [493, 113] on link "PDF Packet 1" at bounding box center [508, 115] width 310 height 27
click at [623, 252] on span "Complete!" at bounding box center [633, 253] width 39 height 10
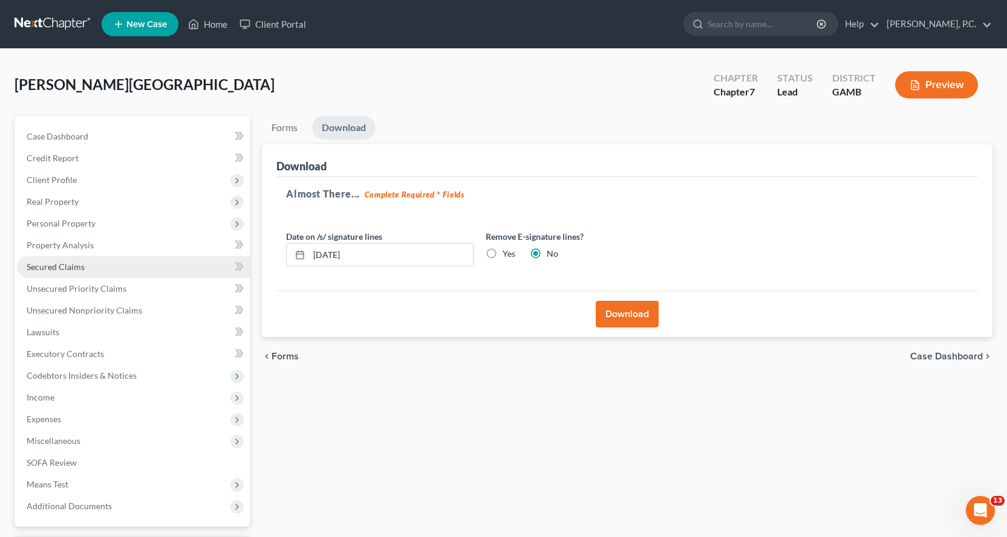
scroll to position [105, 0]
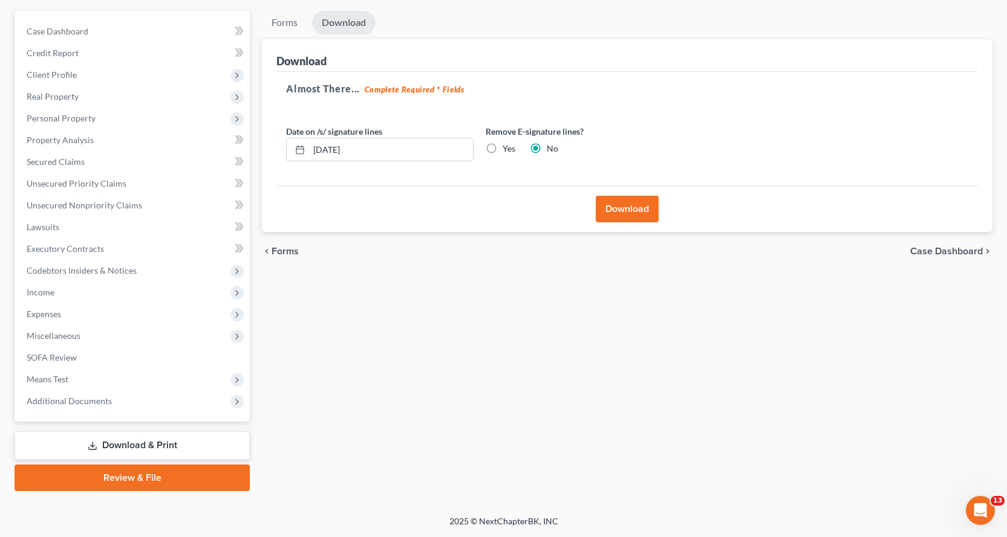
click at [131, 479] on link "Review & File" at bounding box center [132, 478] width 235 height 27
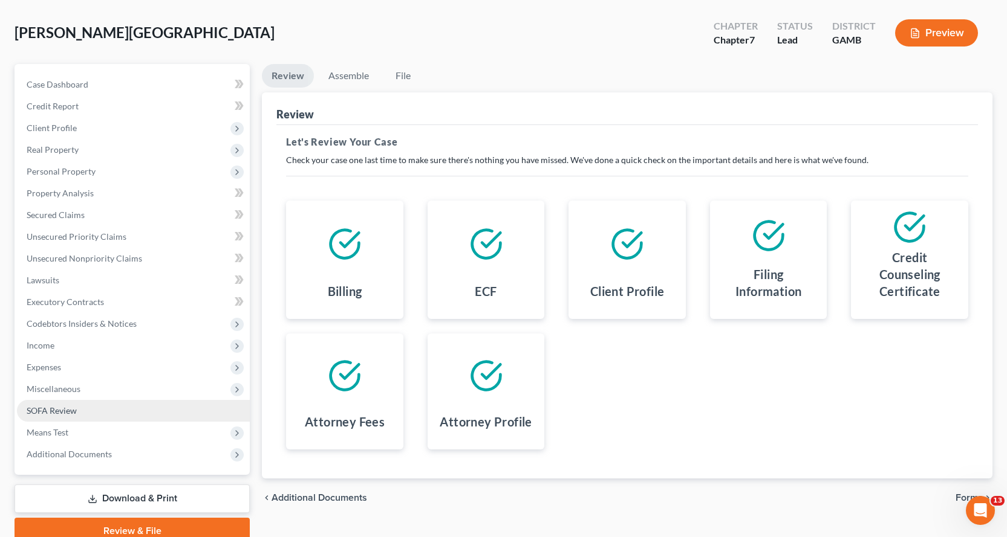
scroll to position [105, 0]
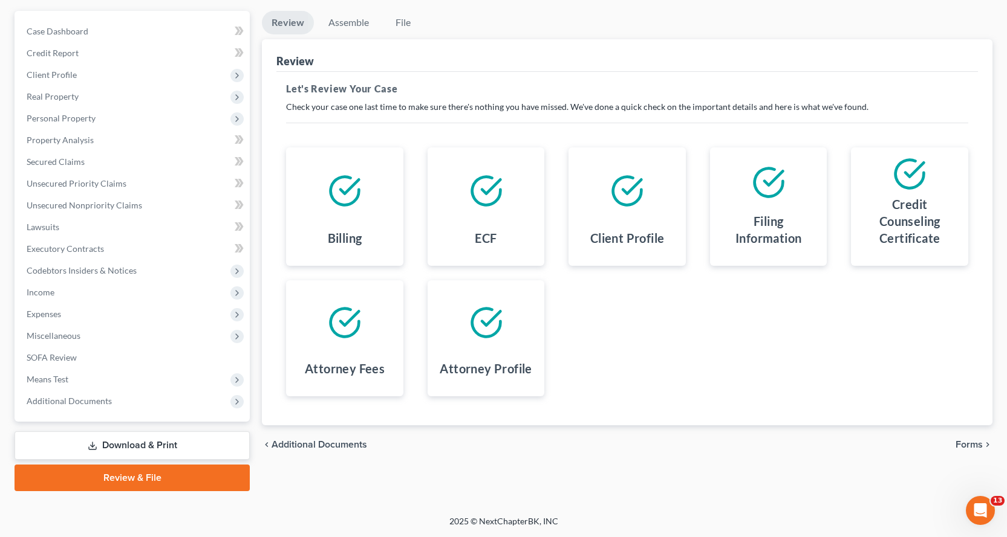
click at [138, 444] on link "Download & Print" at bounding box center [132, 446] width 235 height 28
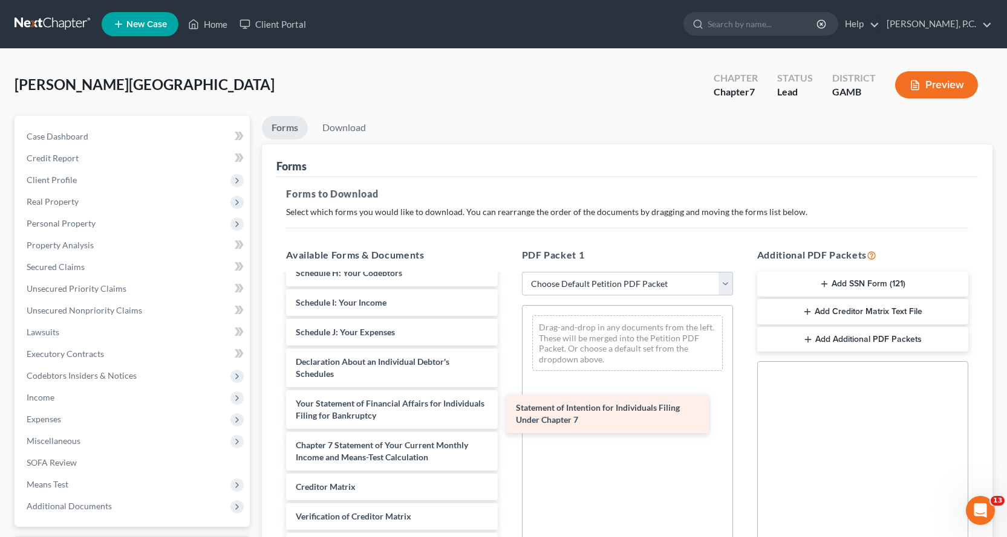
scroll to position [330, 0]
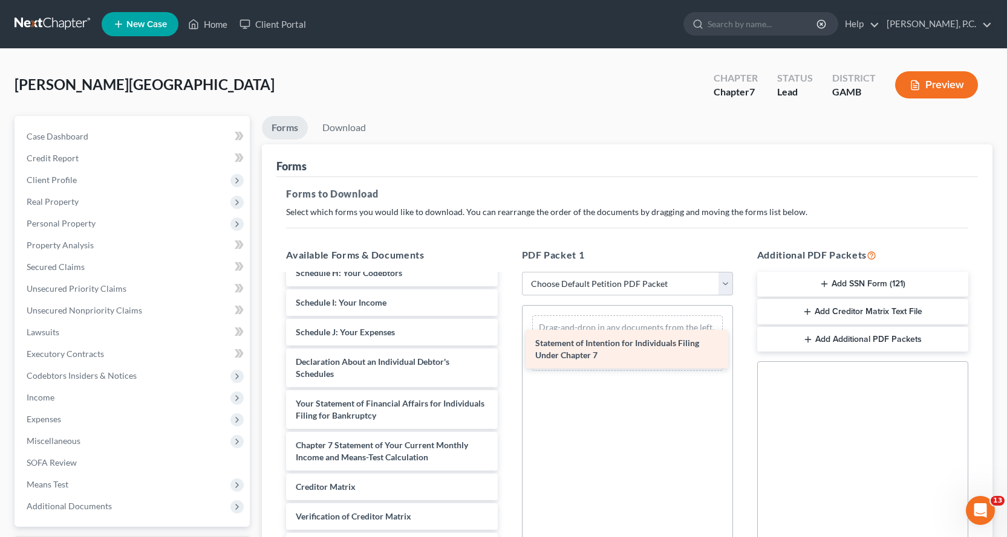
drag, startPoint x: 319, startPoint y: 413, endPoint x: 602, endPoint y: 339, distance: 292.4
click at [507, 326] on div "Statement of Intention for Individuals Filing Under Chapter 7 Installments Fee …" at bounding box center [391, 273] width 230 height 657
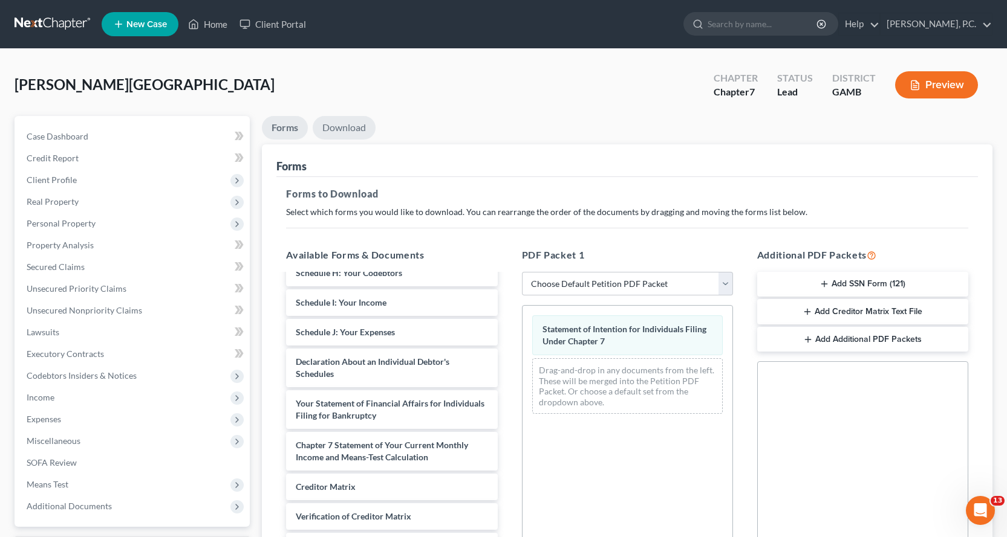
click at [345, 126] on link "Download" at bounding box center [344, 128] width 63 height 24
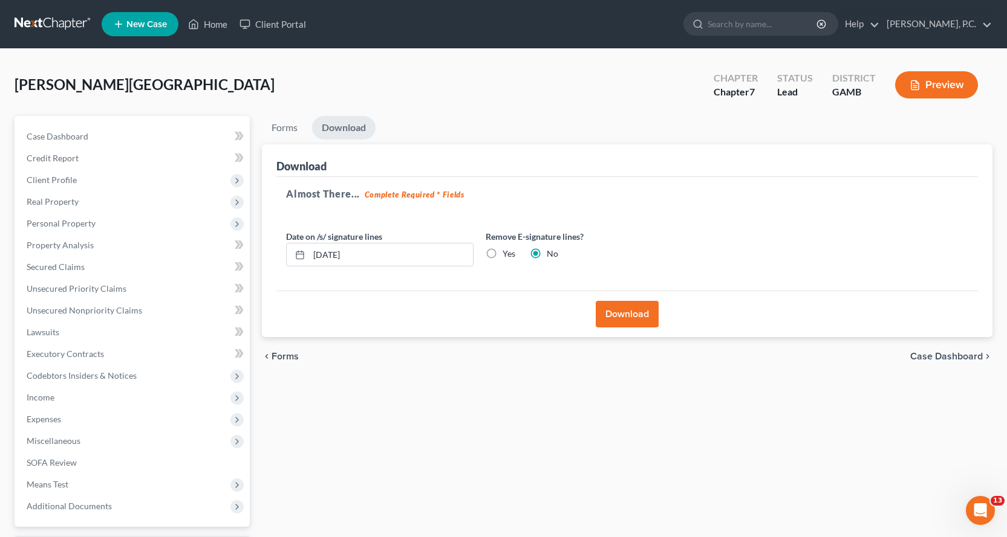
click at [622, 310] on button "Download" at bounding box center [627, 314] width 63 height 27
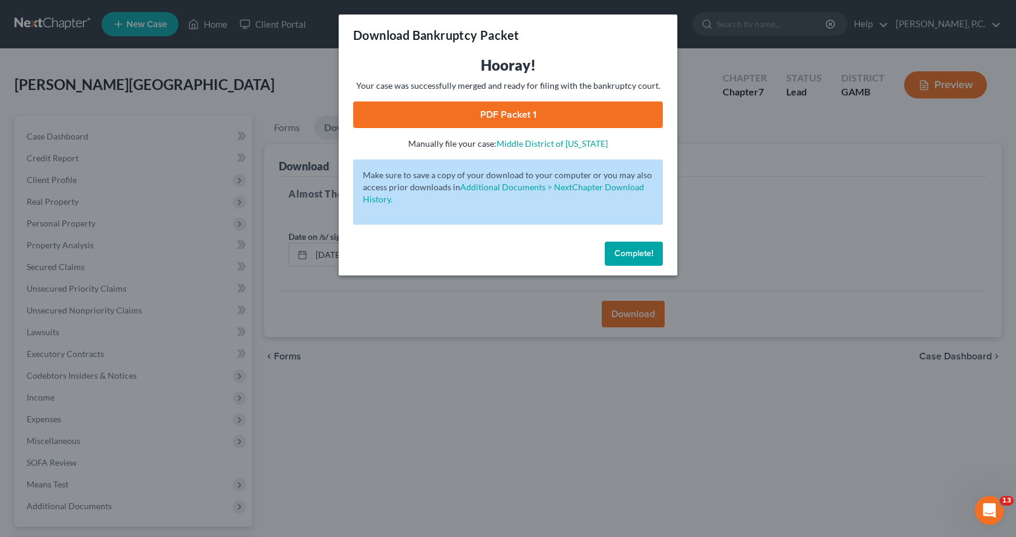
click at [492, 114] on link "PDF Packet 1" at bounding box center [508, 115] width 310 height 27
click at [635, 249] on span "Complete!" at bounding box center [633, 253] width 39 height 10
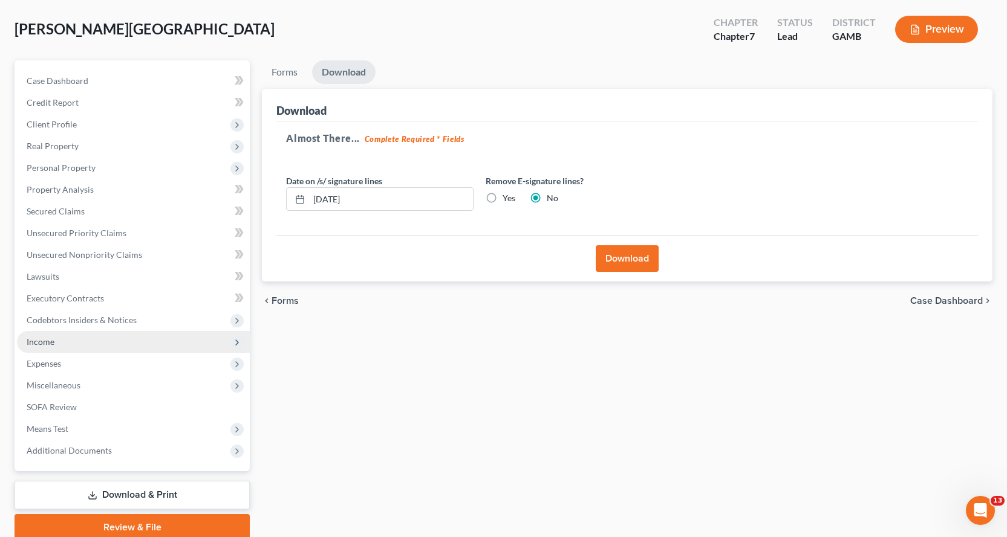
scroll to position [105, 0]
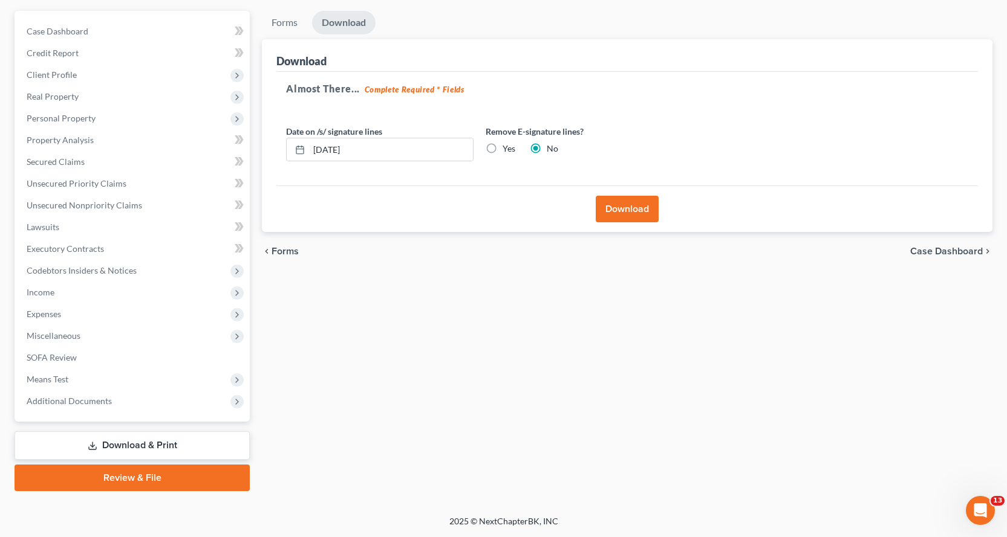
click at [119, 480] on link "Review & File" at bounding box center [132, 478] width 235 height 27
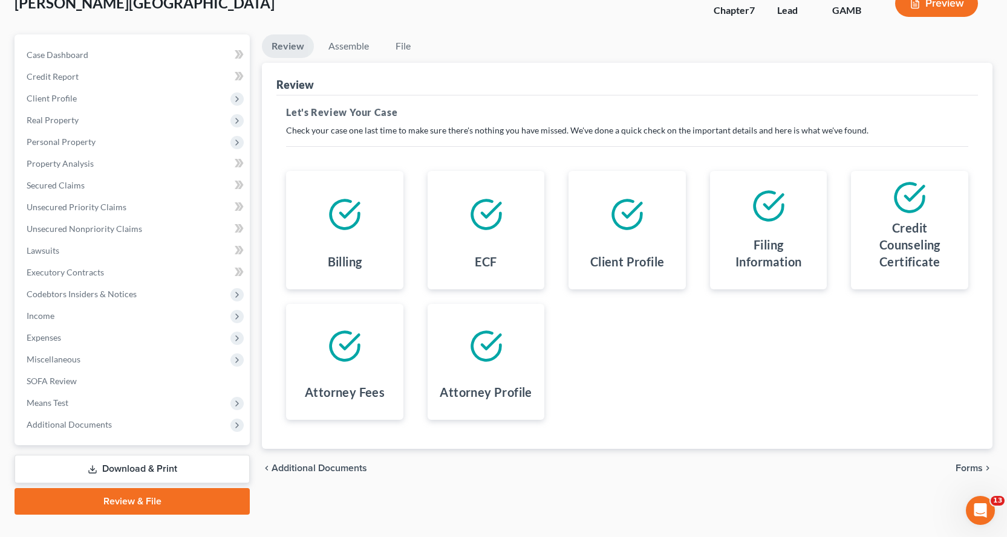
scroll to position [105, 0]
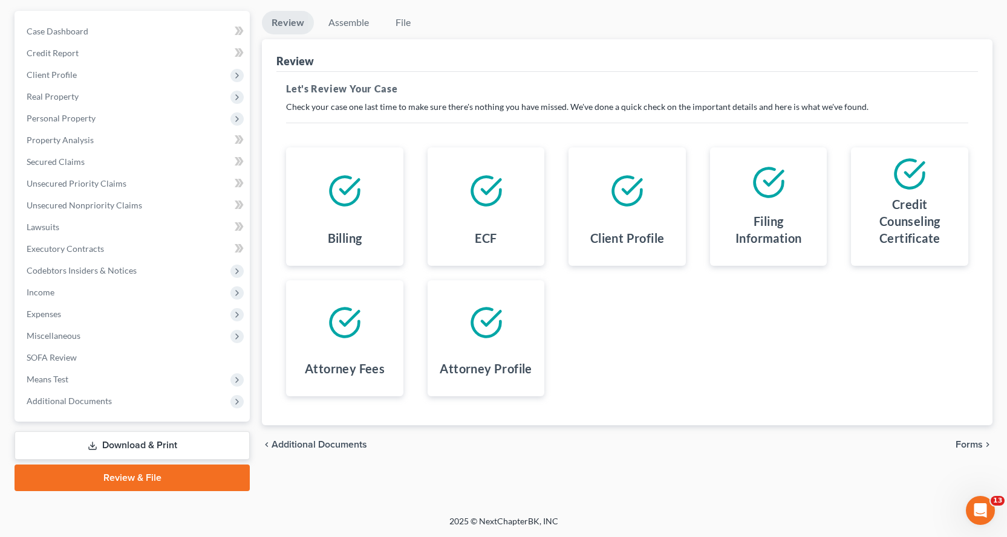
click at [124, 444] on link "Download & Print" at bounding box center [132, 446] width 235 height 28
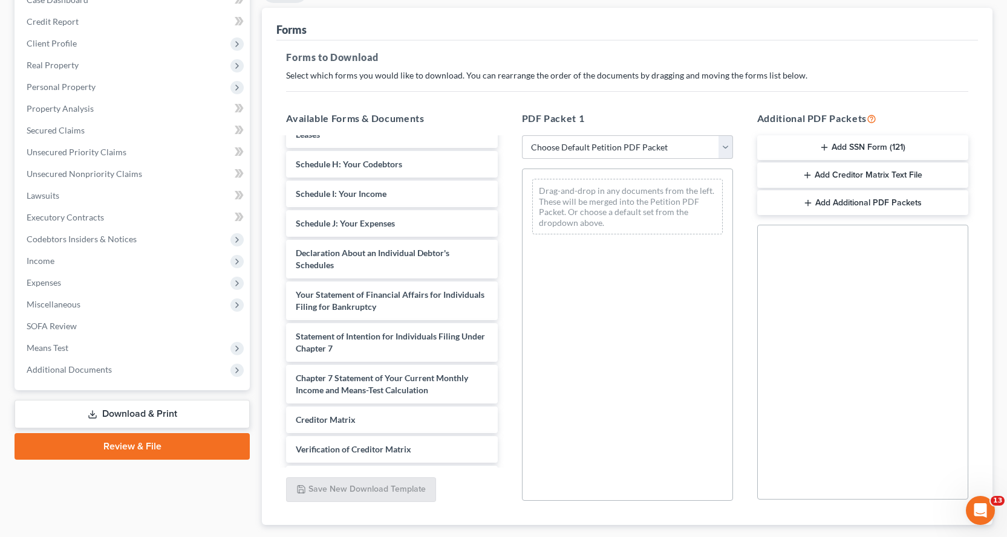
scroll to position [181, 0]
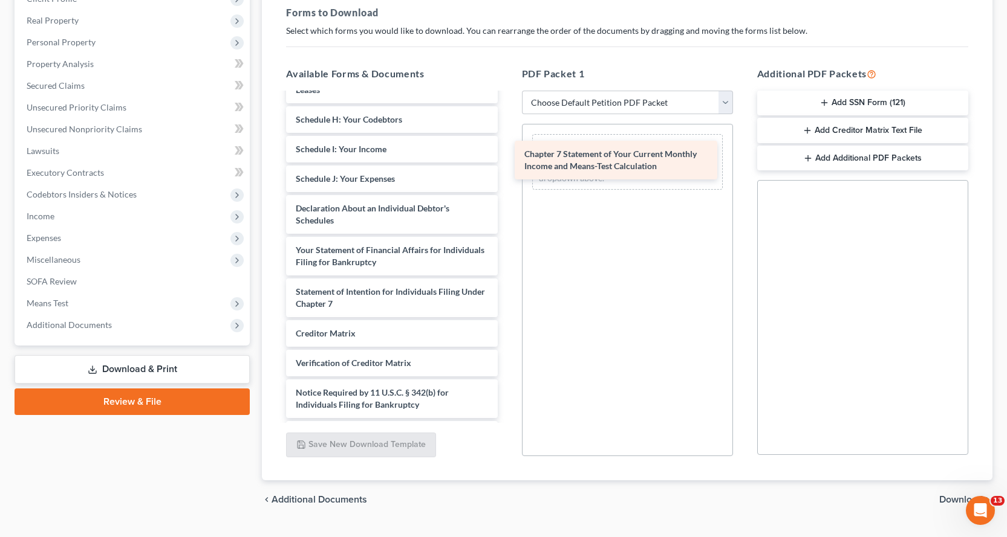
drag, startPoint x: 361, startPoint y: 339, endPoint x: 613, endPoint y: 160, distance: 309.2
click at [507, 155] on div "Chapter 7 Statement of Your Current Monthly Income and Means-Test Calculation I…" at bounding box center [391, 119] width 230 height 657
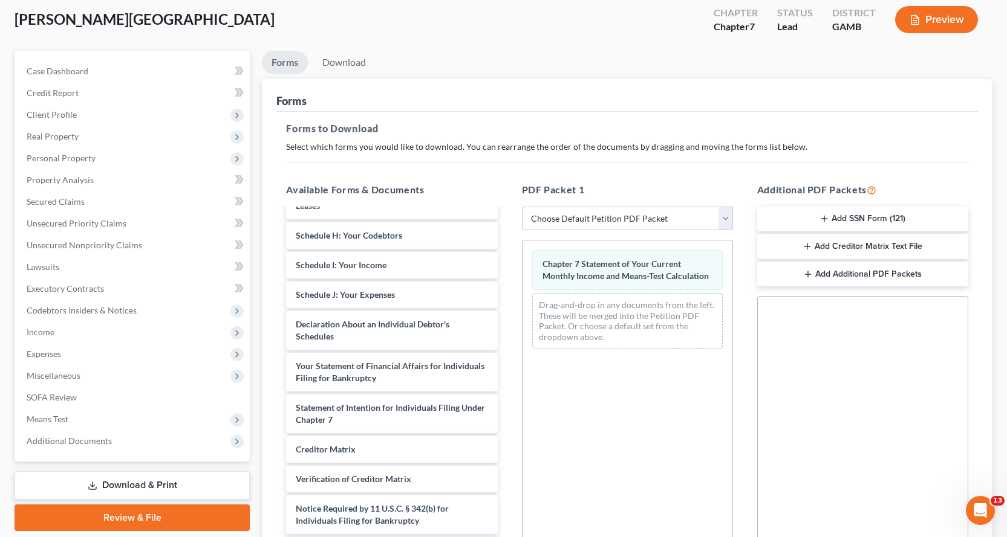
scroll to position [0, 0]
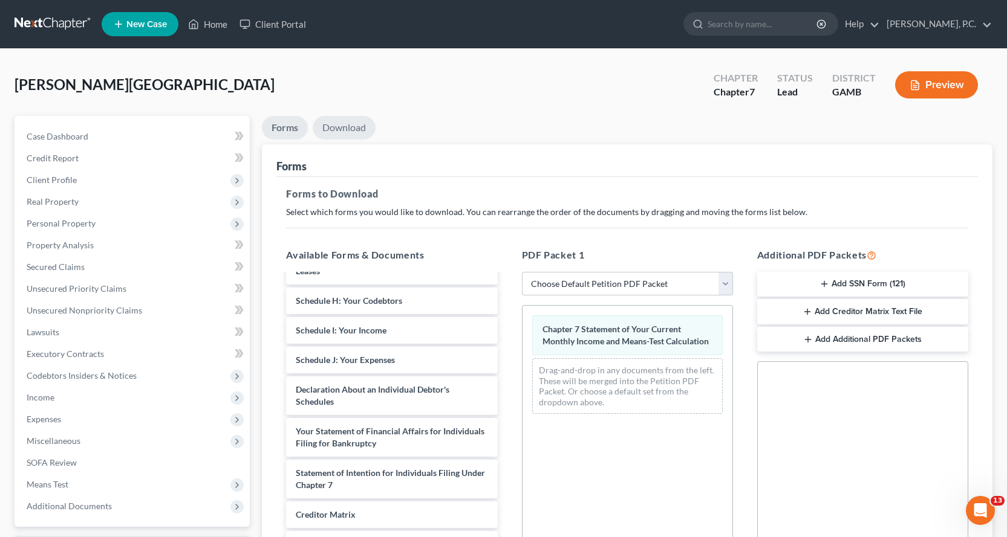
click at [336, 126] on link "Download" at bounding box center [344, 128] width 63 height 24
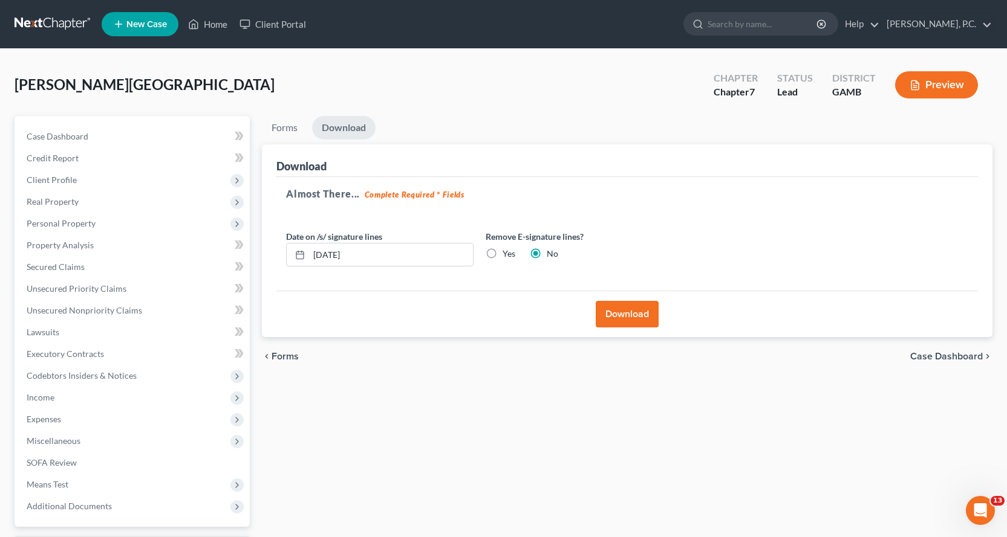
click at [628, 314] on button "Download" at bounding box center [627, 314] width 63 height 27
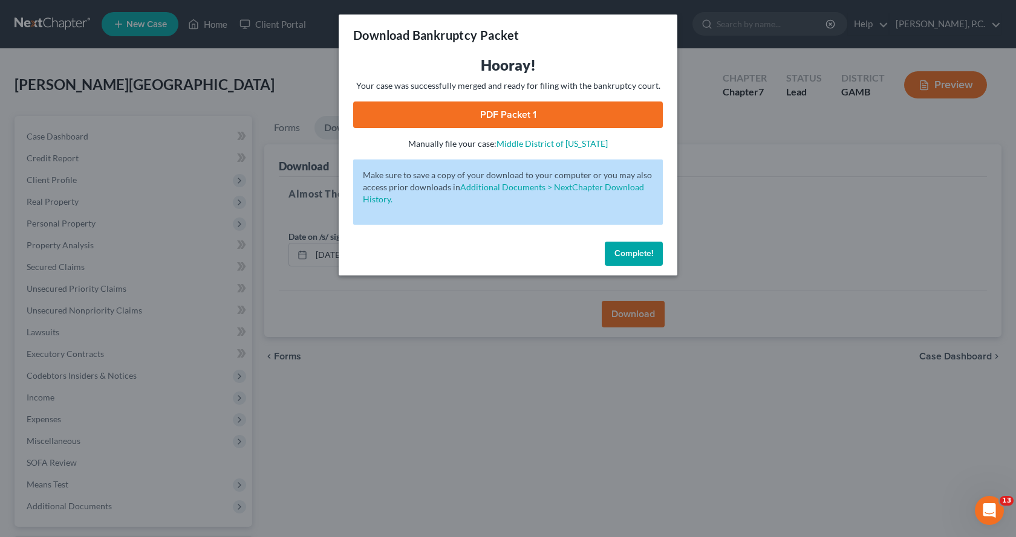
click at [507, 113] on link "PDF Packet 1" at bounding box center [508, 115] width 310 height 27
click at [625, 253] on span "Complete!" at bounding box center [633, 253] width 39 height 10
